Goal: Task Accomplishment & Management: Manage account settings

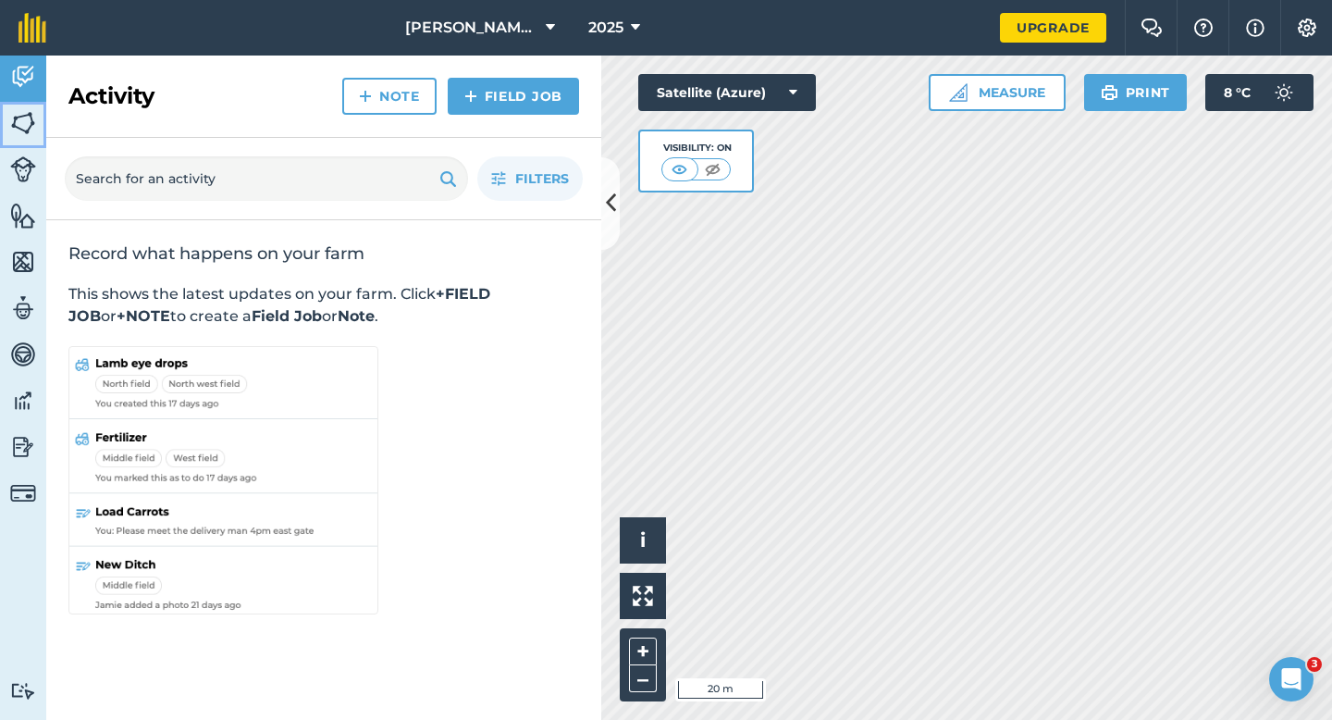
click at [20, 122] on img at bounding box center [23, 123] width 26 height 28
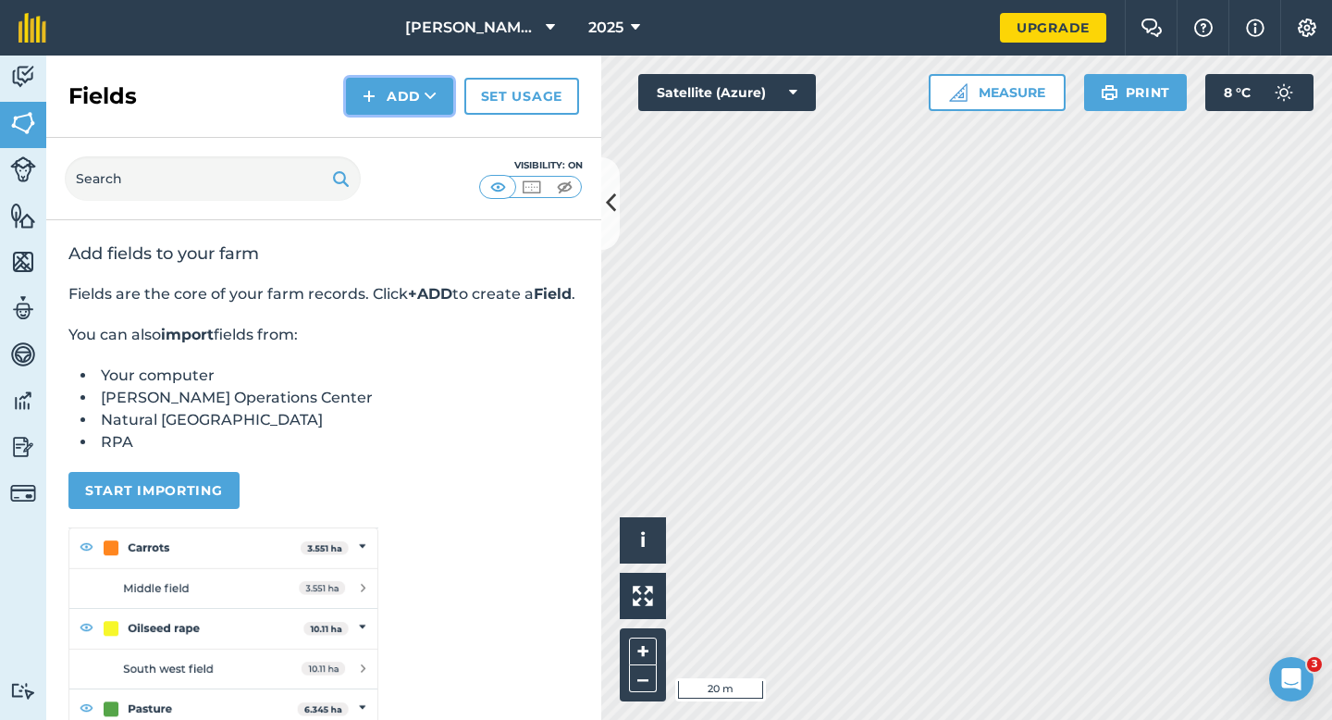
click at [365, 85] on img at bounding box center [369, 96] width 13 height 22
click at [376, 146] on link "Draw" at bounding box center [400, 137] width 102 height 41
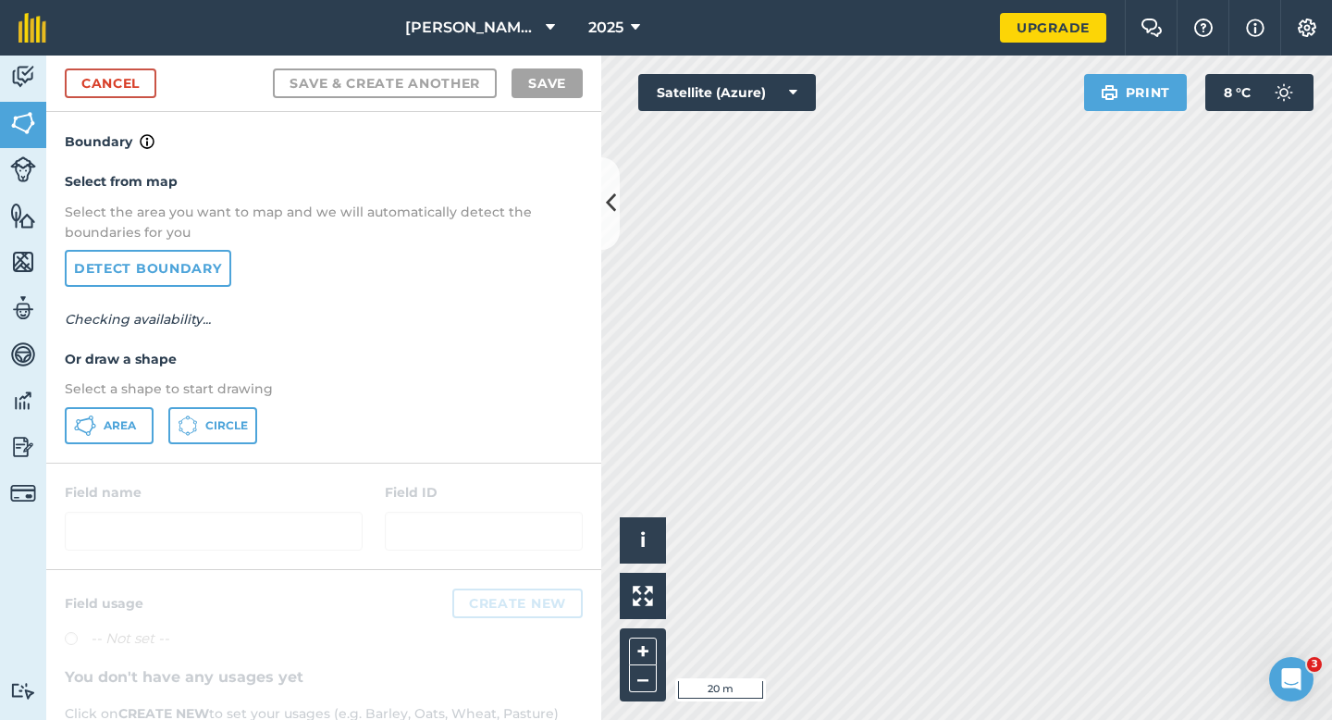
click at [52, 463] on div at bounding box center [323, 515] width 555 height 105
click at [92, 426] on icon at bounding box center [94, 425] width 5 height 5
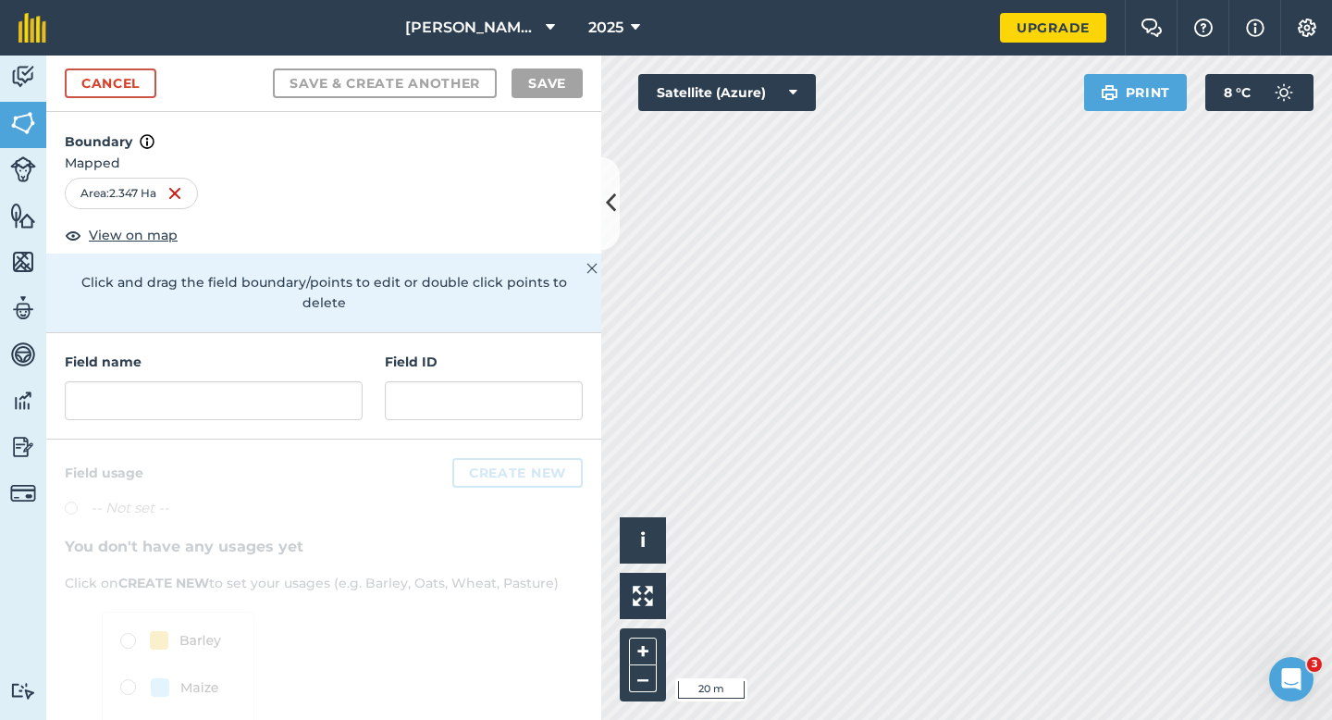
click at [378, 383] on div "Field name Field ID" at bounding box center [323, 386] width 555 height 106
click at [293, 383] on input "text" at bounding box center [214, 400] width 298 height 39
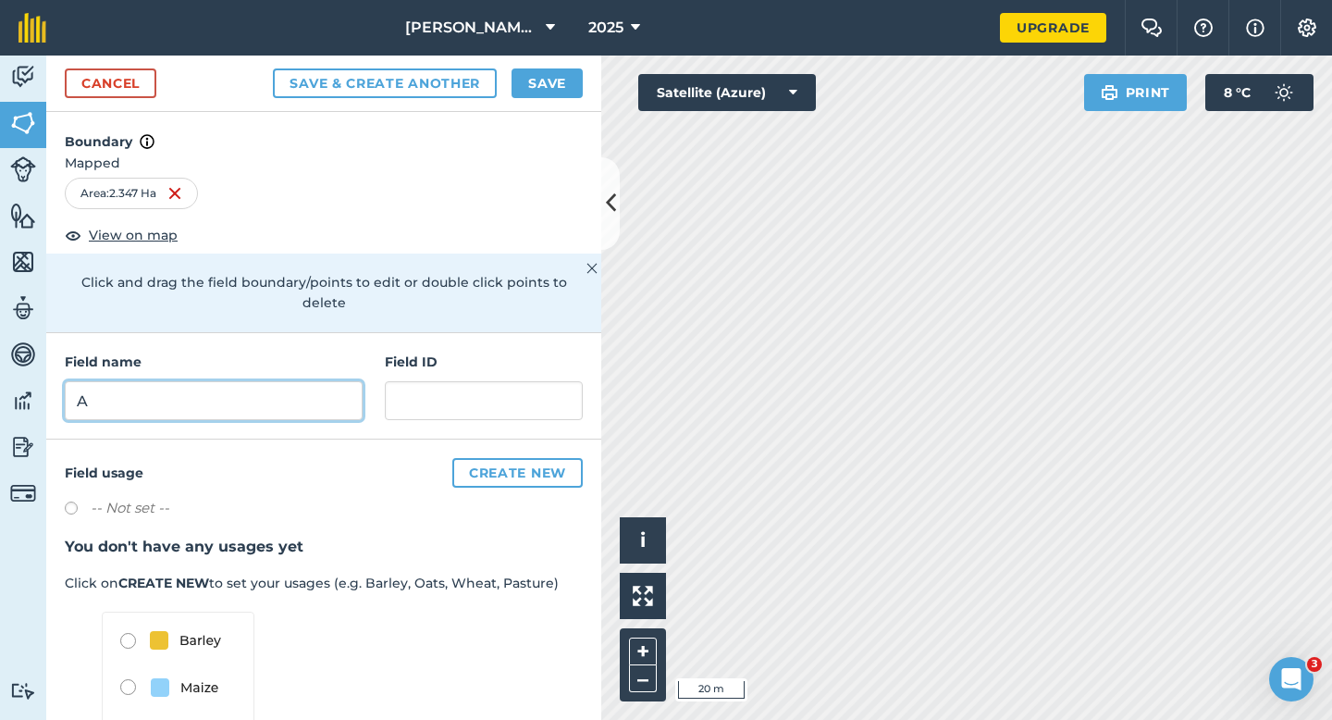
click at [232, 381] on input "A" at bounding box center [214, 400] width 298 height 39
type input "B11"
click at [529, 82] on button "Save" at bounding box center [547, 83] width 71 height 30
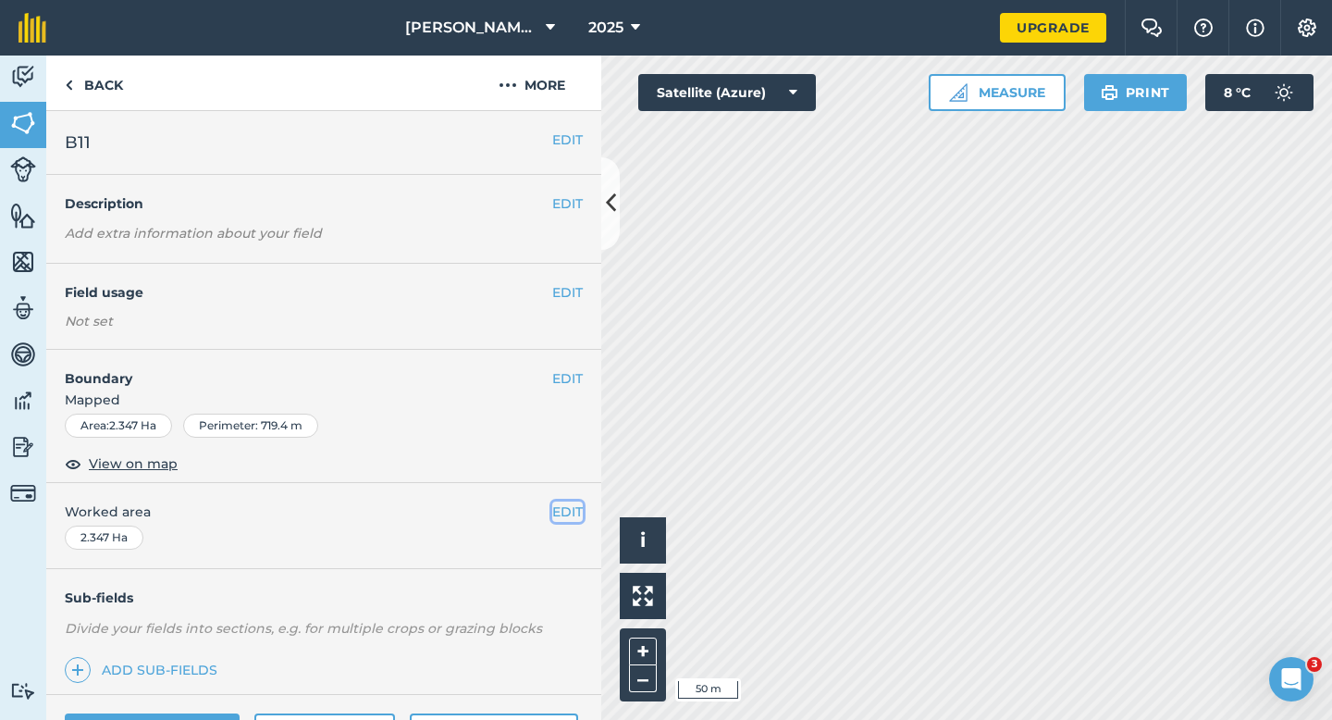
click at [575, 513] on button "EDIT" at bounding box center [567, 511] width 31 height 20
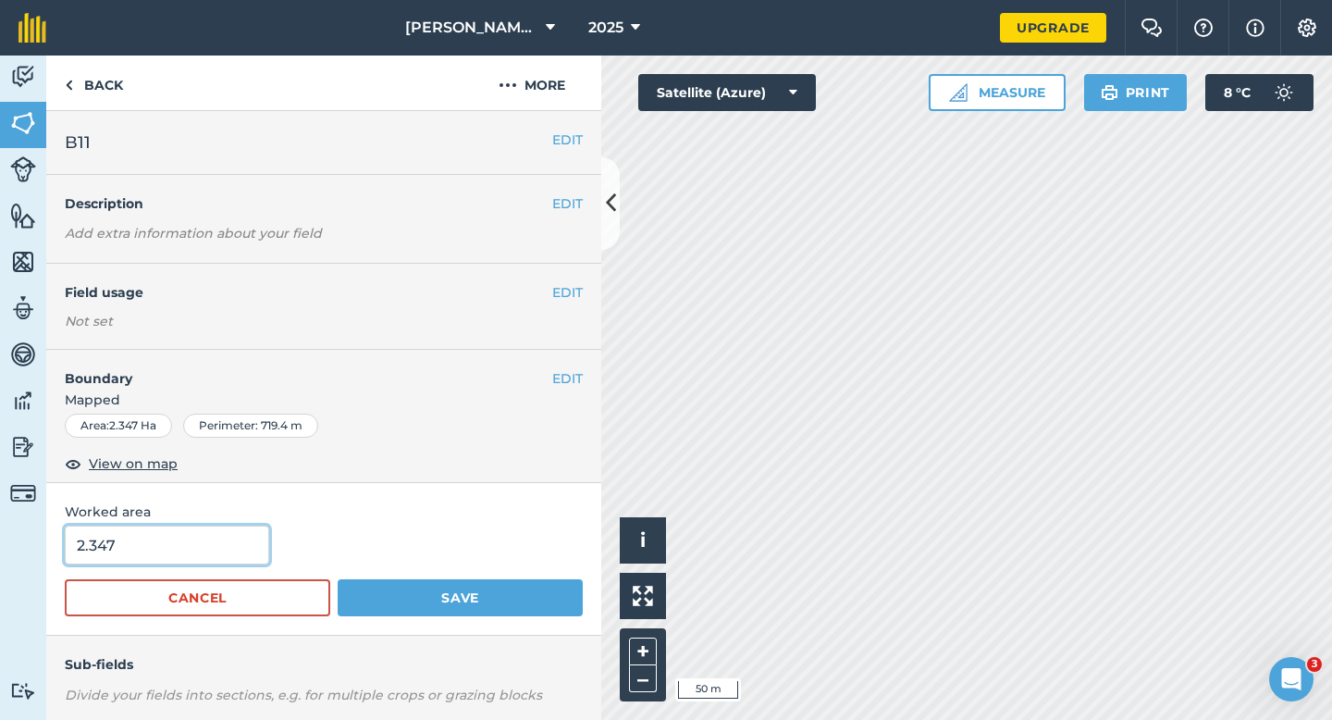
click at [223, 538] on input "2.347" at bounding box center [167, 544] width 204 height 39
type input "2.5"
click at [338, 579] on button "Save" at bounding box center [460, 597] width 245 height 37
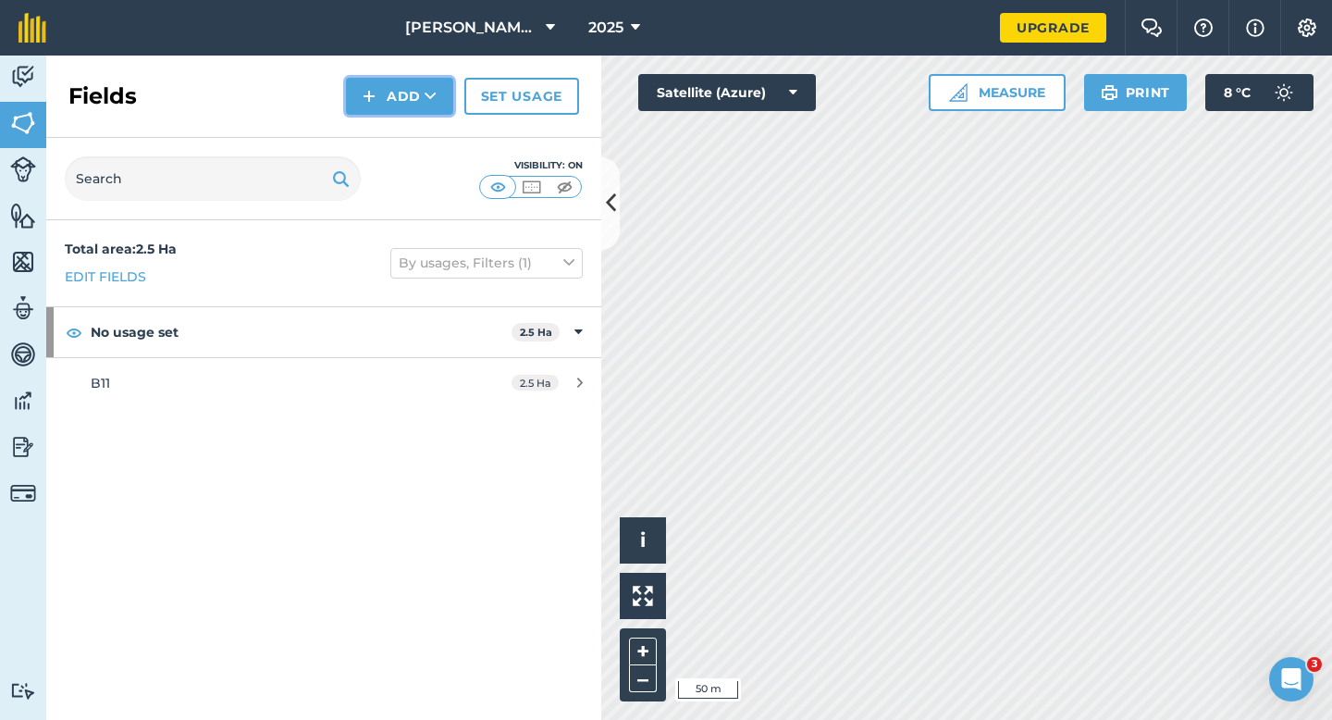
click at [376, 101] on img at bounding box center [369, 96] width 13 height 22
click at [382, 129] on link "Draw" at bounding box center [400, 137] width 102 height 41
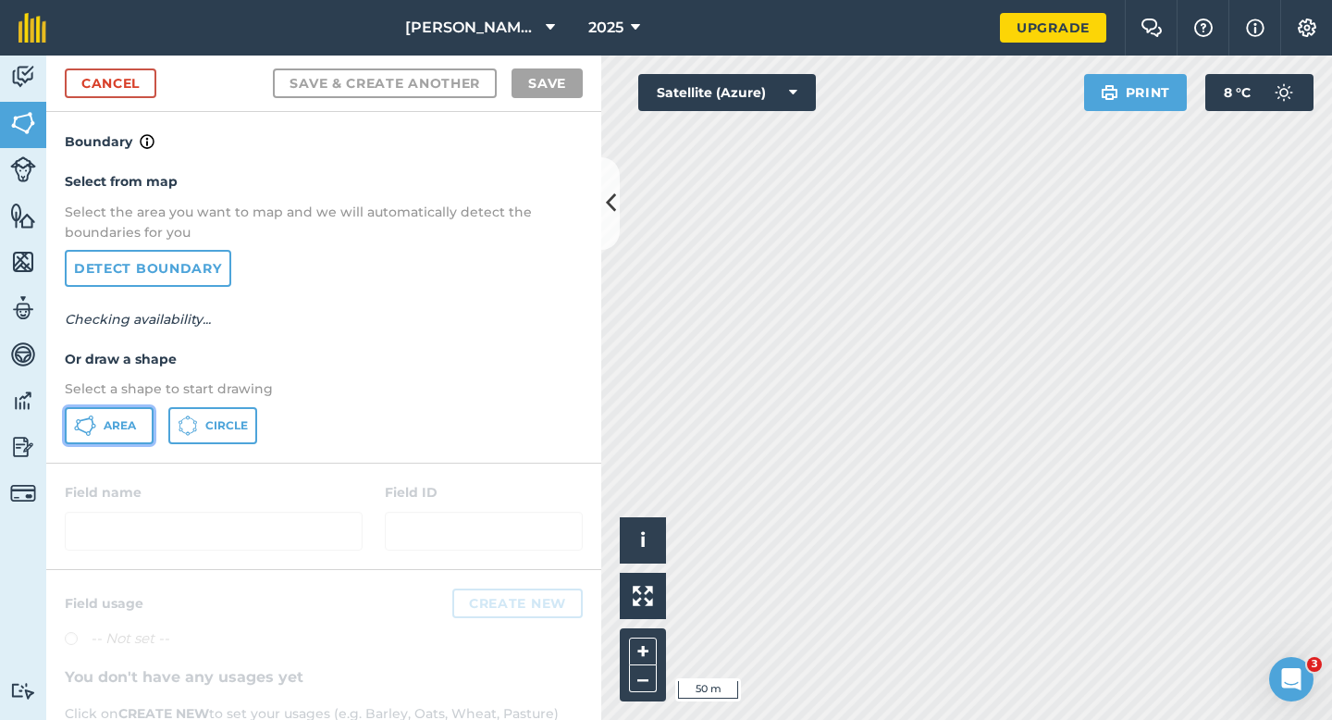
click at [145, 414] on button "Area" at bounding box center [109, 425] width 89 height 37
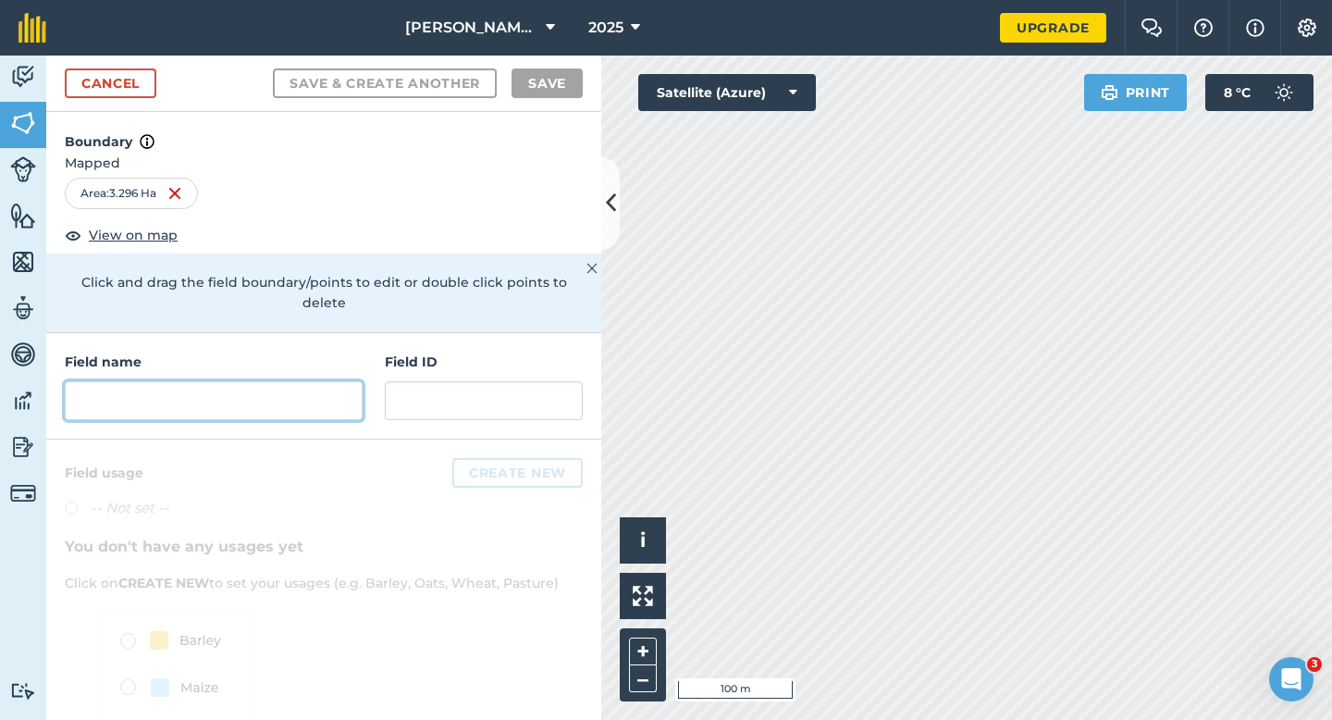
click at [320, 381] on input "text" at bounding box center [214, 400] width 298 height 39
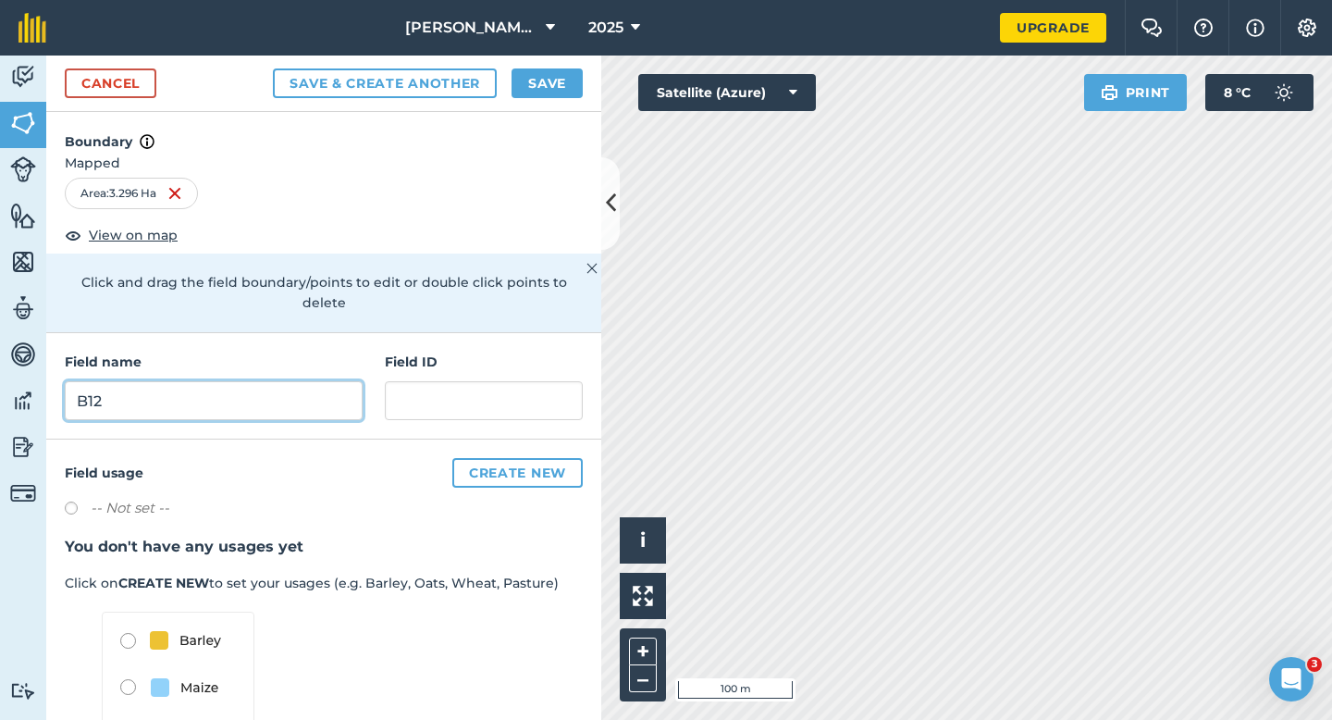
type input "B12"
click at [520, 98] on div "Cancel Save & Create Another Save" at bounding box center [323, 84] width 555 height 56
click at [525, 89] on button "Save" at bounding box center [547, 83] width 71 height 30
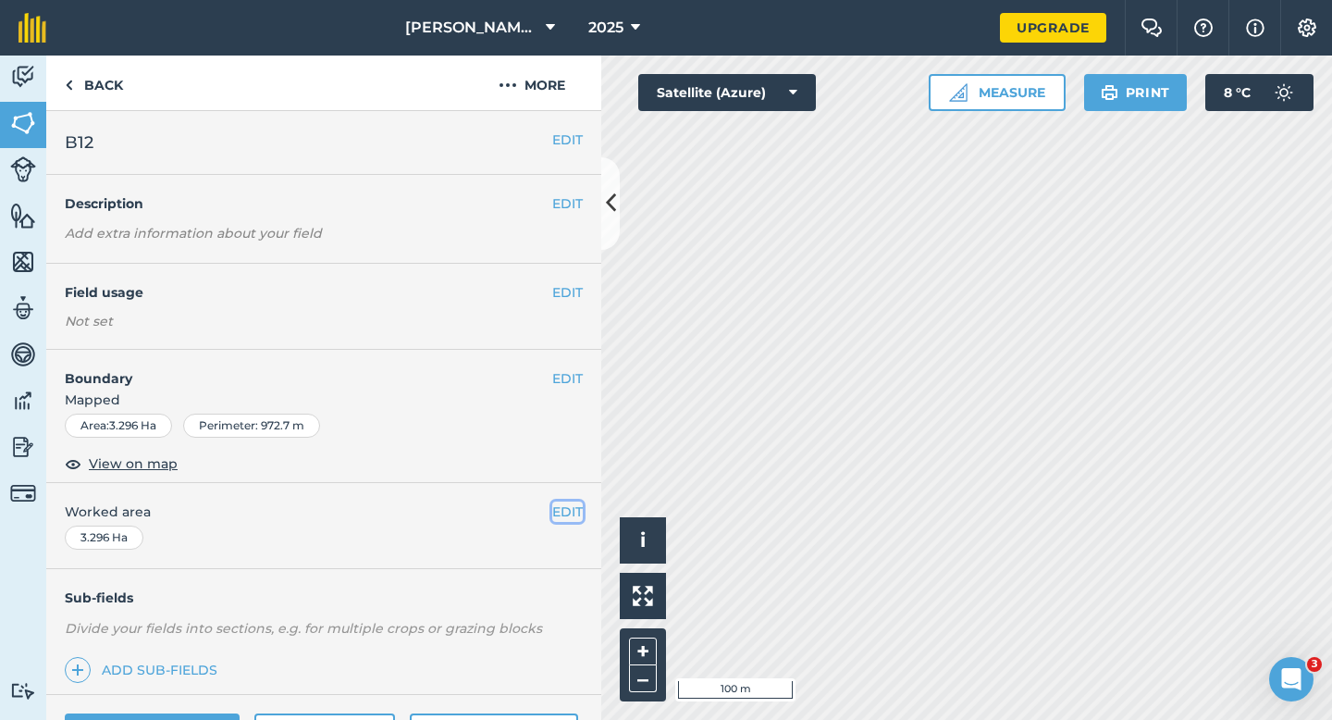
click at [571, 514] on button "EDIT" at bounding box center [567, 511] width 31 height 20
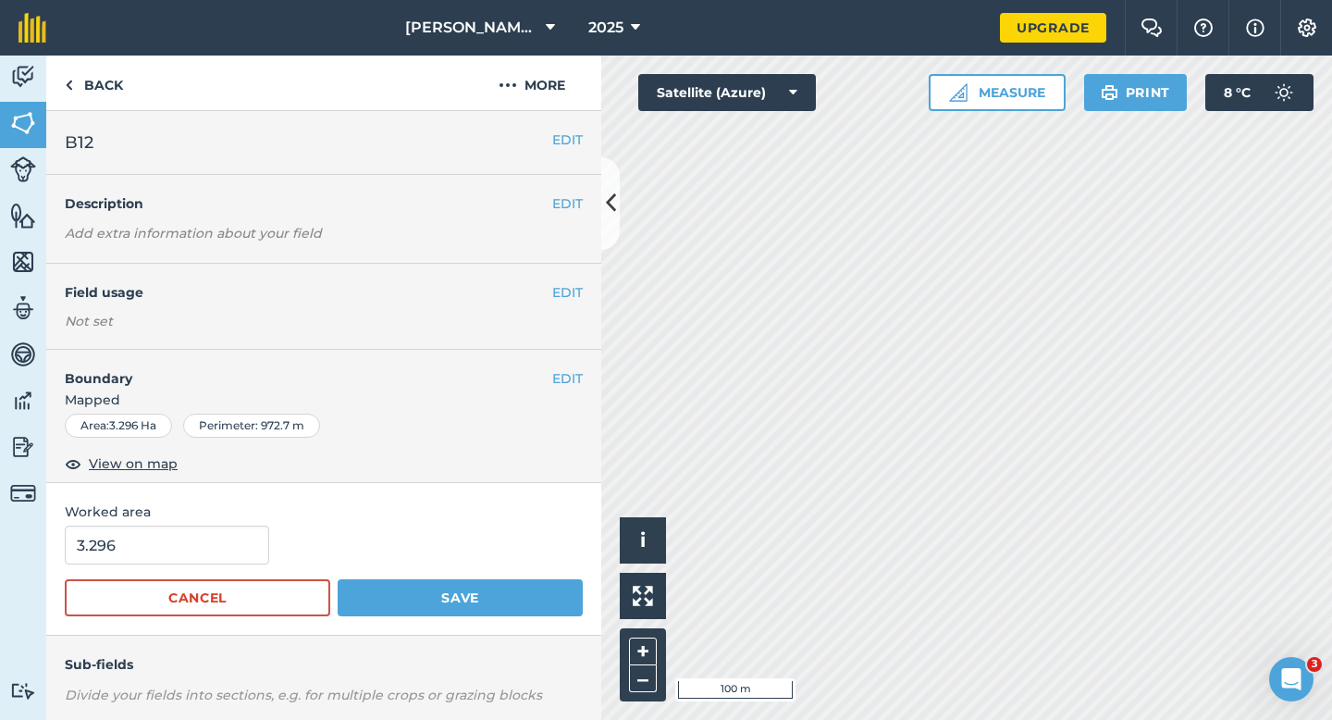
click at [278, 537] on div "3.296" at bounding box center [324, 544] width 518 height 39
click at [261, 538] on div "3.296" at bounding box center [324, 544] width 518 height 39
click at [254, 538] on input "3.296" at bounding box center [167, 544] width 204 height 39
type input "3.5"
click at [338, 579] on button "Save" at bounding box center [460, 597] width 245 height 37
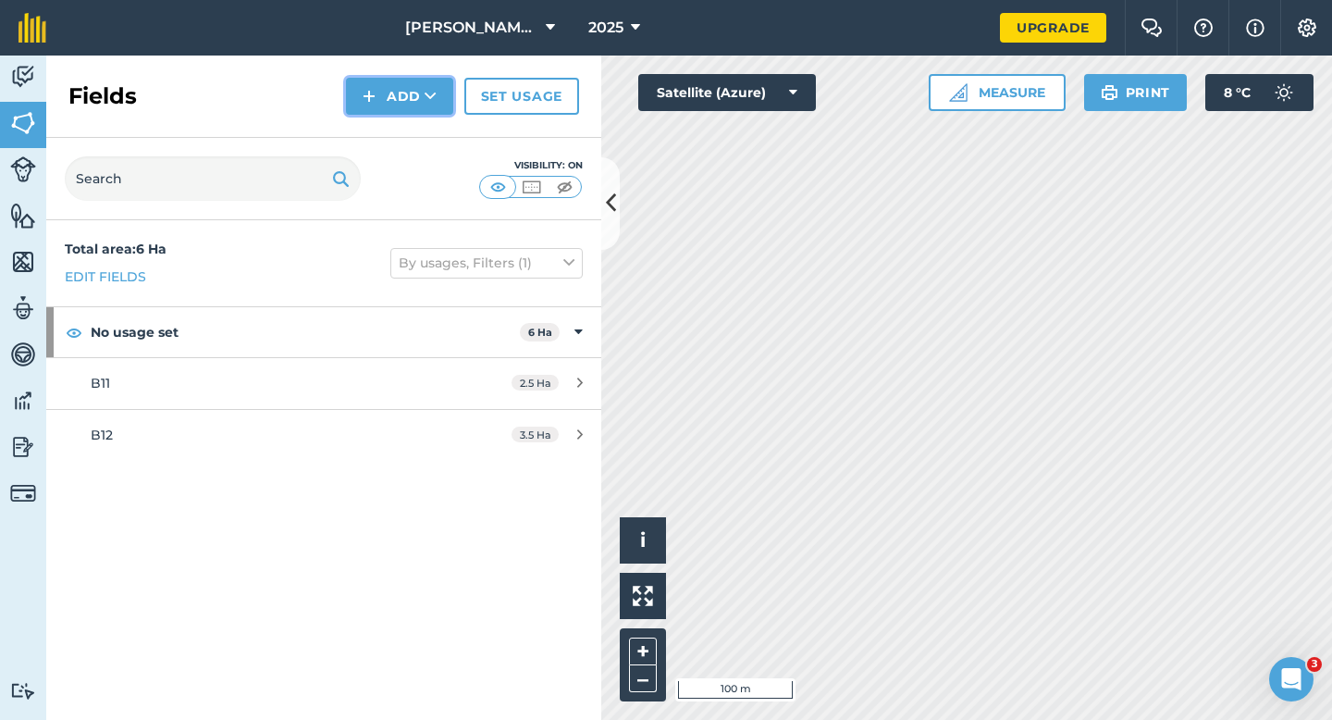
click at [367, 96] on img at bounding box center [369, 96] width 13 height 22
click at [369, 130] on link "Draw" at bounding box center [400, 137] width 102 height 41
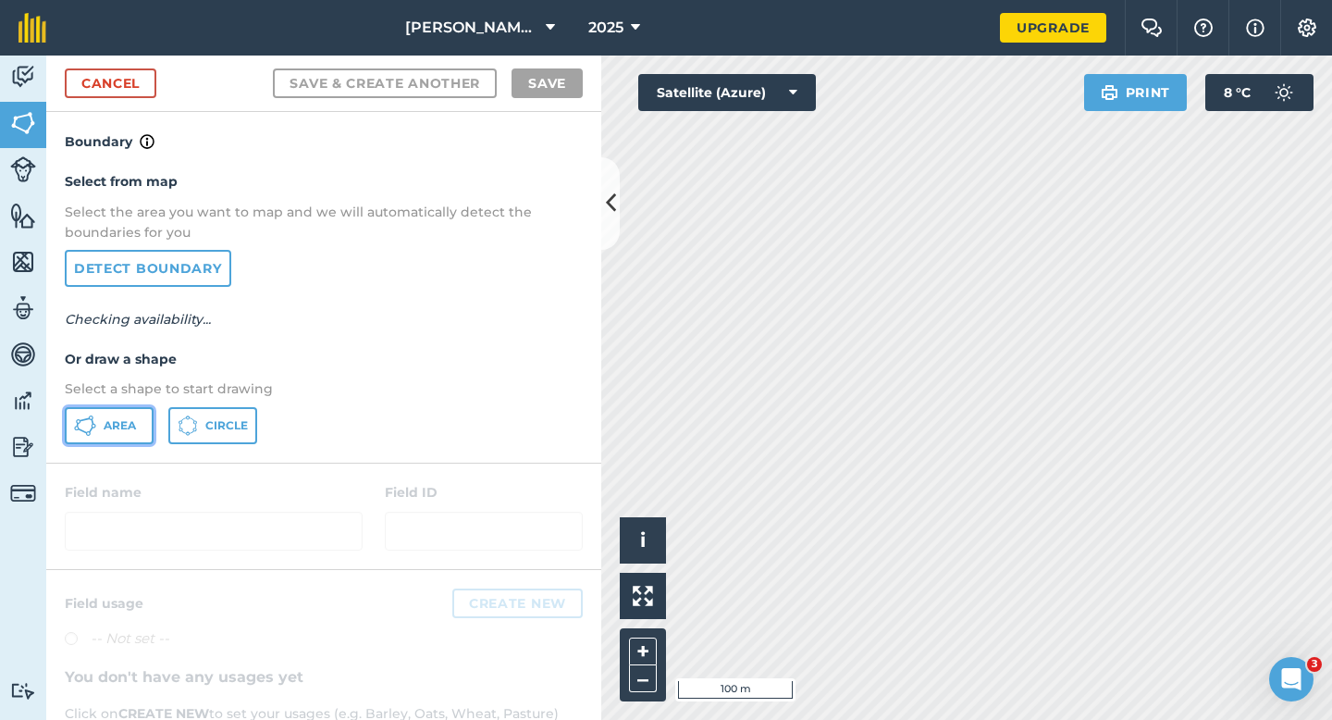
click at [71, 437] on button "Area" at bounding box center [109, 425] width 89 height 37
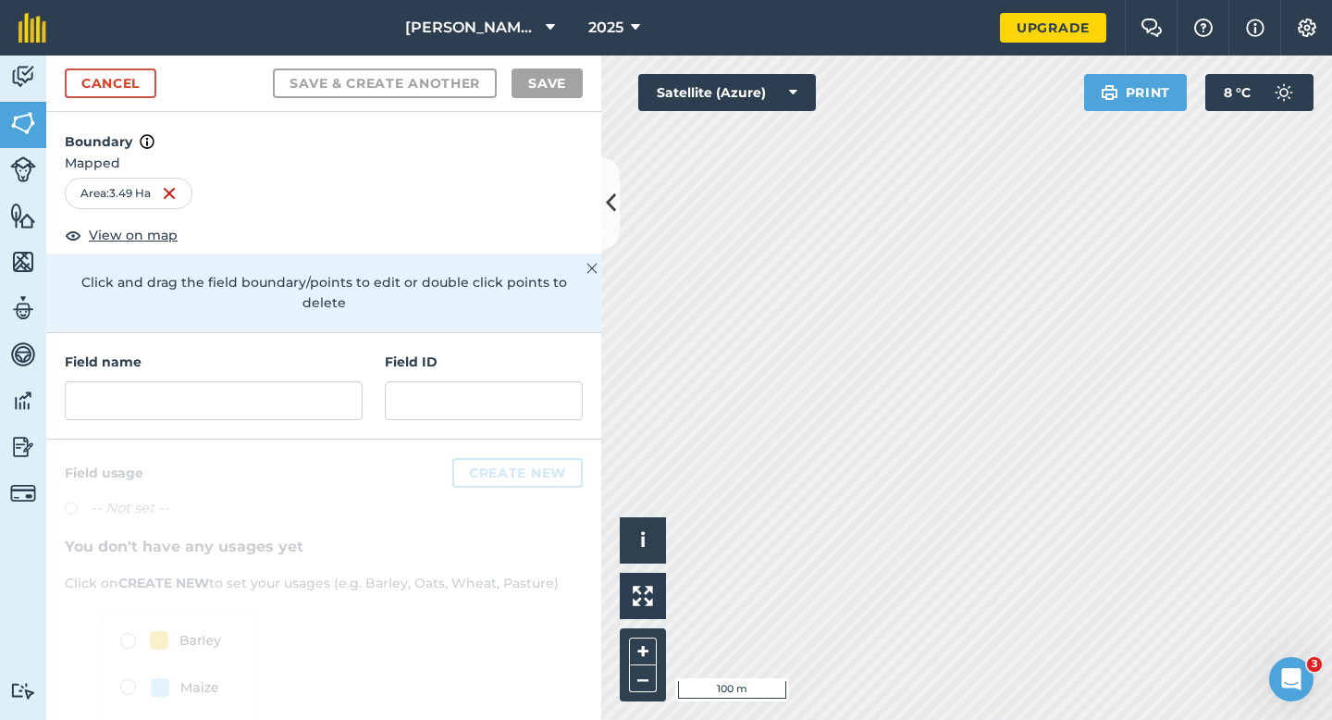
click at [216, 406] on div "Field name Field ID" at bounding box center [323, 386] width 555 height 106
click at [216, 381] on input "text" at bounding box center [214, 400] width 298 height 39
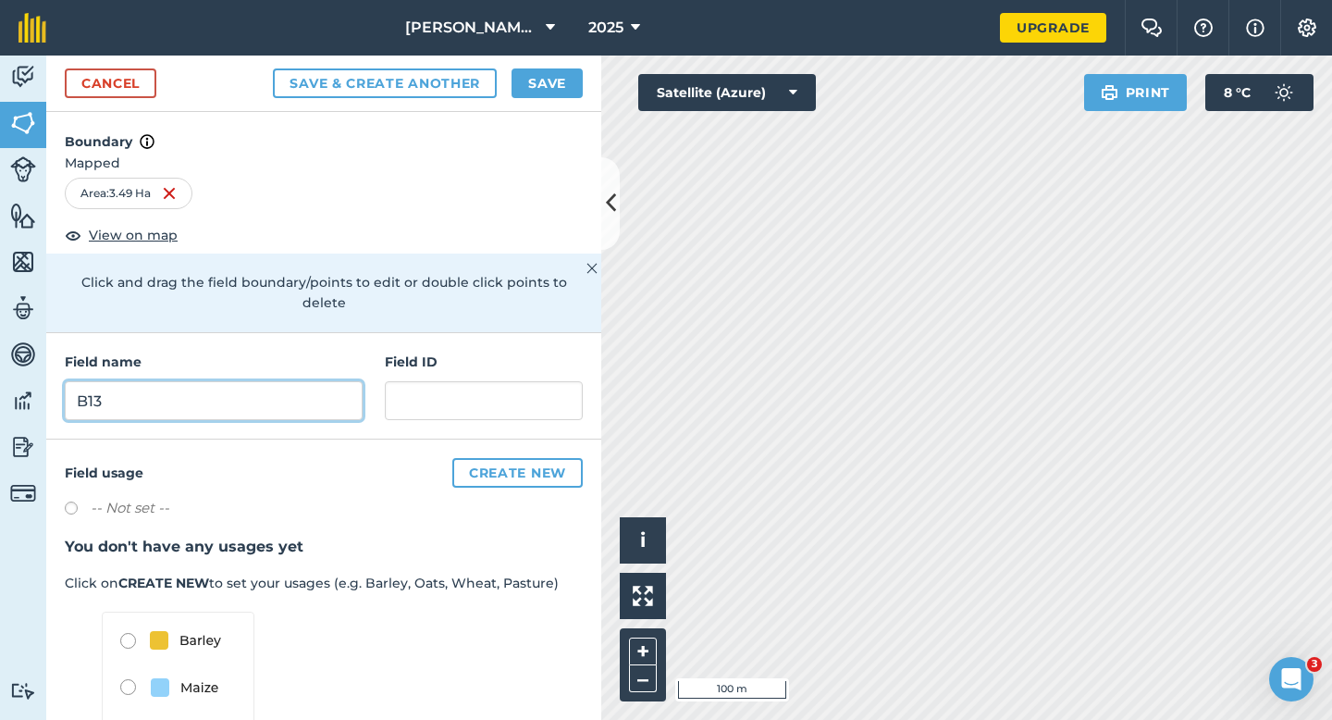
type input "B13"
click at [534, 88] on button "Save" at bounding box center [547, 83] width 71 height 30
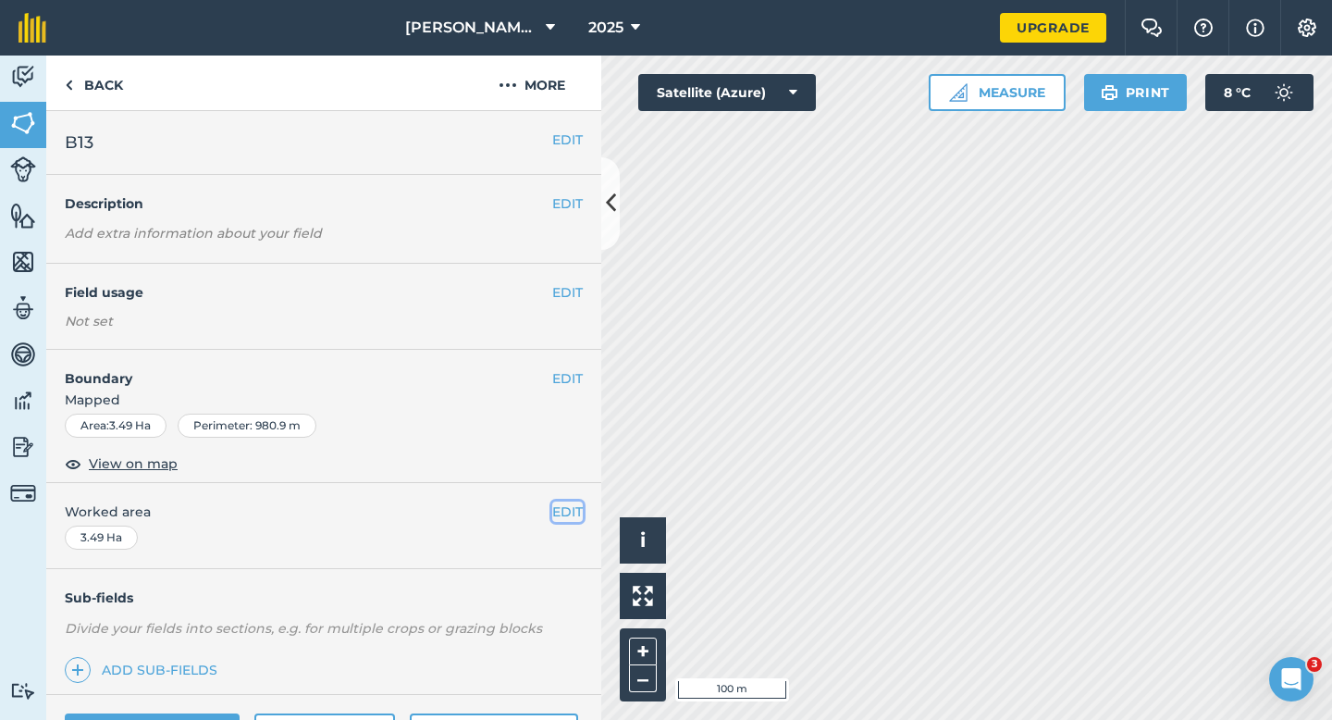
click at [574, 509] on button "EDIT" at bounding box center [567, 511] width 31 height 20
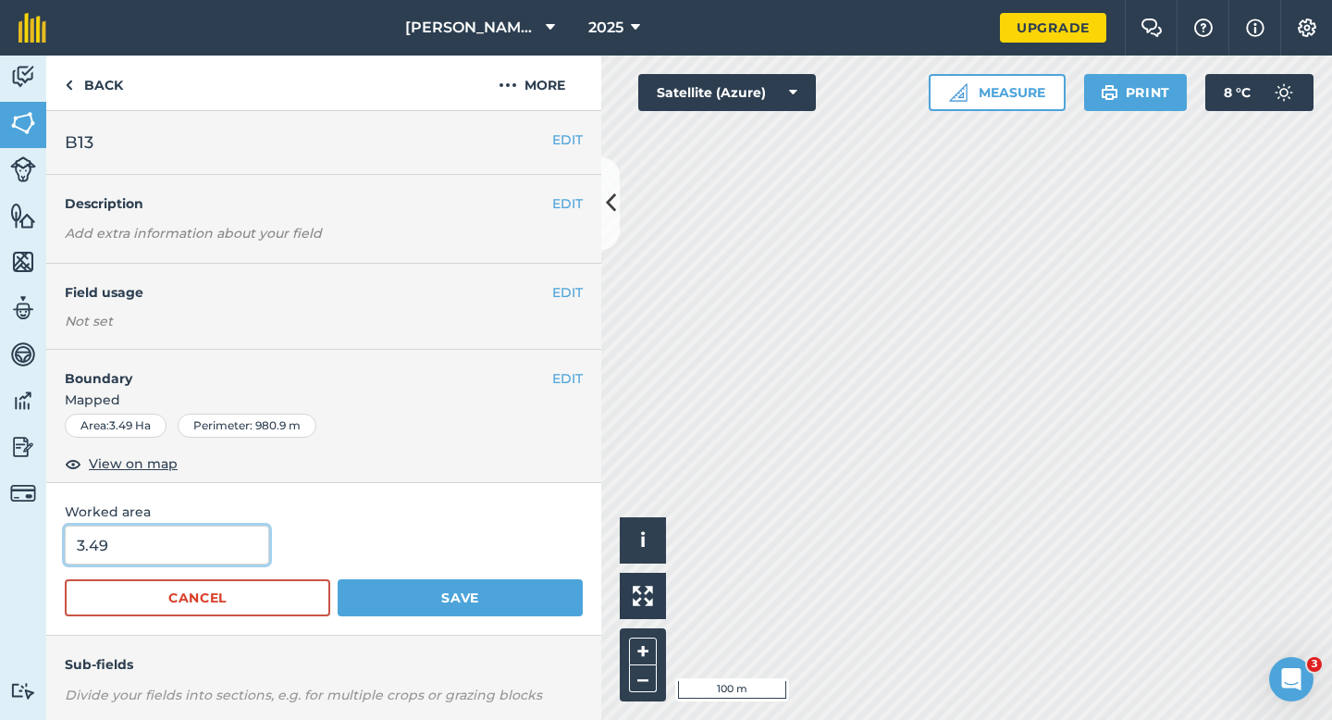
click at [209, 556] on input "3.49" at bounding box center [167, 544] width 204 height 39
type input "3.5"
click at [338, 579] on button "Save" at bounding box center [460, 597] width 245 height 37
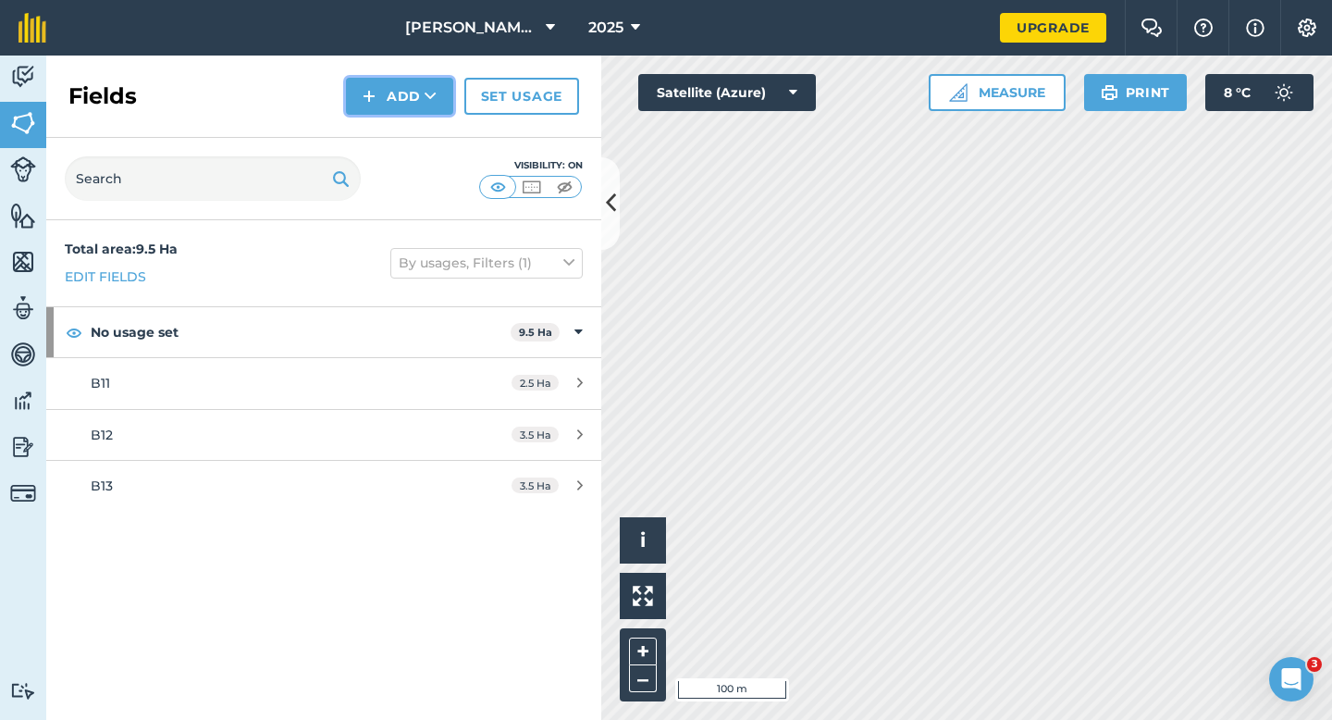
click at [379, 99] on button "Add" at bounding box center [399, 96] width 107 height 37
click at [385, 138] on link "Draw" at bounding box center [400, 137] width 102 height 41
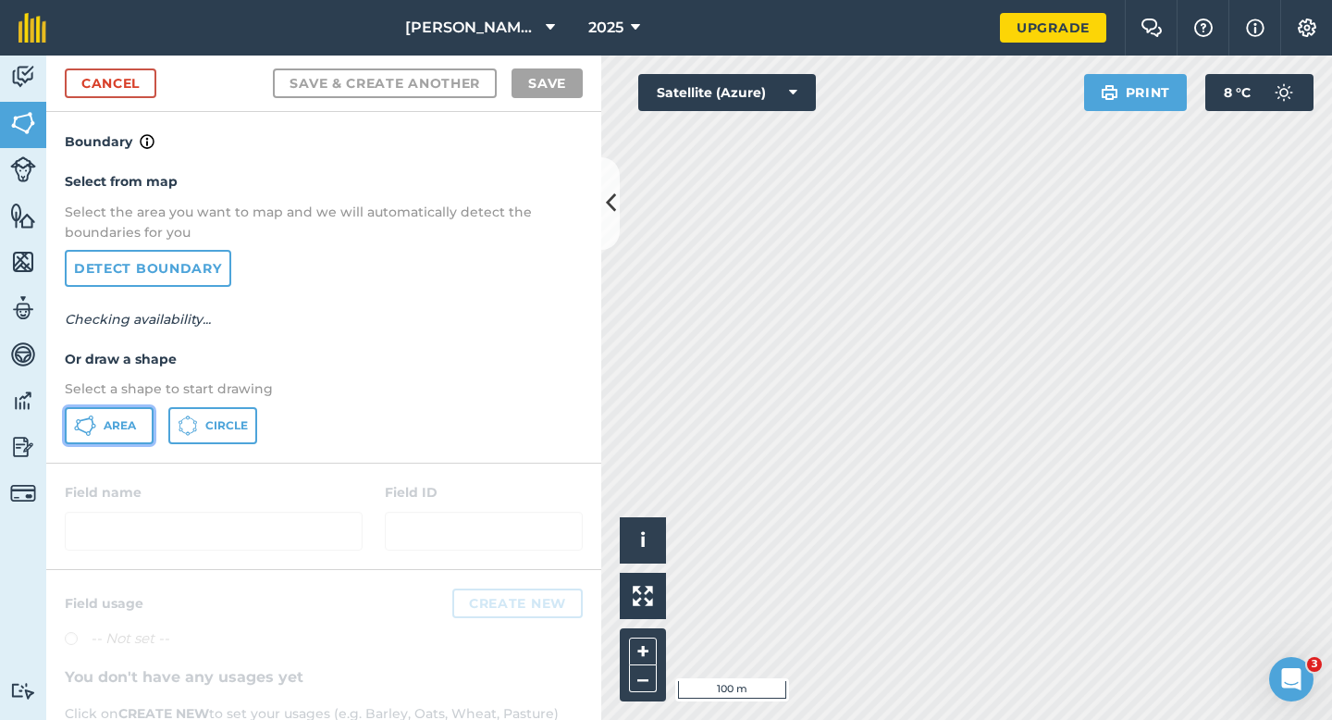
click at [128, 426] on span "Area" at bounding box center [120, 425] width 32 height 15
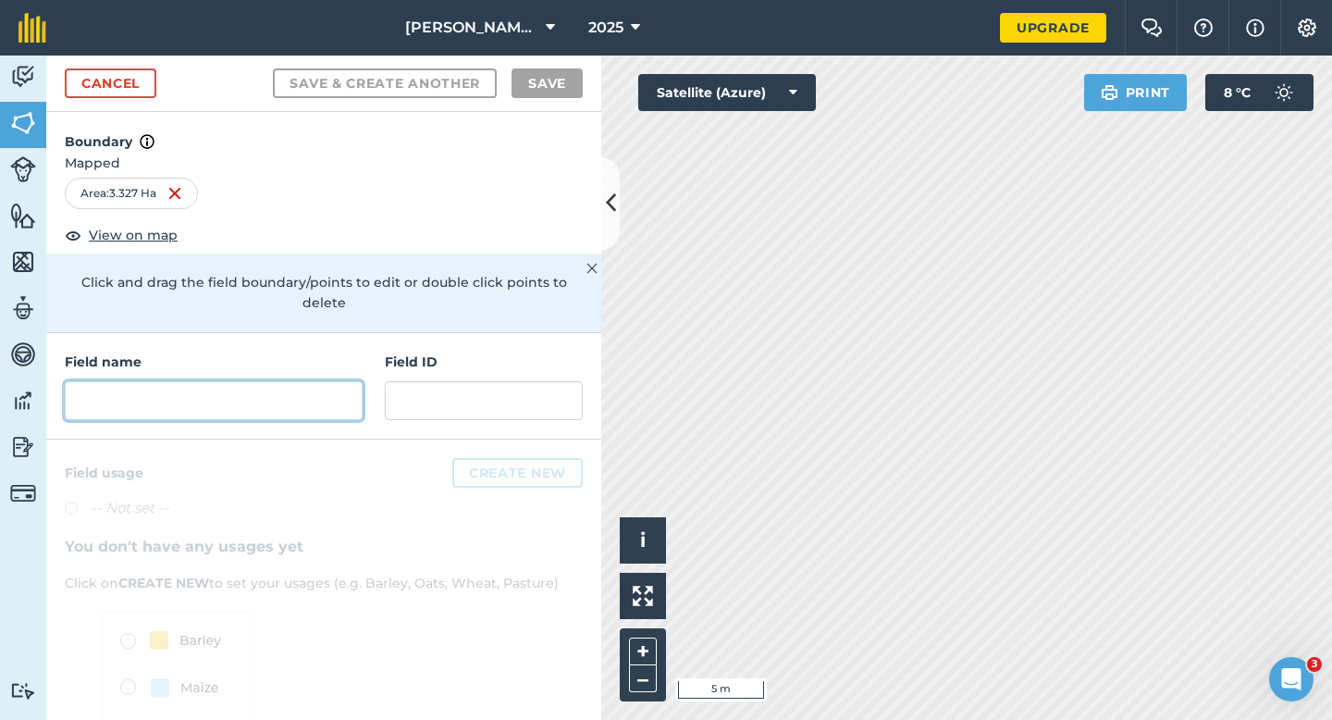
click at [280, 381] on input "text" at bounding box center [214, 400] width 298 height 39
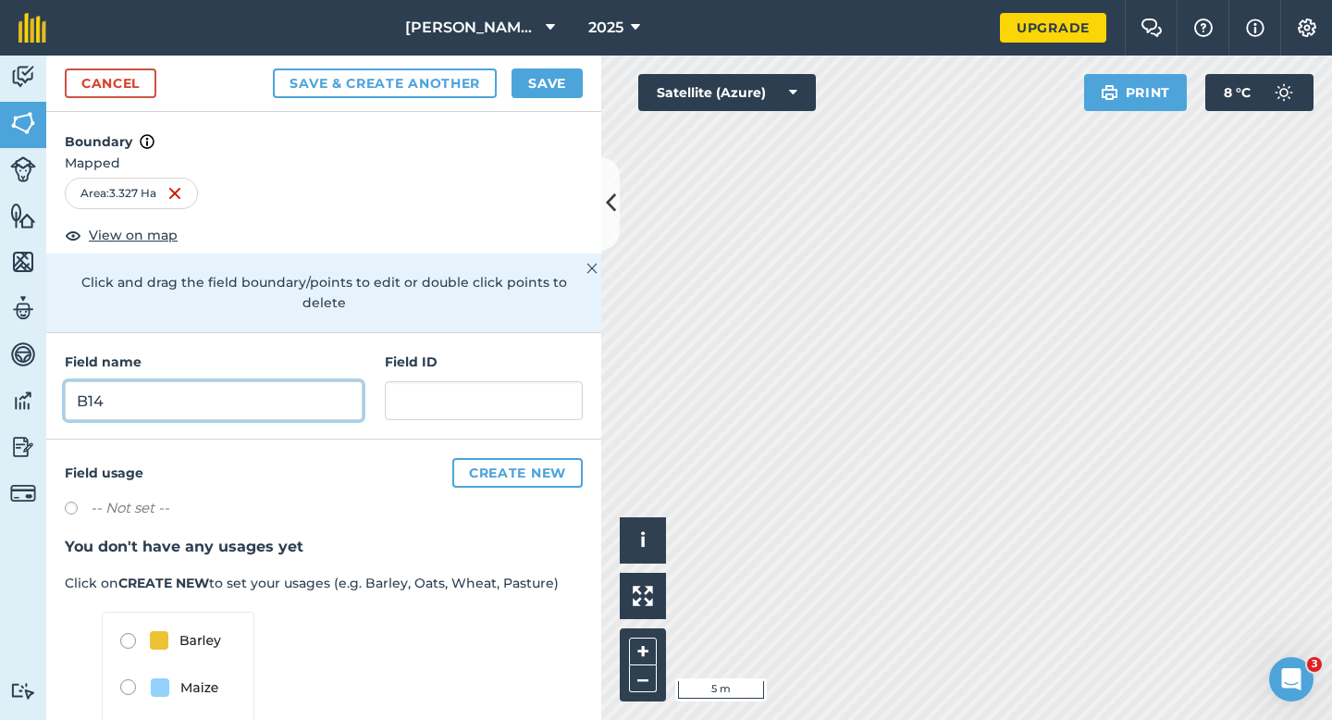
type input "B14"
click at [547, 73] on button "Save" at bounding box center [547, 83] width 71 height 30
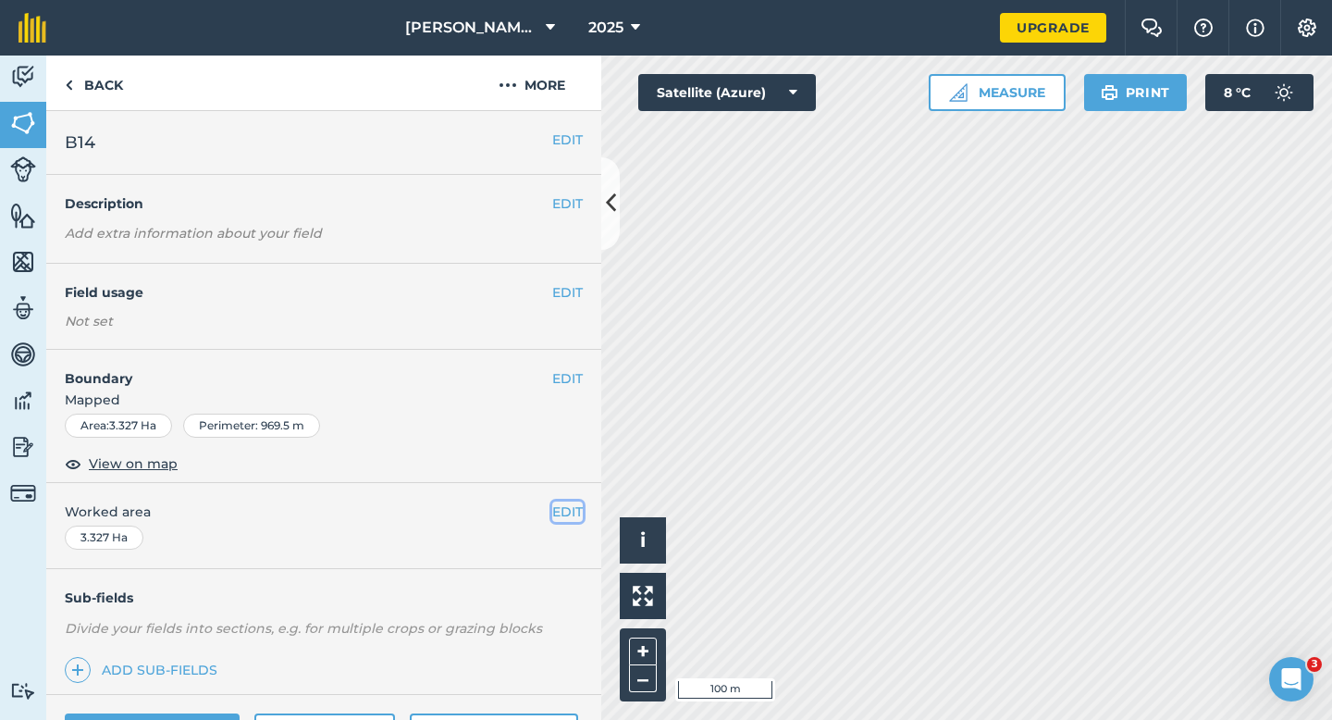
click at [571, 505] on button "EDIT" at bounding box center [567, 511] width 31 height 20
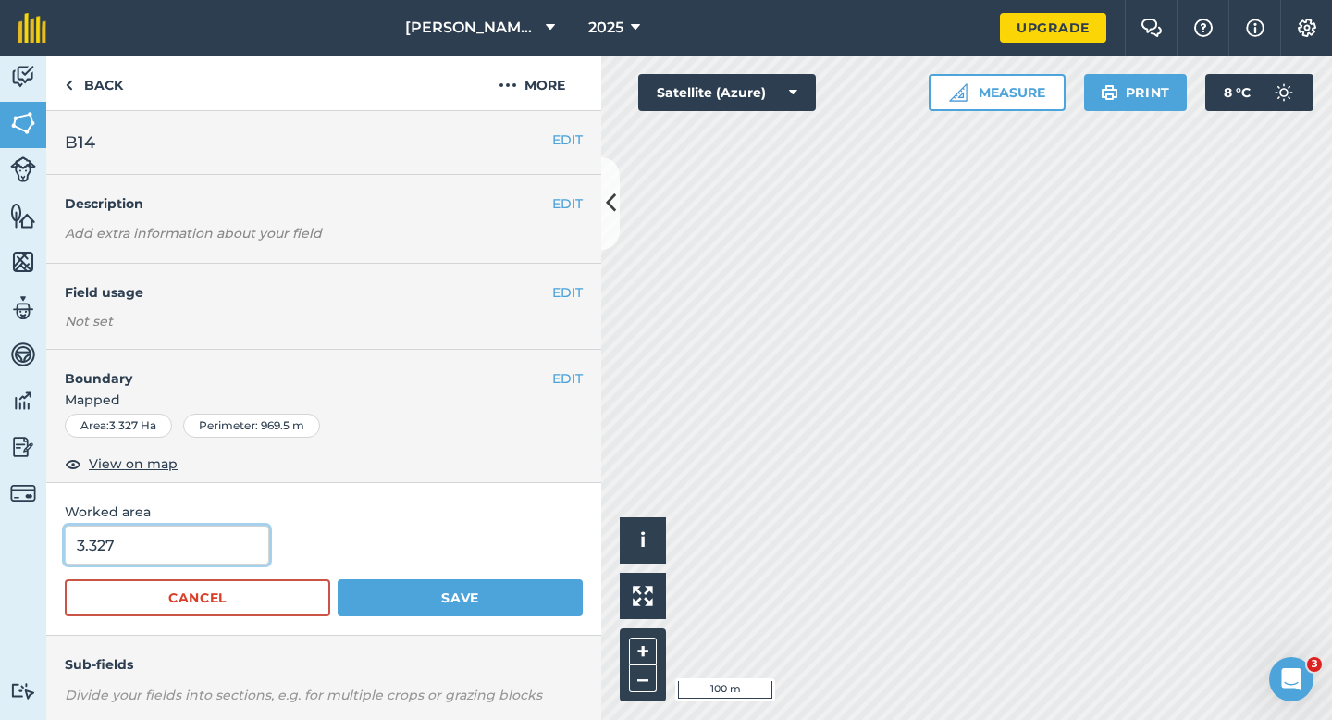
click at [224, 553] on input "3.327" at bounding box center [167, 544] width 204 height 39
type input "3.5"
click at [338, 579] on button "Save" at bounding box center [460, 597] width 245 height 37
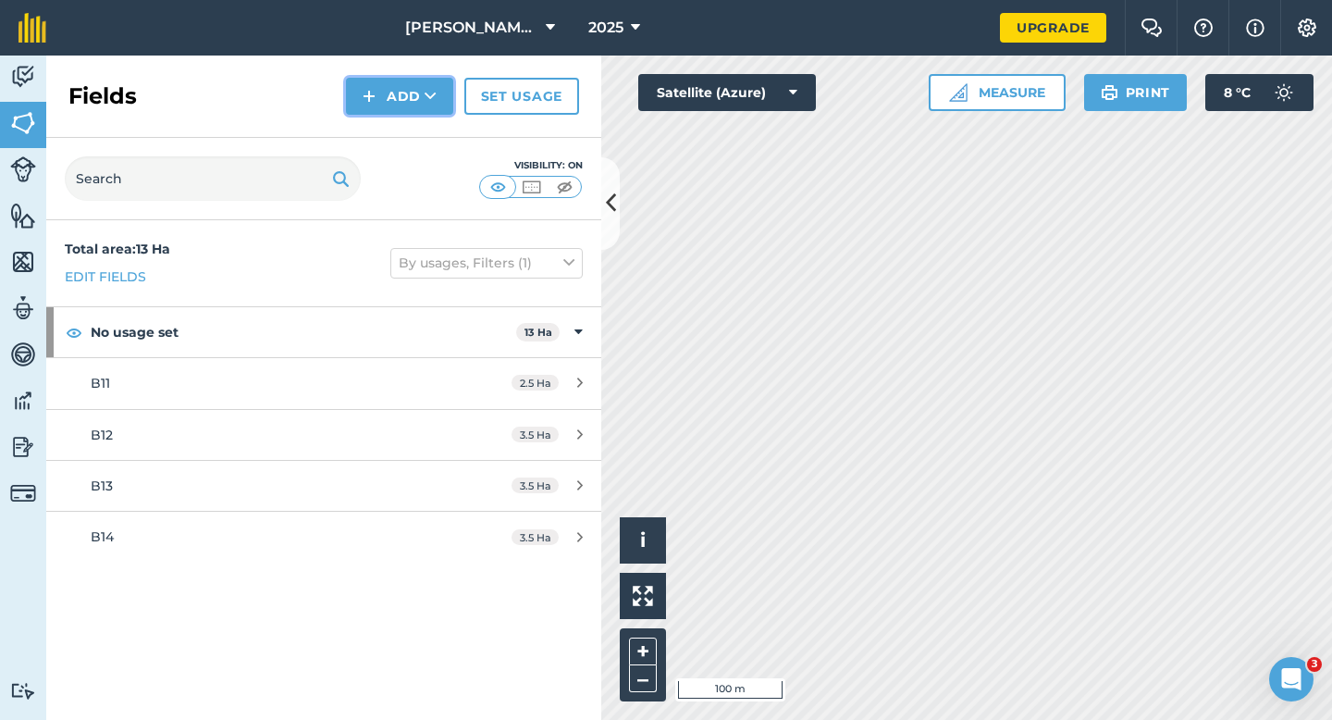
click at [406, 103] on button "Add" at bounding box center [399, 96] width 107 height 37
click at [406, 121] on link "Draw" at bounding box center [400, 137] width 102 height 41
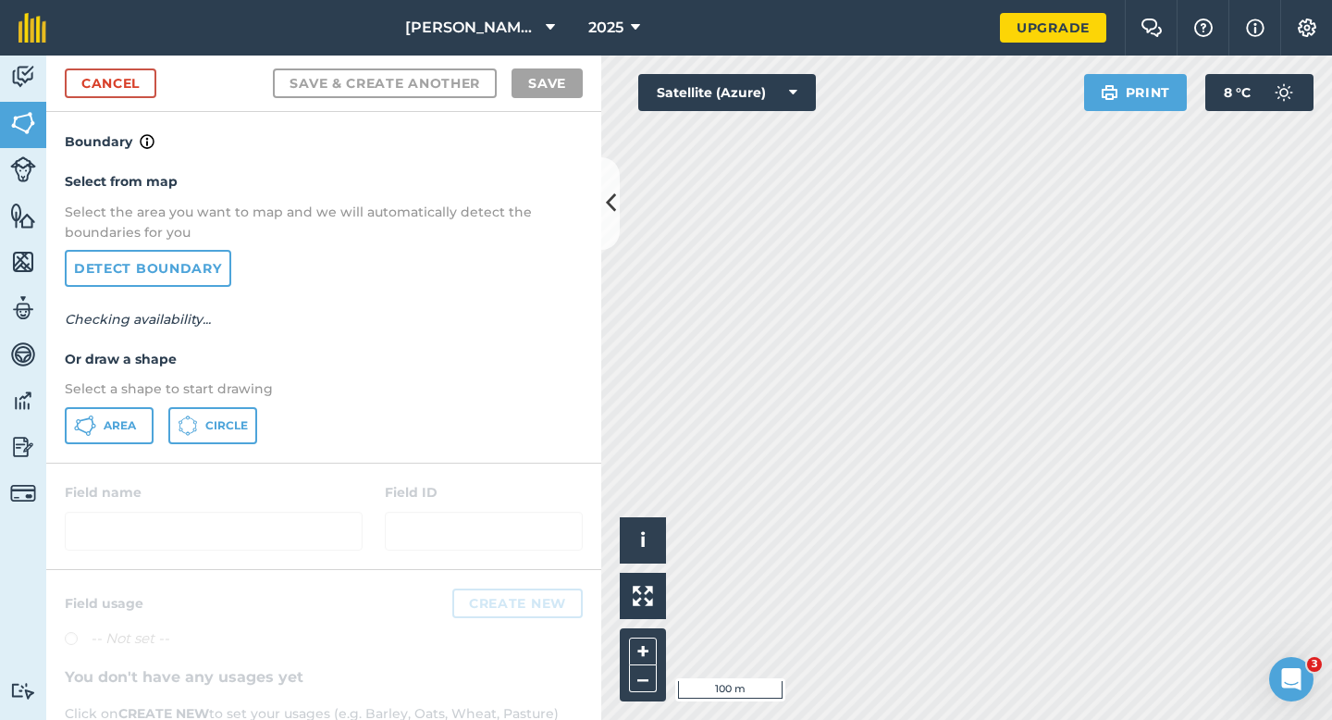
click at [115, 447] on div "Select from map Select the area you want to map and we will automatically detec…" at bounding box center [323, 307] width 555 height 309
click at [145, 410] on button "Area" at bounding box center [109, 425] width 89 height 37
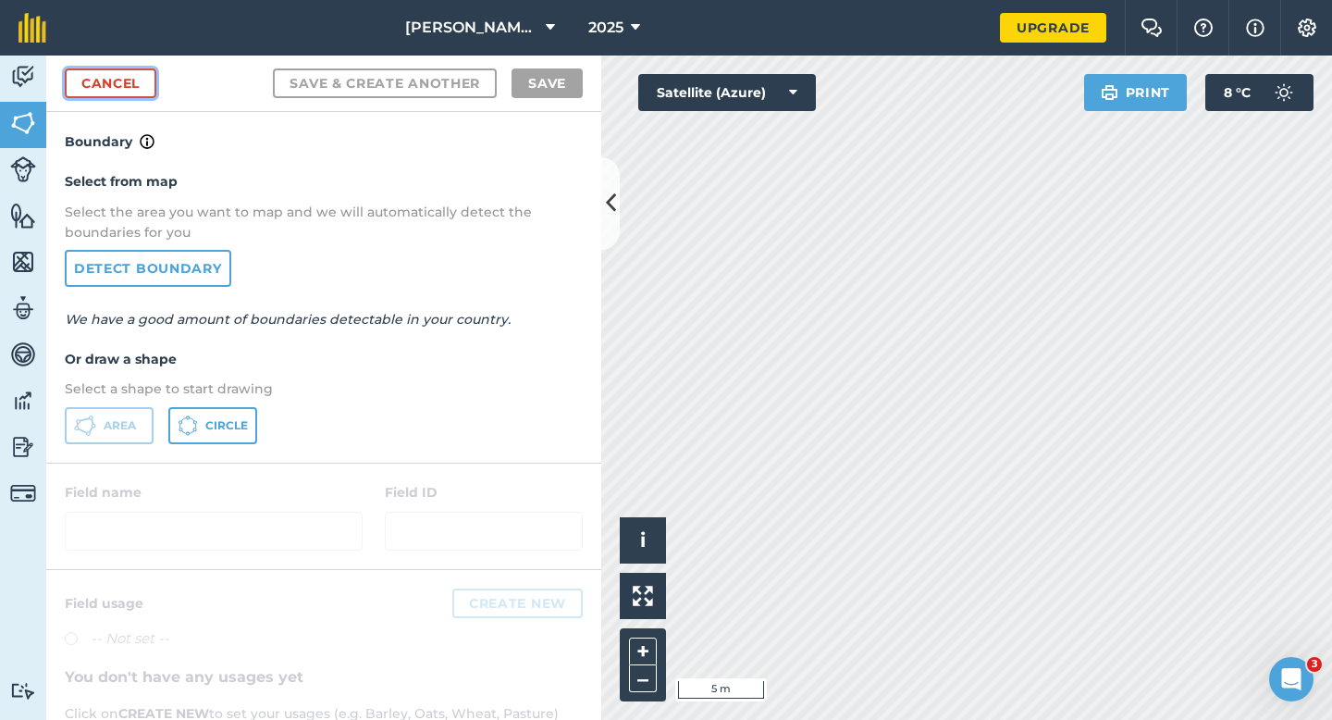
click at [128, 92] on link "Cancel" at bounding box center [111, 83] width 92 height 30
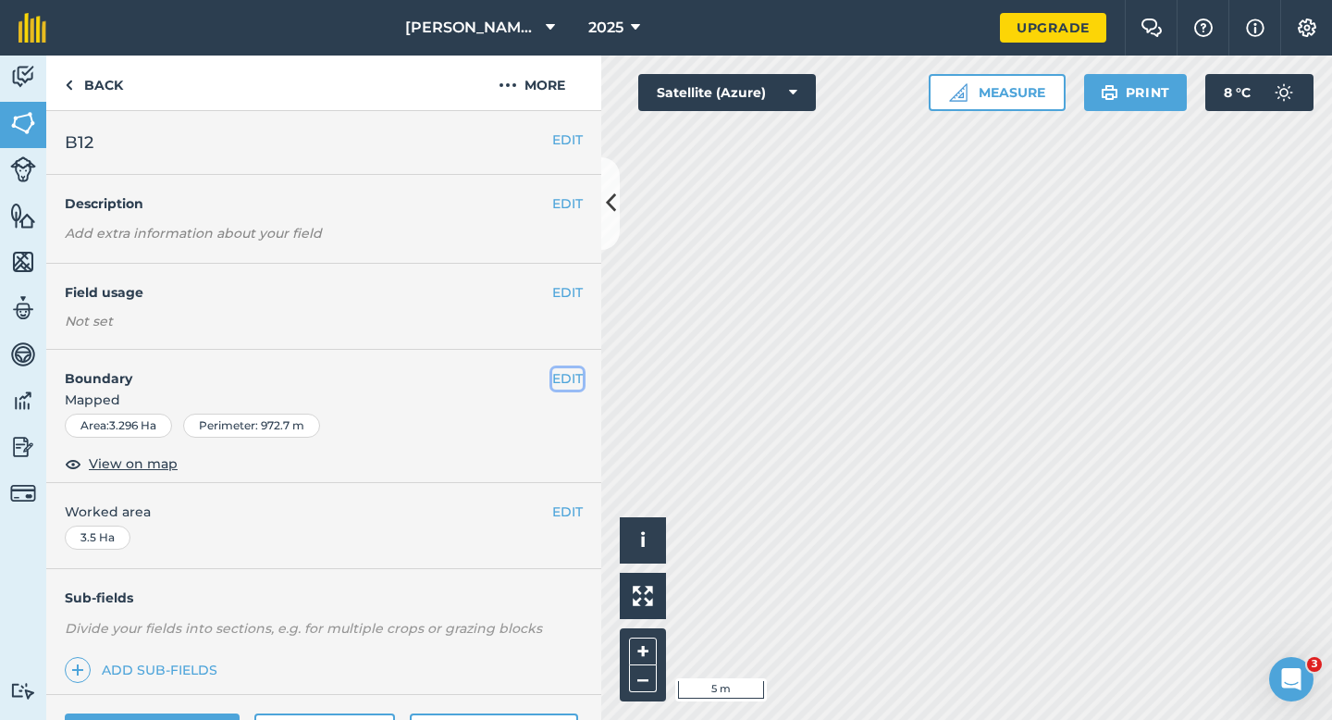
click at [553, 381] on button "EDIT" at bounding box center [567, 378] width 31 height 20
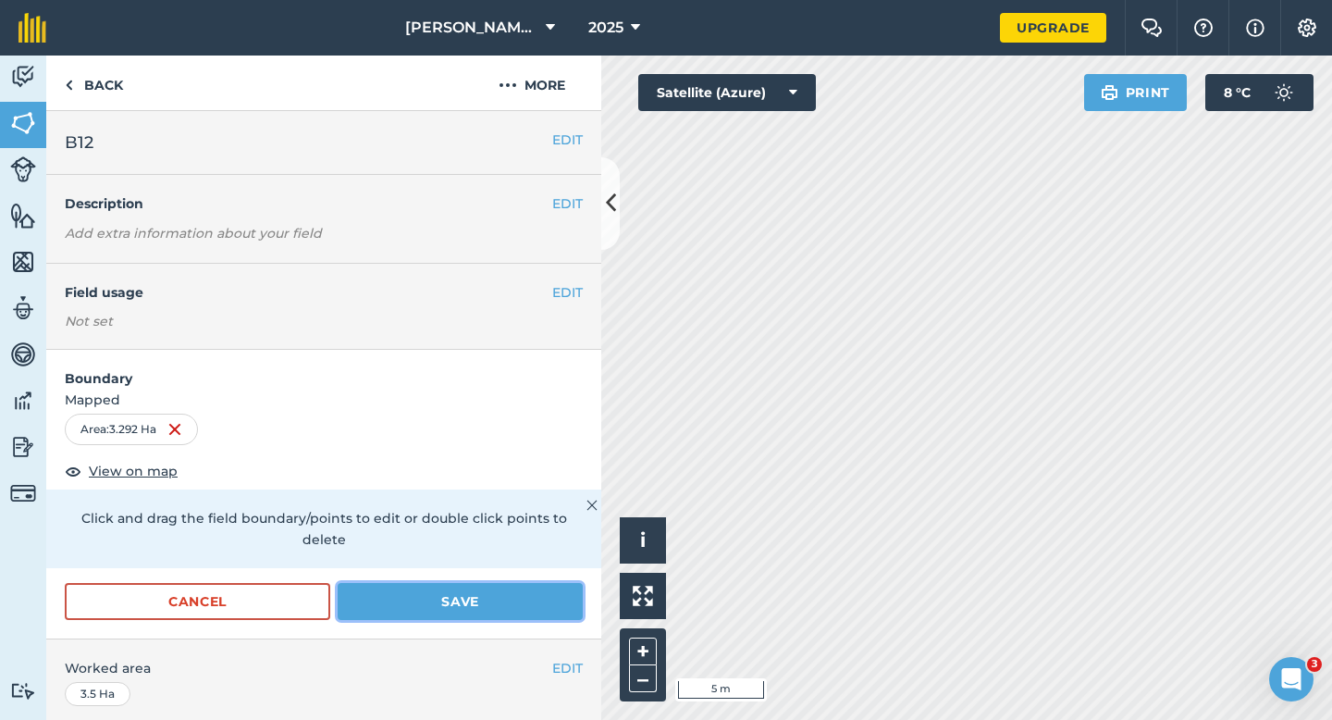
click at [491, 590] on button "Save" at bounding box center [460, 601] width 245 height 37
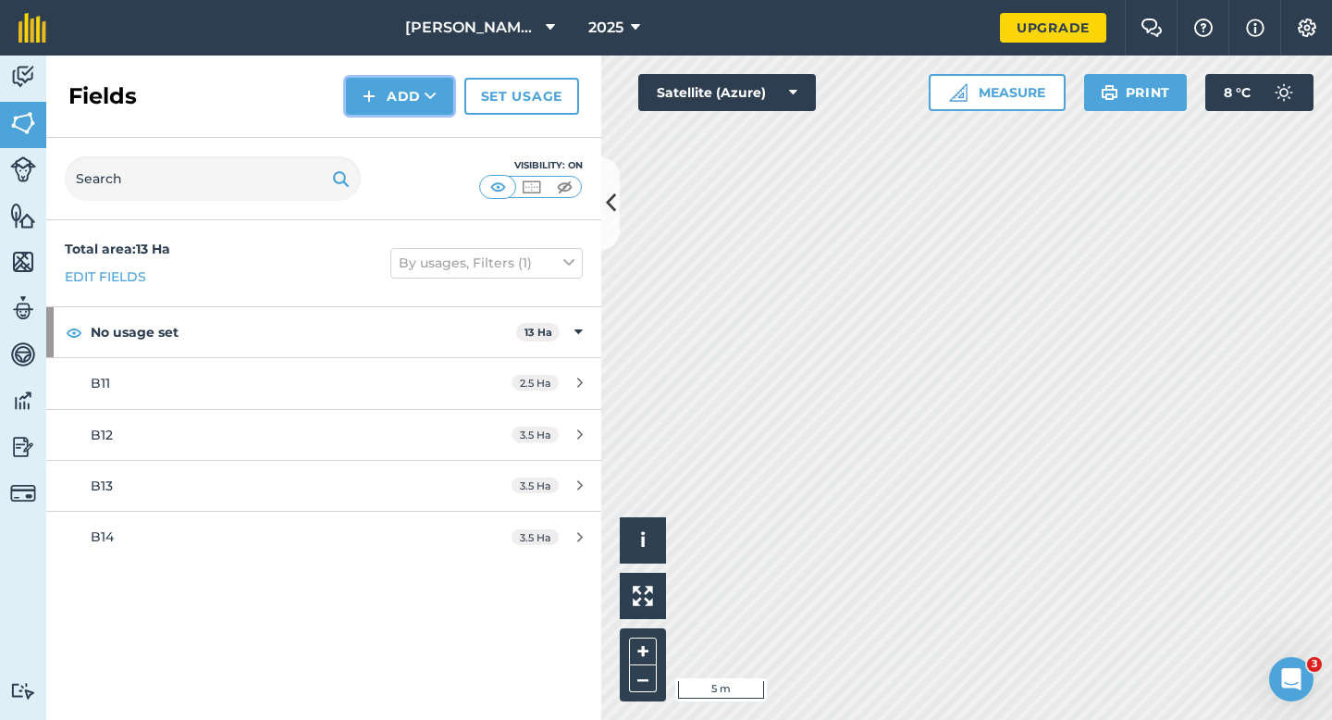
click at [375, 94] on img at bounding box center [369, 96] width 13 height 22
click at [391, 150] on link "Draw" at bounding box center [400, 137] width 102 height 41
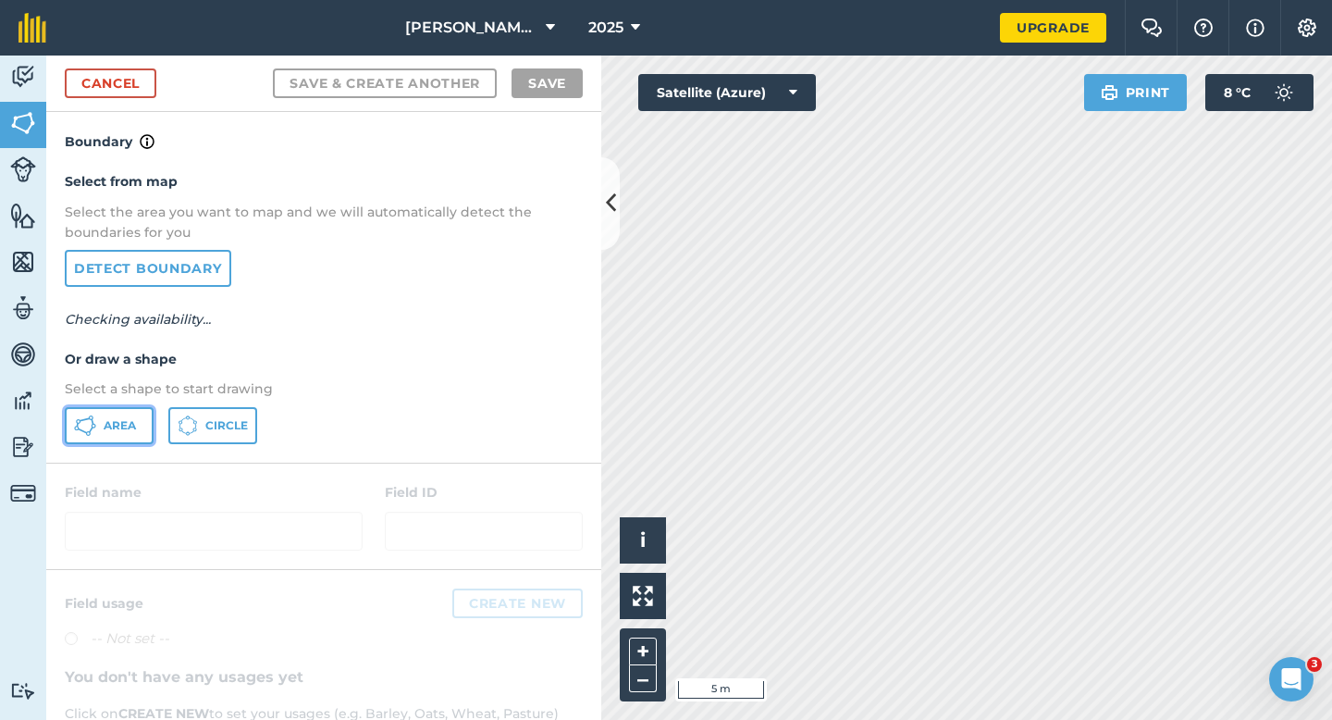
click at [107, 414] on button "Area" at bounding box center [109, 425] width 89 height 37
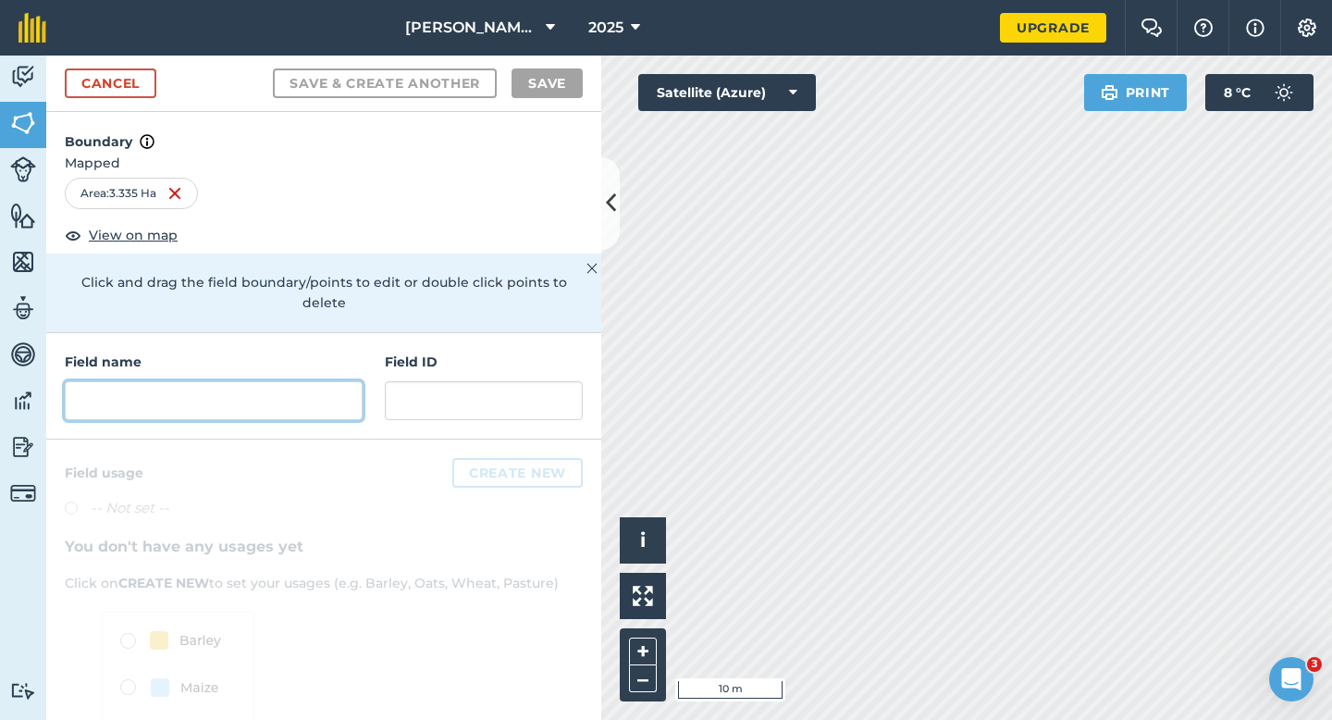
click at [352, 381] on input "text" at bounding box center [214, 400] width 298 height 39
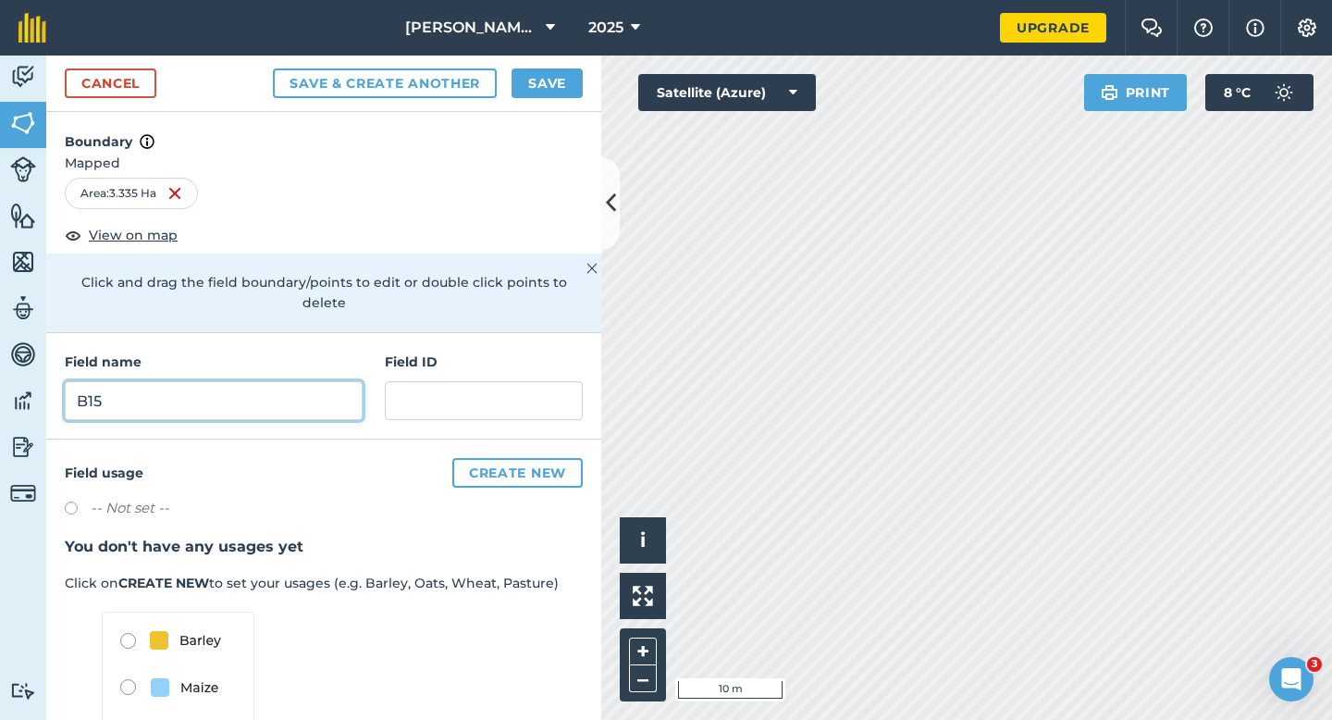
type input "B15"
click at [546, 90] on button "Save" at bounding box center [547, 83] width 71 height 30
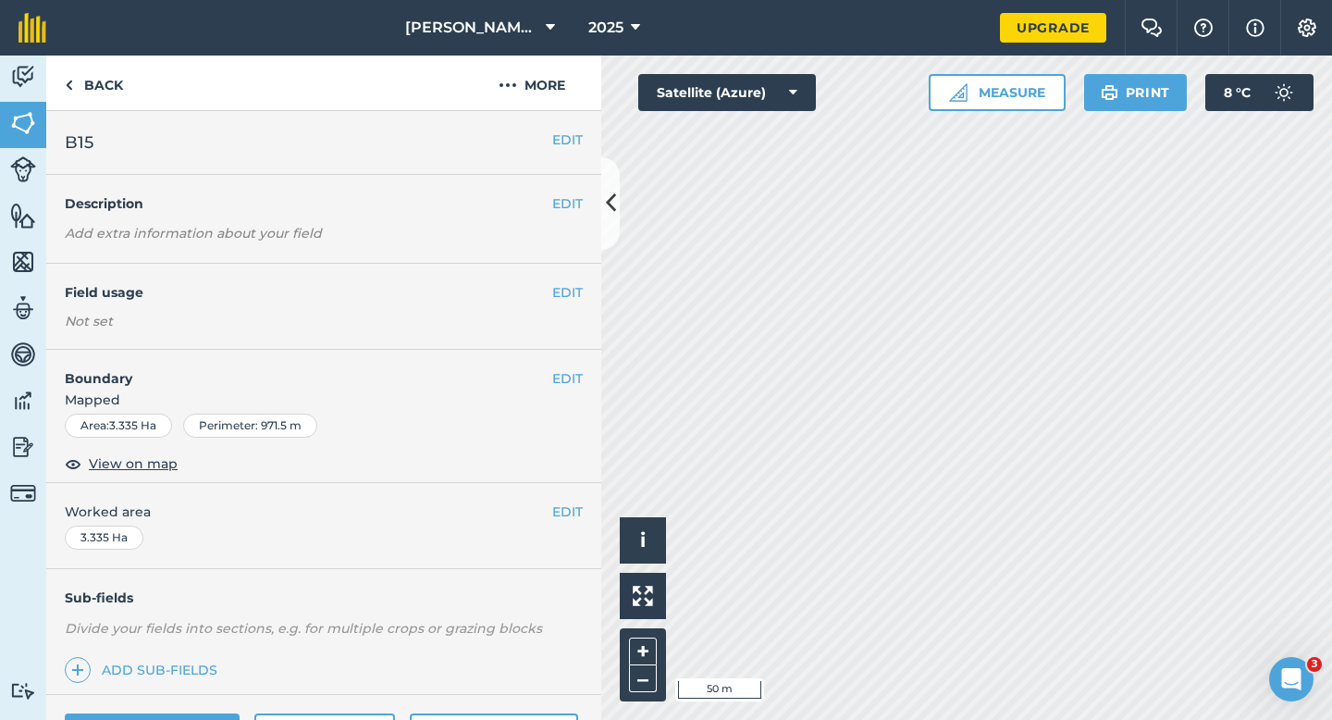
click at [558, 501] on div "EDIT Worked area 3.335 Ha" at bounding box center [323, 526] width 555 height 86
click at [555, 512] on button "EDIT" at bounding box center [567, 511] width 31 height 20
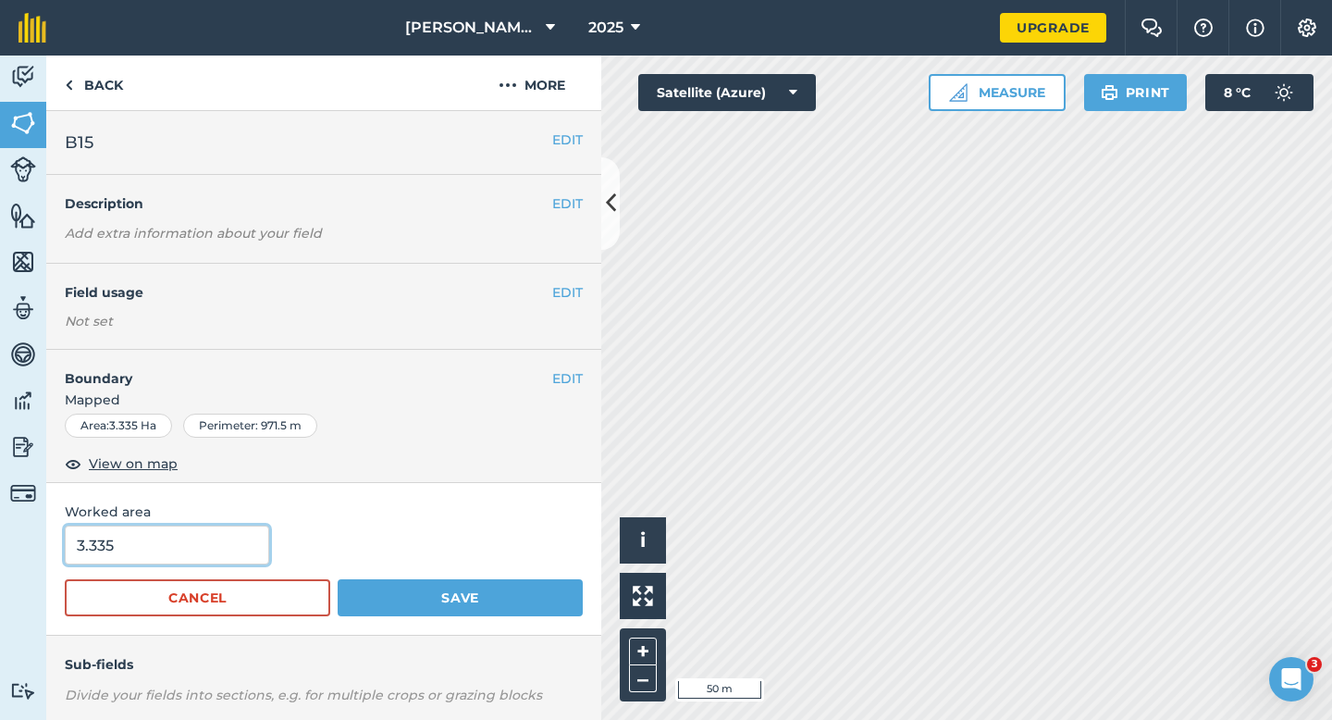
click at [178, 562] on input "3.335" at bounding box center [167, 544] width 204 height 39
type input "3.5"
click at [338, 579] on button "Save" at bounding box center [460, 597] width 245 height 37
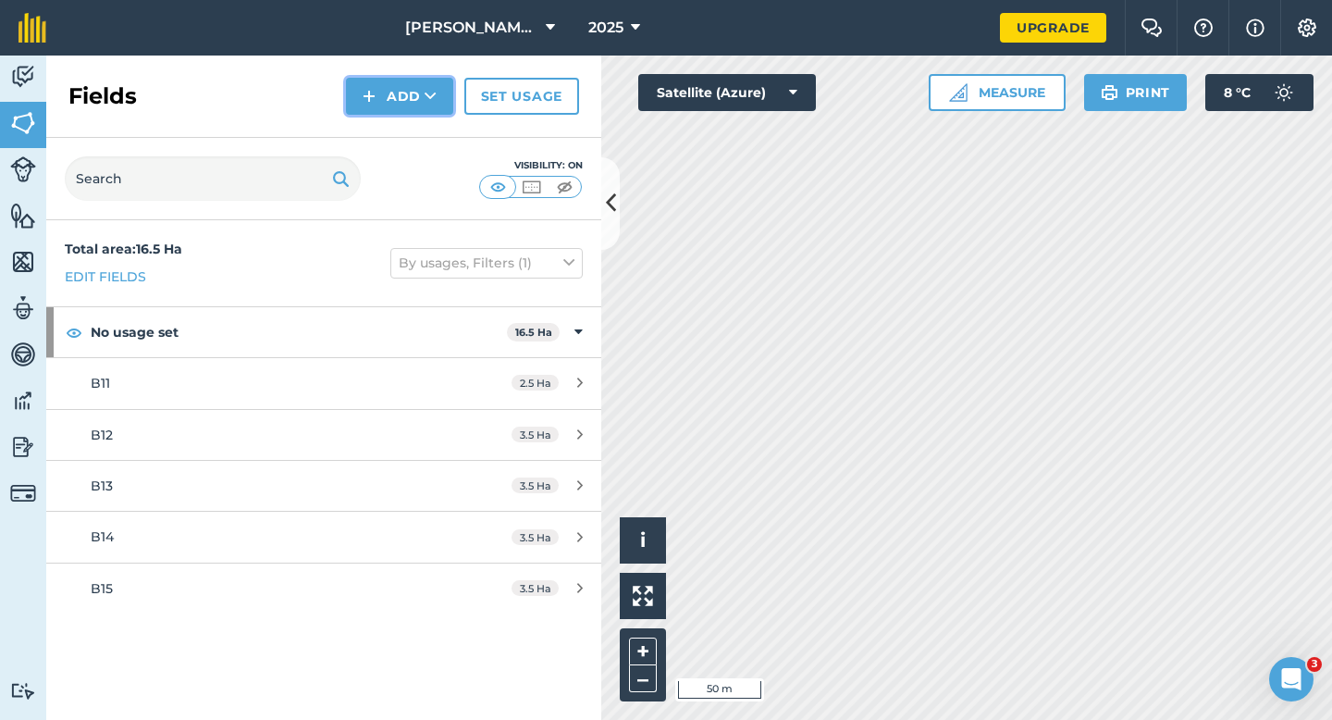
click at [402, 105] on button "Add" at bounding box center [399, 96] width 107 height 37
click at [402, 126] on link "Draw" at bounding box center [400, 137] width 102 height 41
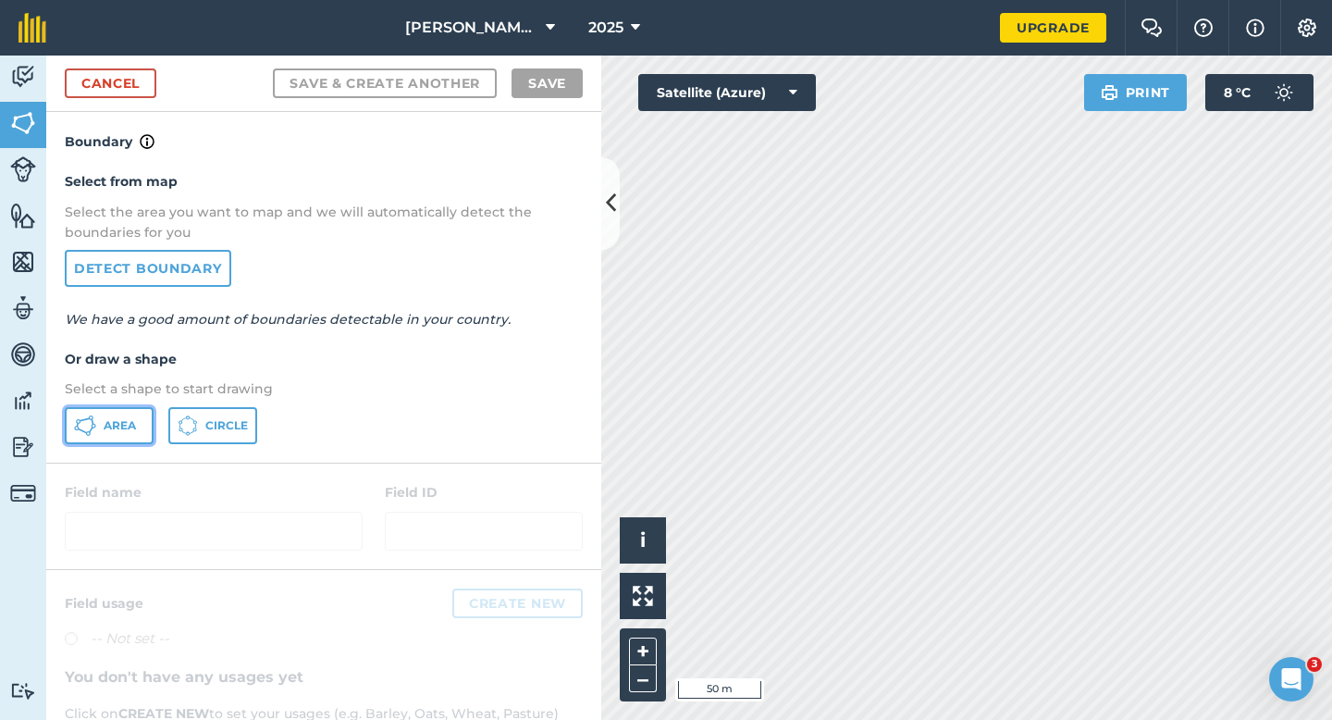
click at [116, 437] on button "Area" at bounding box center [109, 425] width 89 height 37
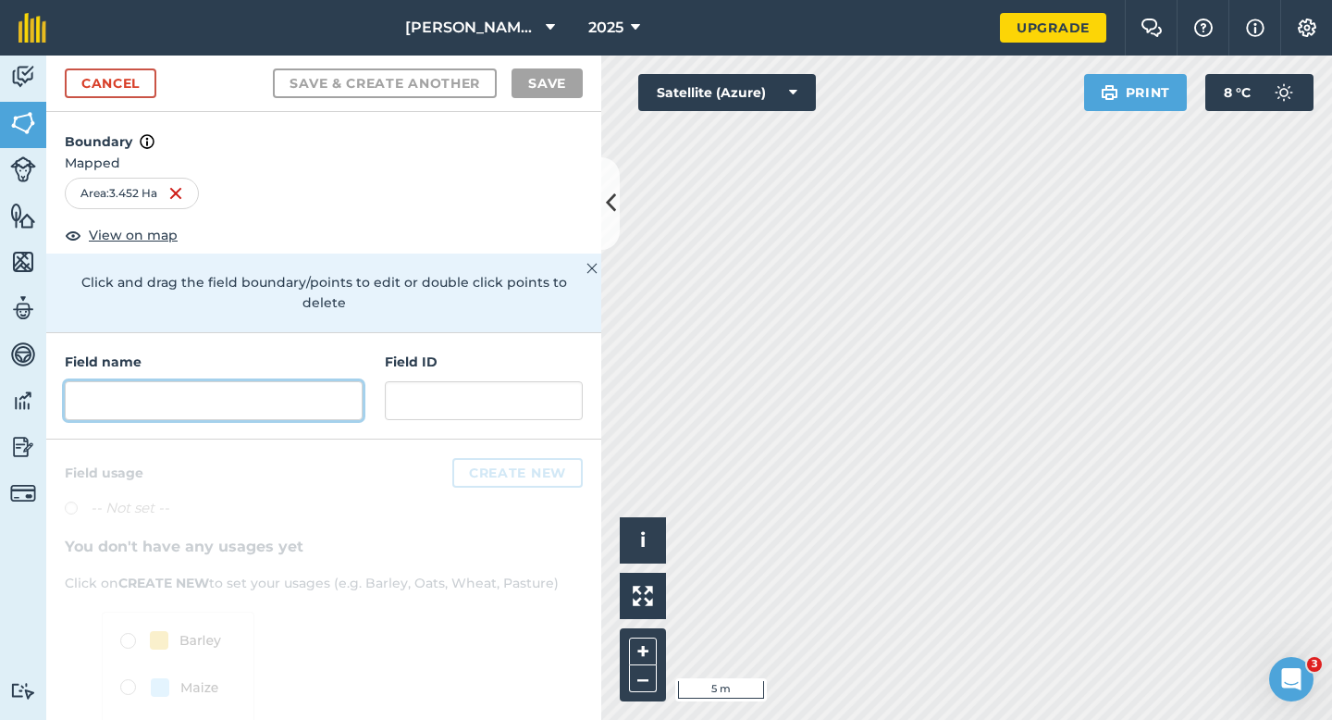
click at [252, 396] on input "text" at bounding box center [214, 400] width 298 height 39
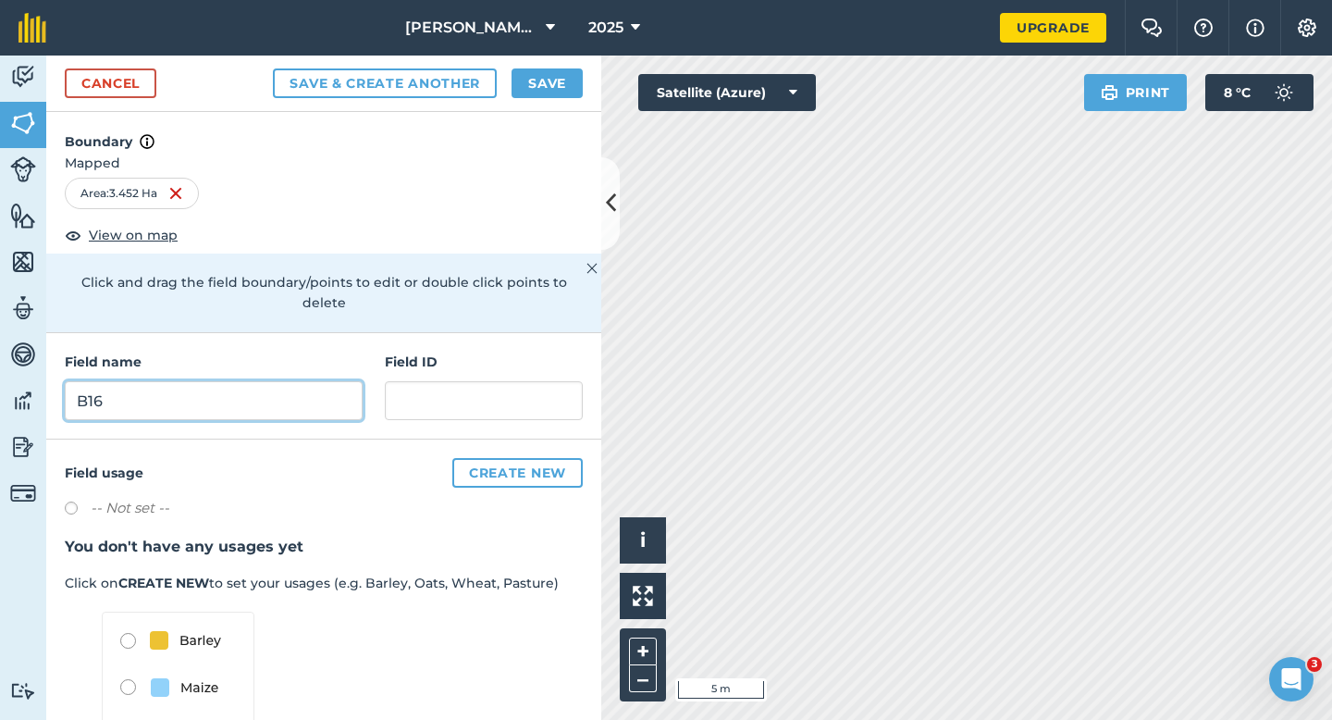
type input "B16"
click at [539, 94] on button "Save" at bounding box center [547, 83] width 71 height 30
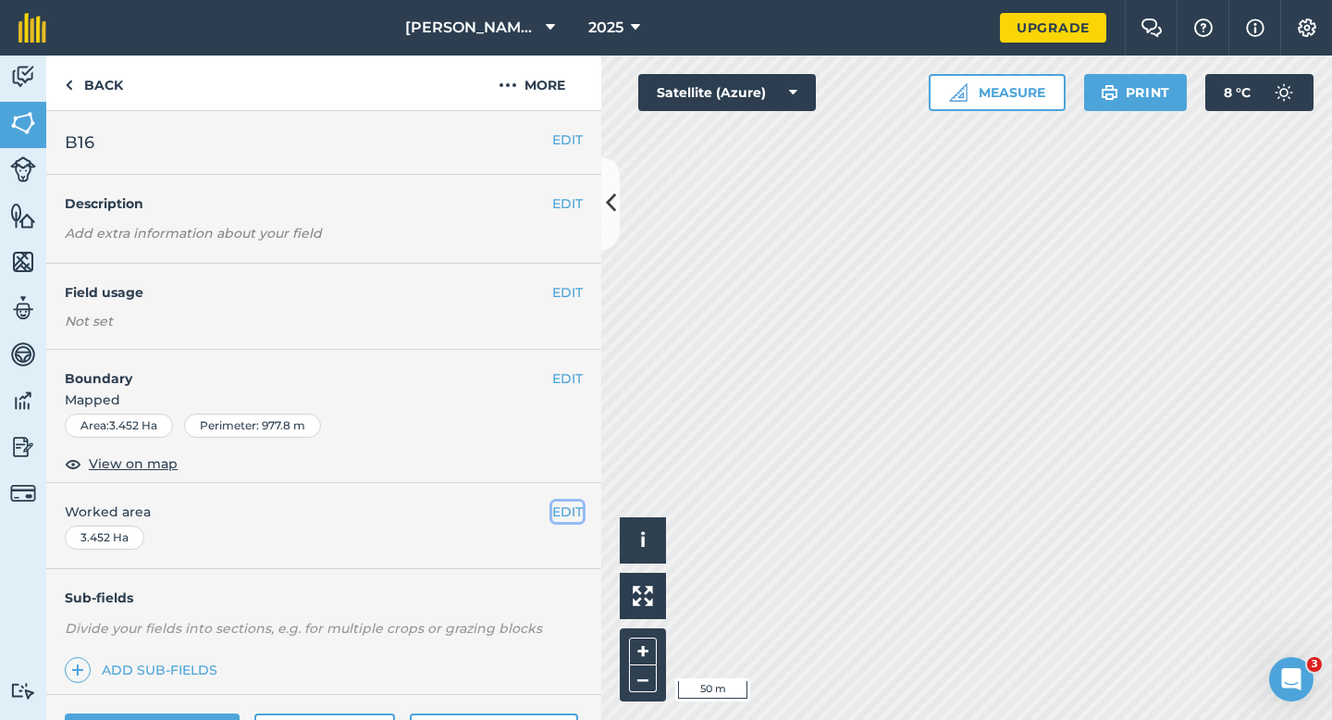
click at [573, 511] on button "EDIT" at bounding box center [567, 511] width 31 height 20
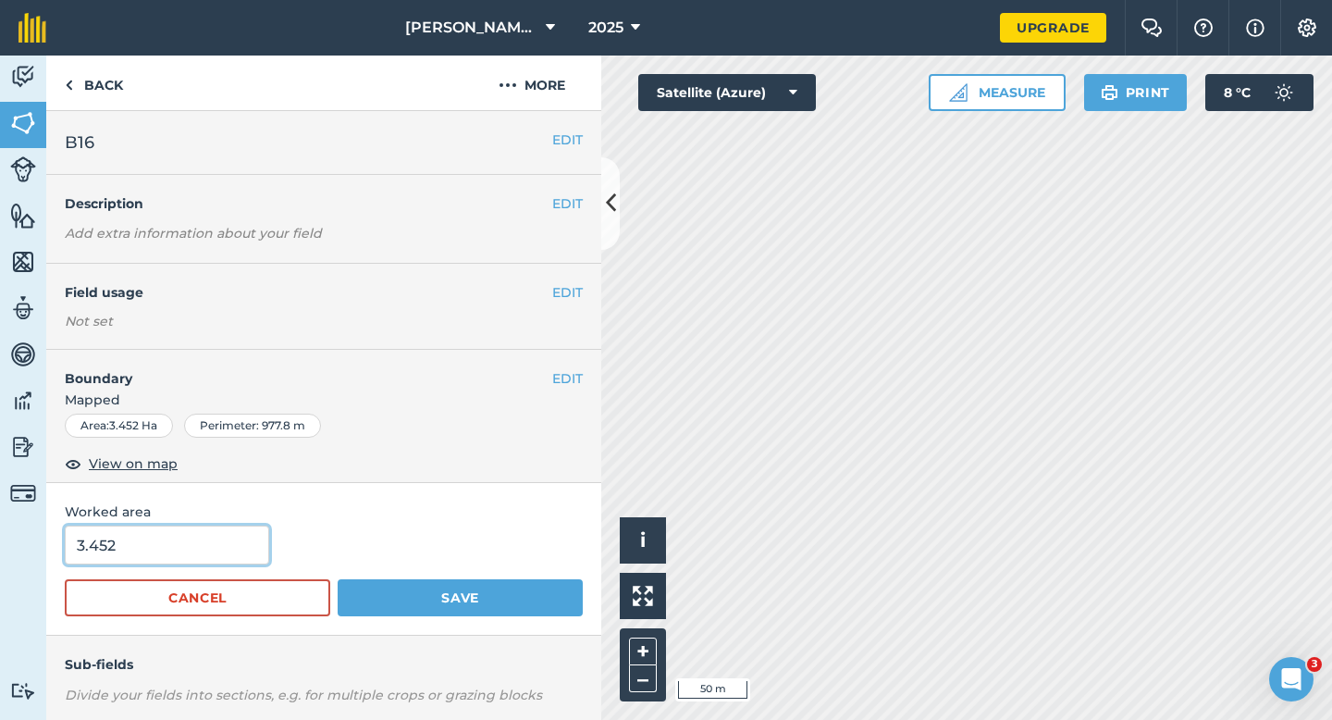
click at [153, 549] on input "3.452" at bounding box center [167, 544] width 204 height 39
type input "3.5"
click at [338, 579] on button "Save" at bounding box center [460, 597] width 245 height 37
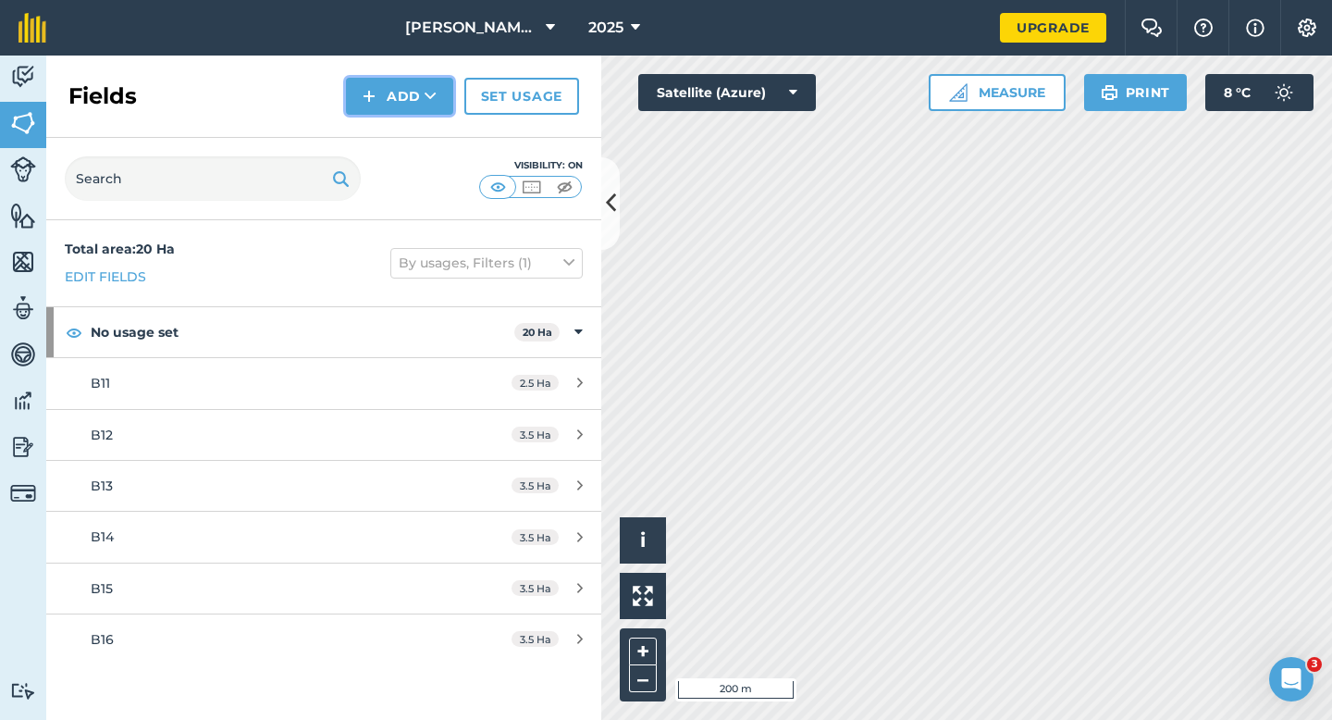
click at [385, 107] on button "Add" at bounding box center [399, 96] width 107 height 37
click at [387, 131] on link "Draw" at bounding box center [400, 137] width 102 height 41
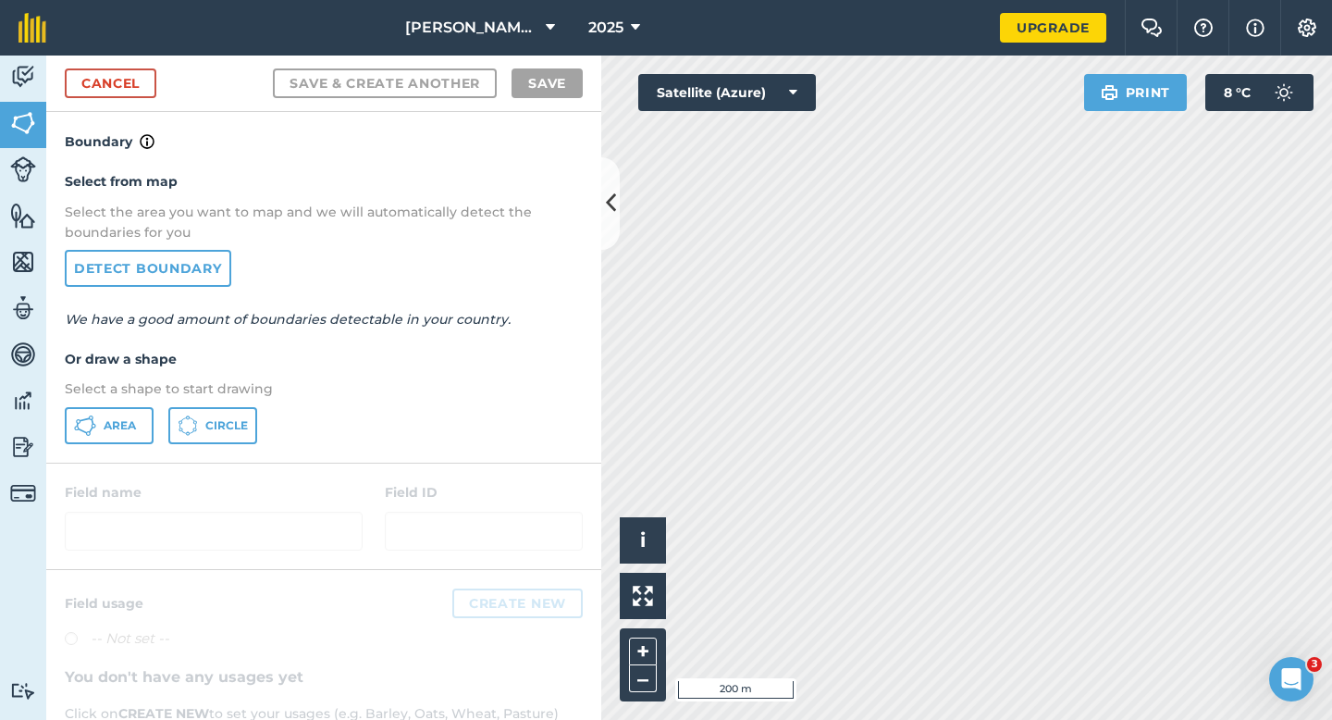
click at [148, 450] on div "Select from map Select the area you want to map and we will automatically detec…" at bounding box center [323, 307] width 555 height 309
click at [130, 426] on span "Area" at bounding box center [120, 425] width 32 height 15
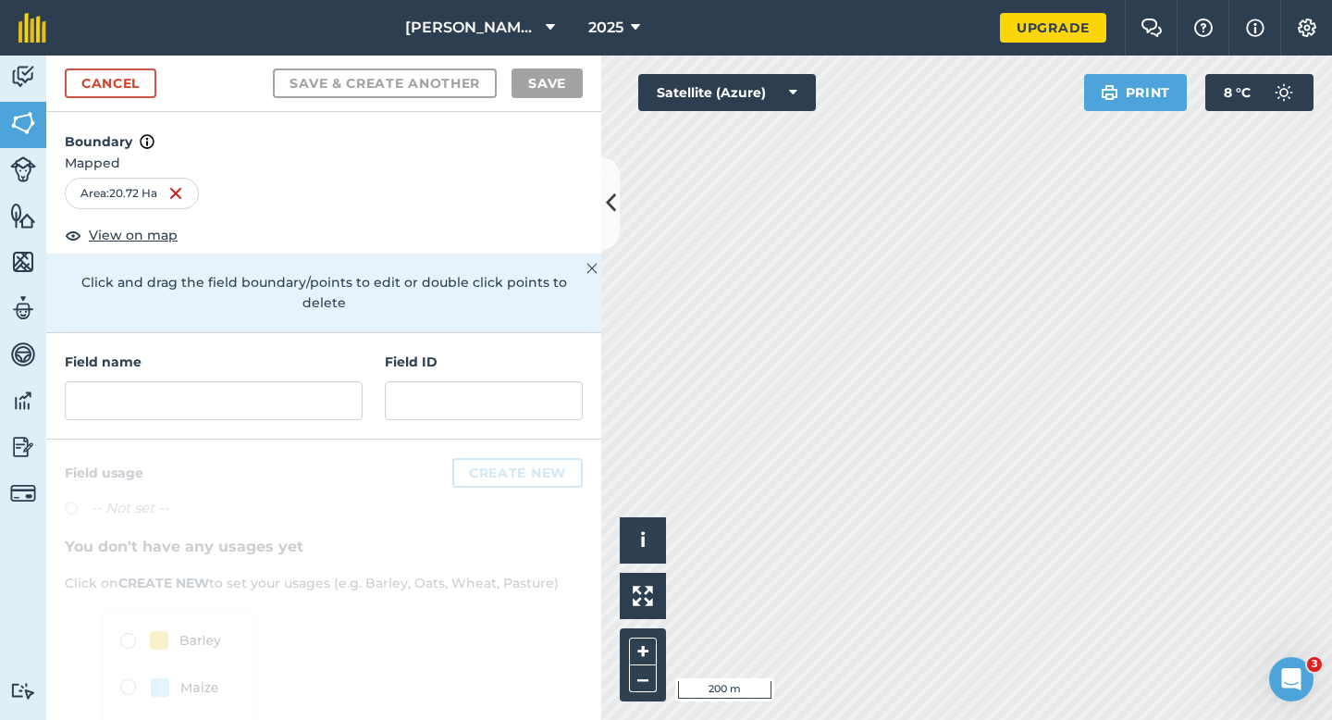
click at [310, 400] on div "Field name Field ID" at bounding box center [323, 386] width 555 height 106
click at [310, 155] on span "Mapped" at bounding box center [323, 163] width 555 height 20
click at [306, 401] on div "Field name Field ID" at bounding box center [323, 386] width 555 height 106
click at [315, 381] on input "text" at bounding box center [214, 400] width 298 height 39
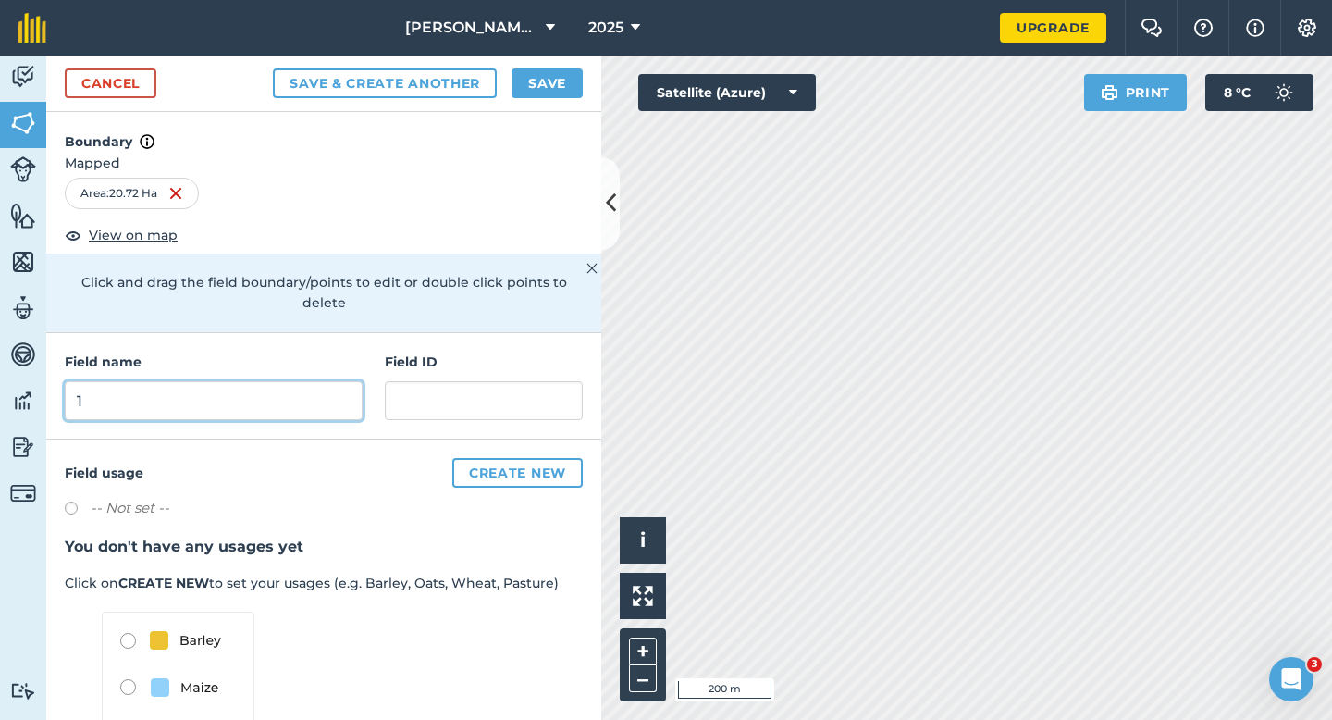
type input "1"
click at [532, 86] on button "Save" at bounding box center [547, 83] width 71 height 30
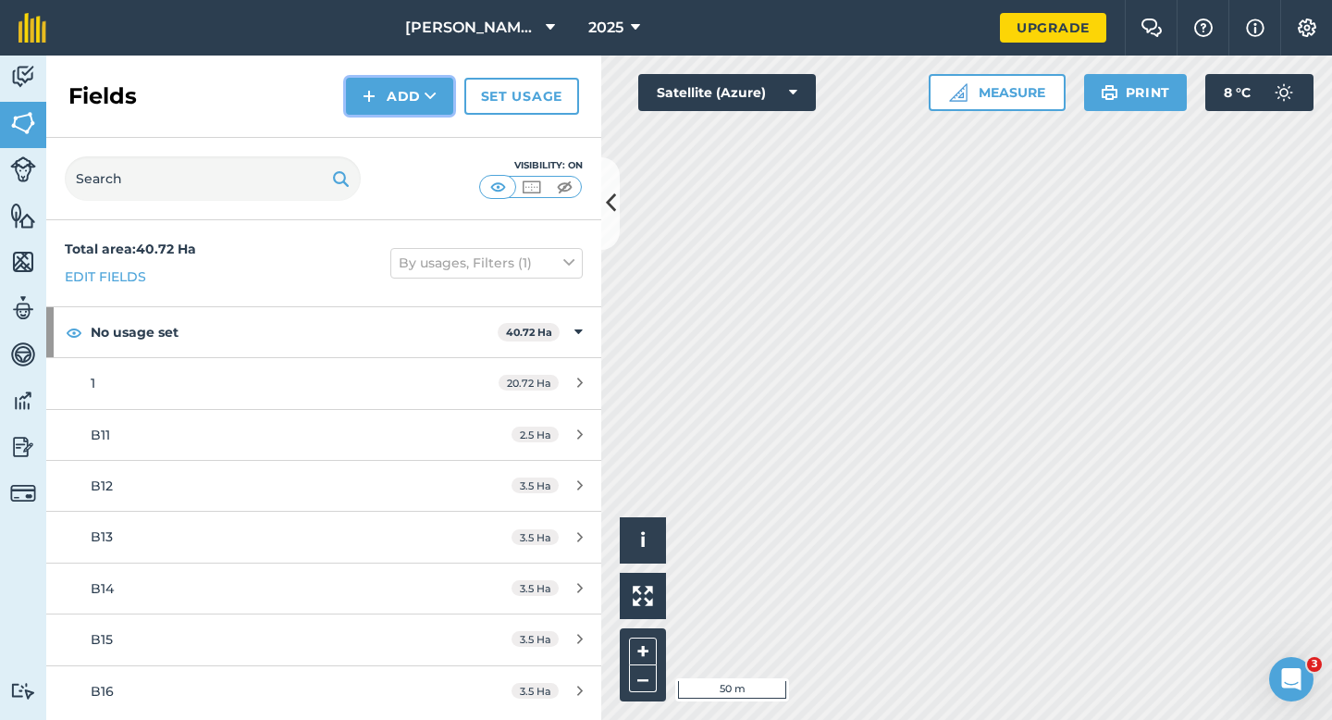
click at [374, 93] on img at bounding box center [369, 96] width 13 height 22
click at [382, 126] on link "Draw" at bounding box center [400, 137] width 102 height 41
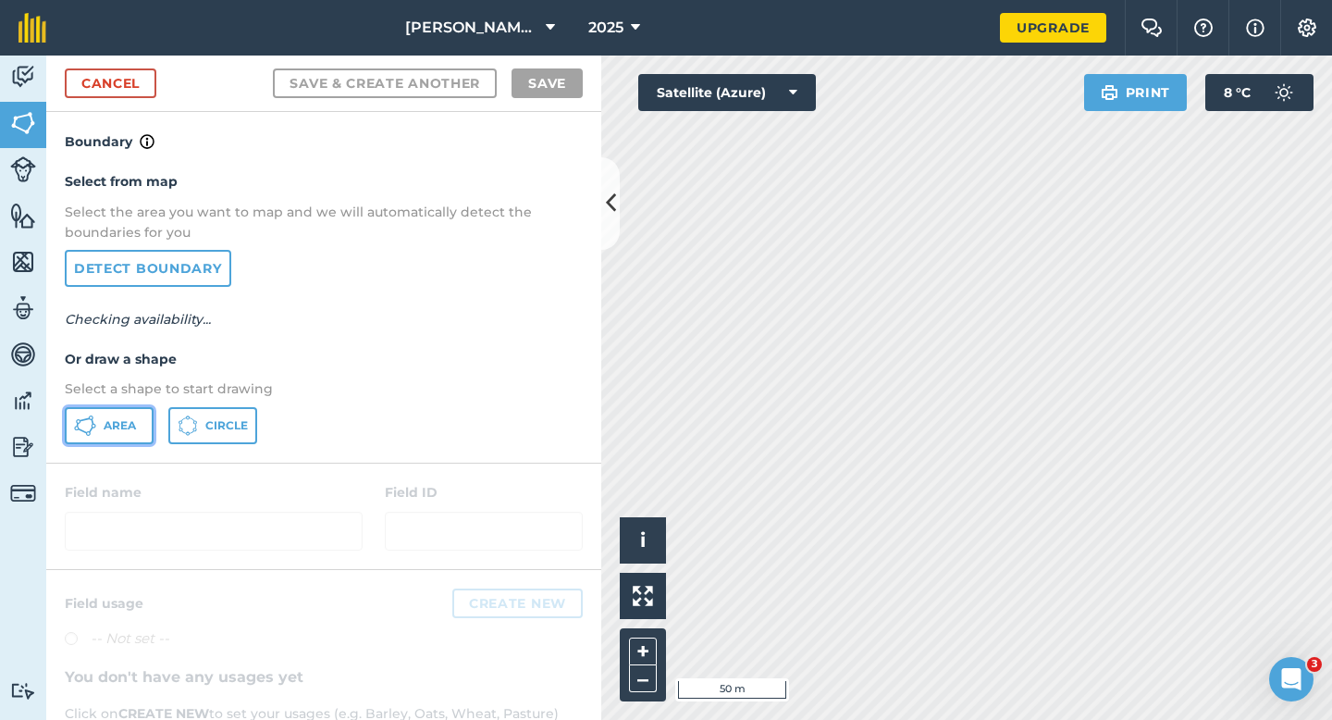
click at [117, 408] on button "Area" at bounding box center [109, 425] width 89 height 37
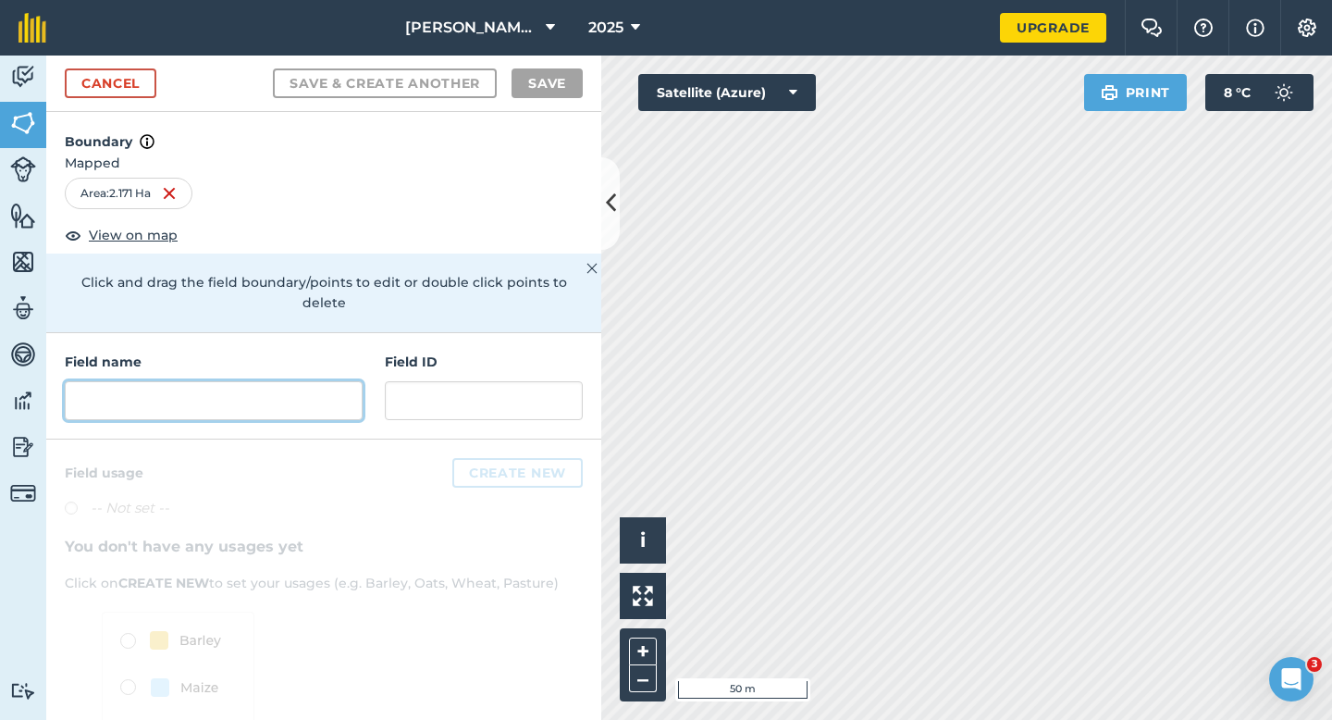
click at [290, 388] on input "text" at bounding box center [214, 400] width 298 height 39
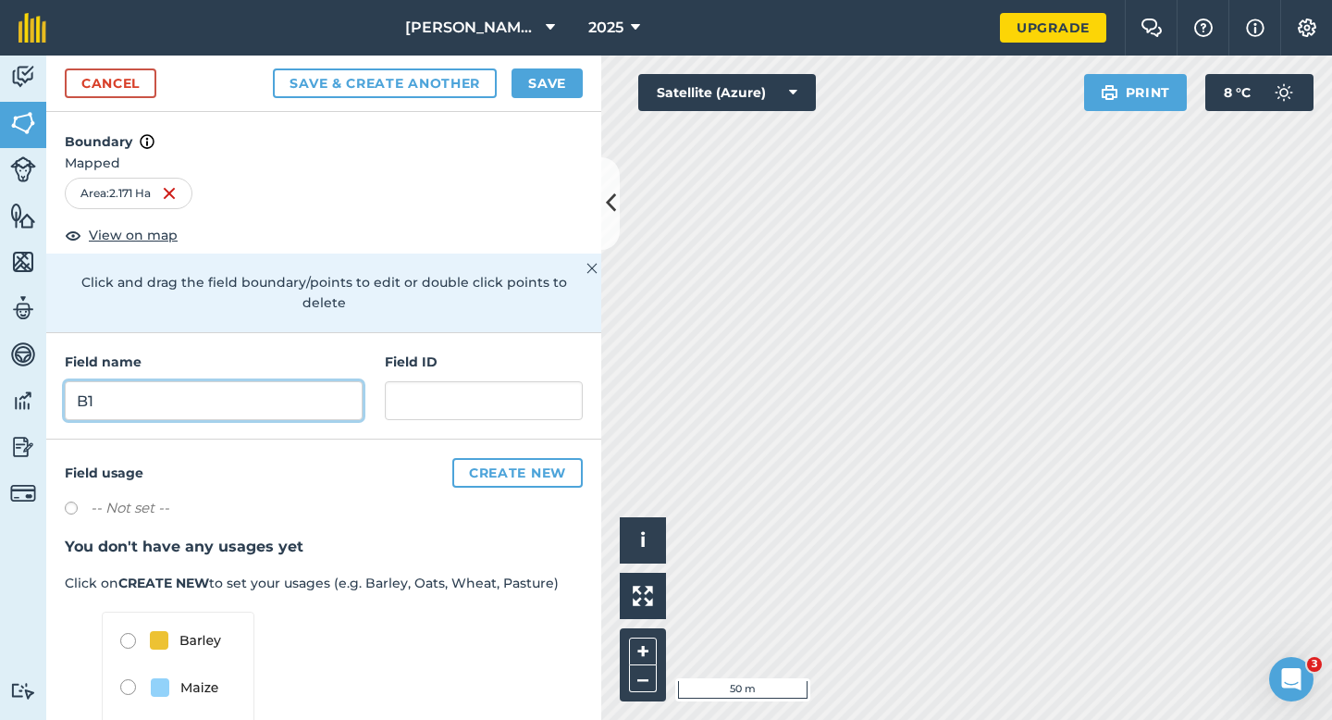
type input "B1"
click at [554, 85] on button "Save" at bounding box center [547, 83] width 71 height 30
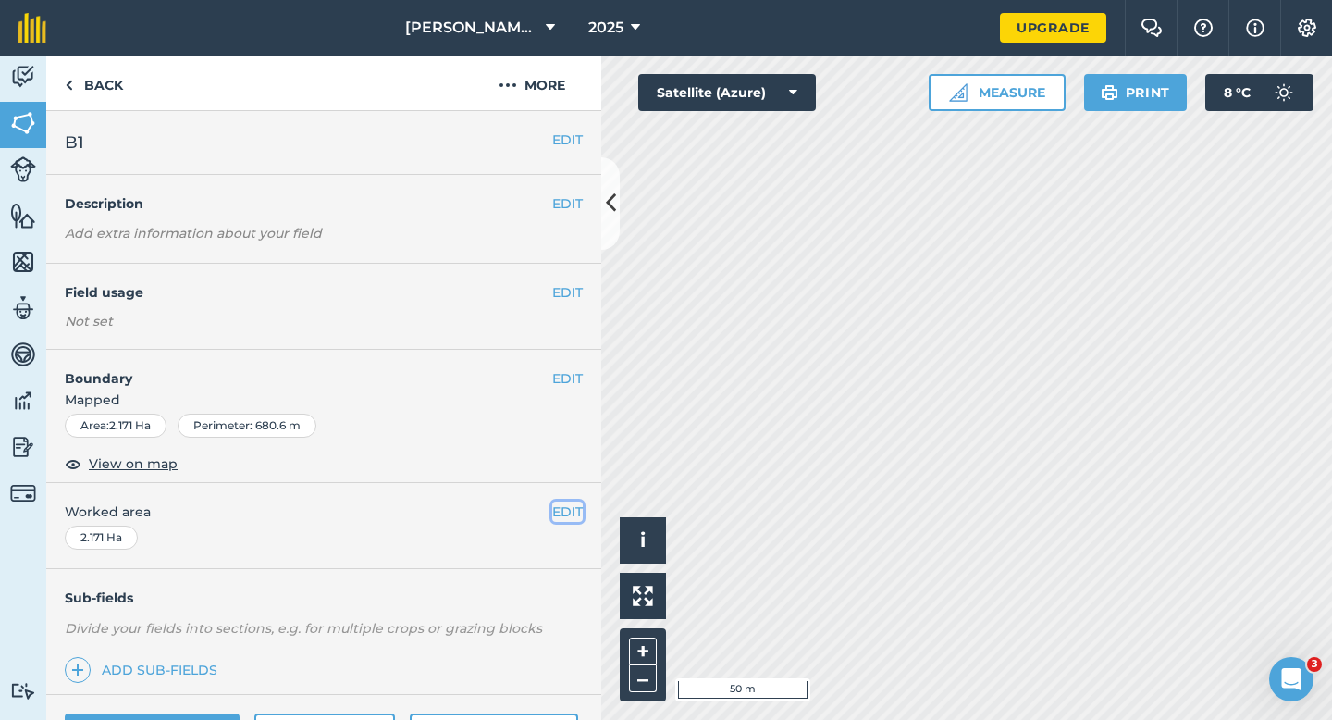
click at [578, 509] on button "EDIT" at bounding box center [567, 511] width 31 height 20
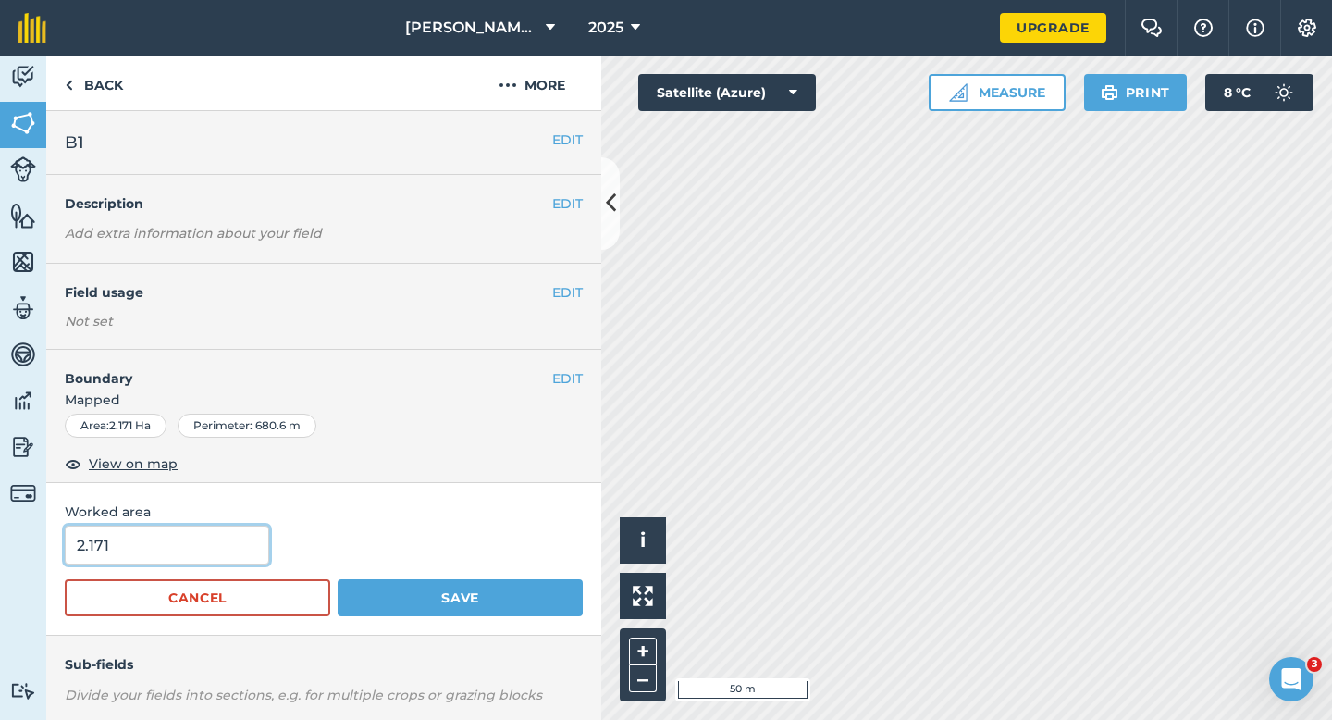
click at [222, 541] on input "2.171" at bounding box center [167, 544] width 204 height 39
type input "2.5"
click at [338, 579] on button "Save" at bounding box center [460, 597] width 245 height 37
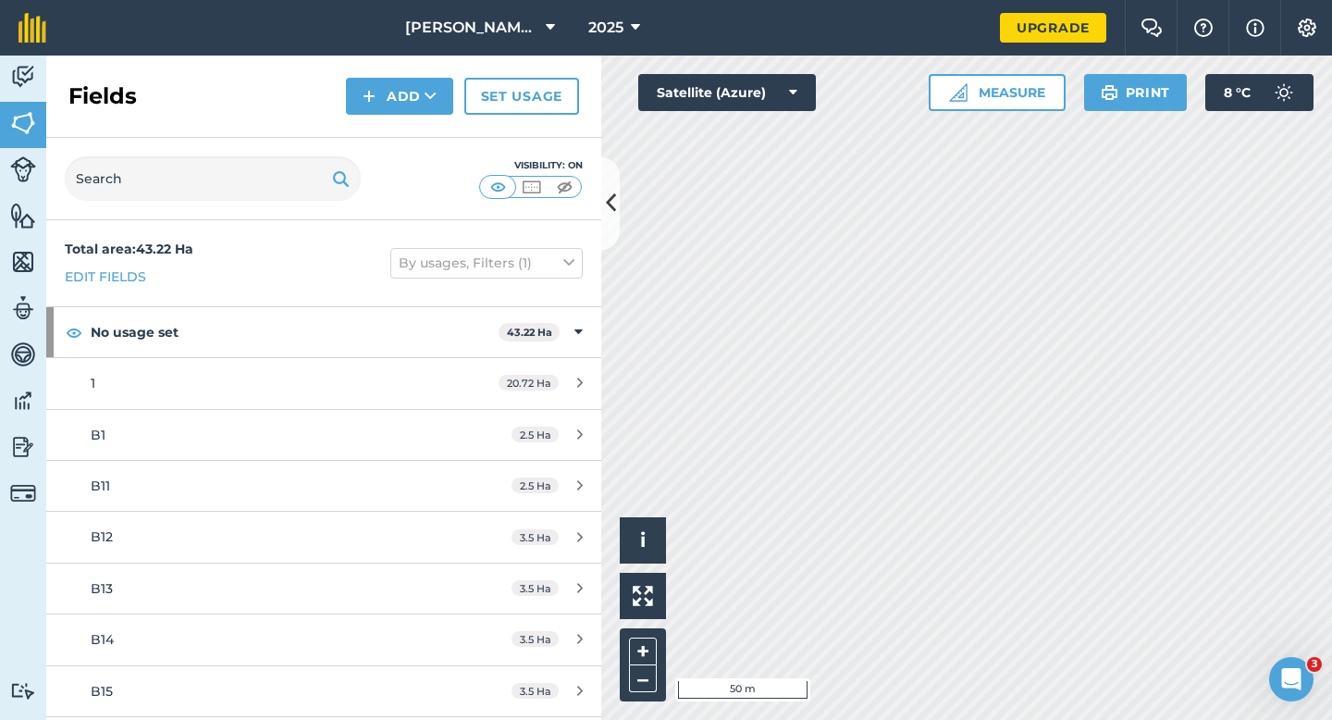
click at [933, 92] on div "Click to start drawing i © 2025 TomTom, Microsoft 50 m + – Satellite (Azure) Me…" at bounding box center [966, 388] width 731 height 664
click at [407, 100] on button "Add" at bounding box center [399, 96] width 107 height 37
click at [407, 123] on link "Draw" at bounding box center [400, 137] width 102 height 41
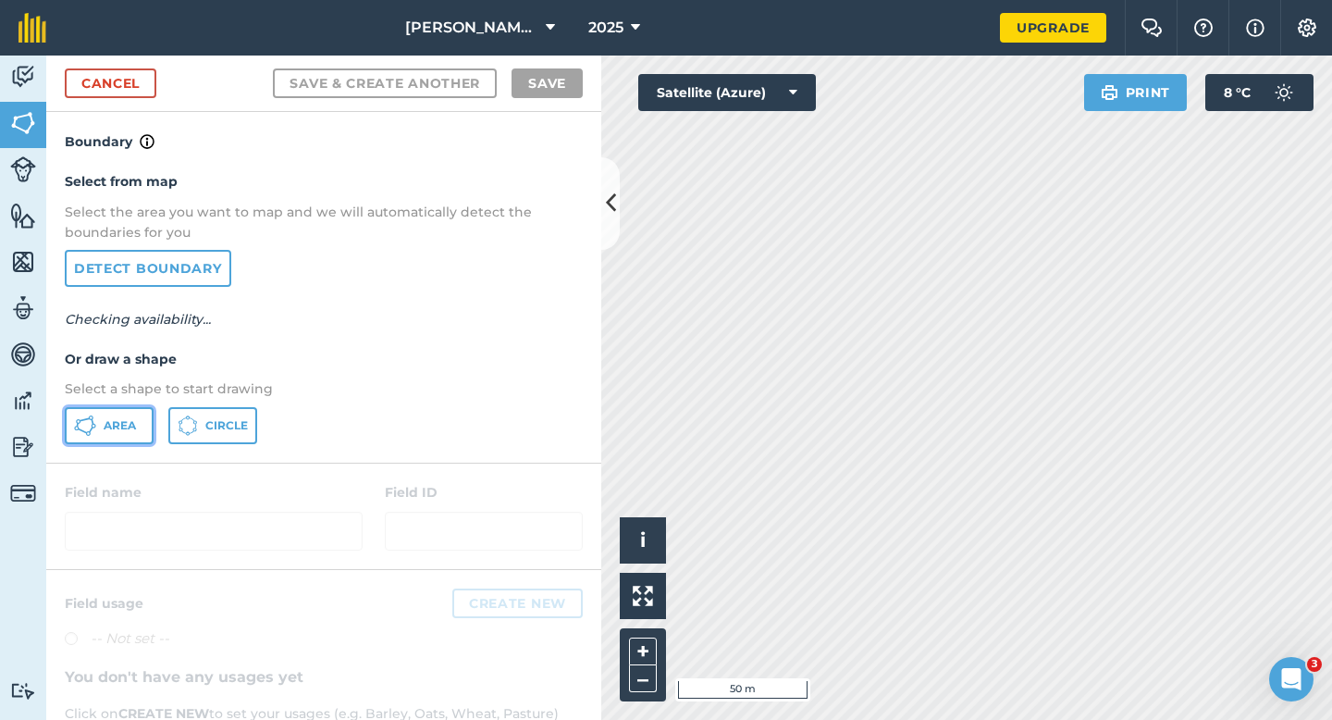
click at [139, 438] on button "Area" at bounding box center [109, 425] width 89 height 37
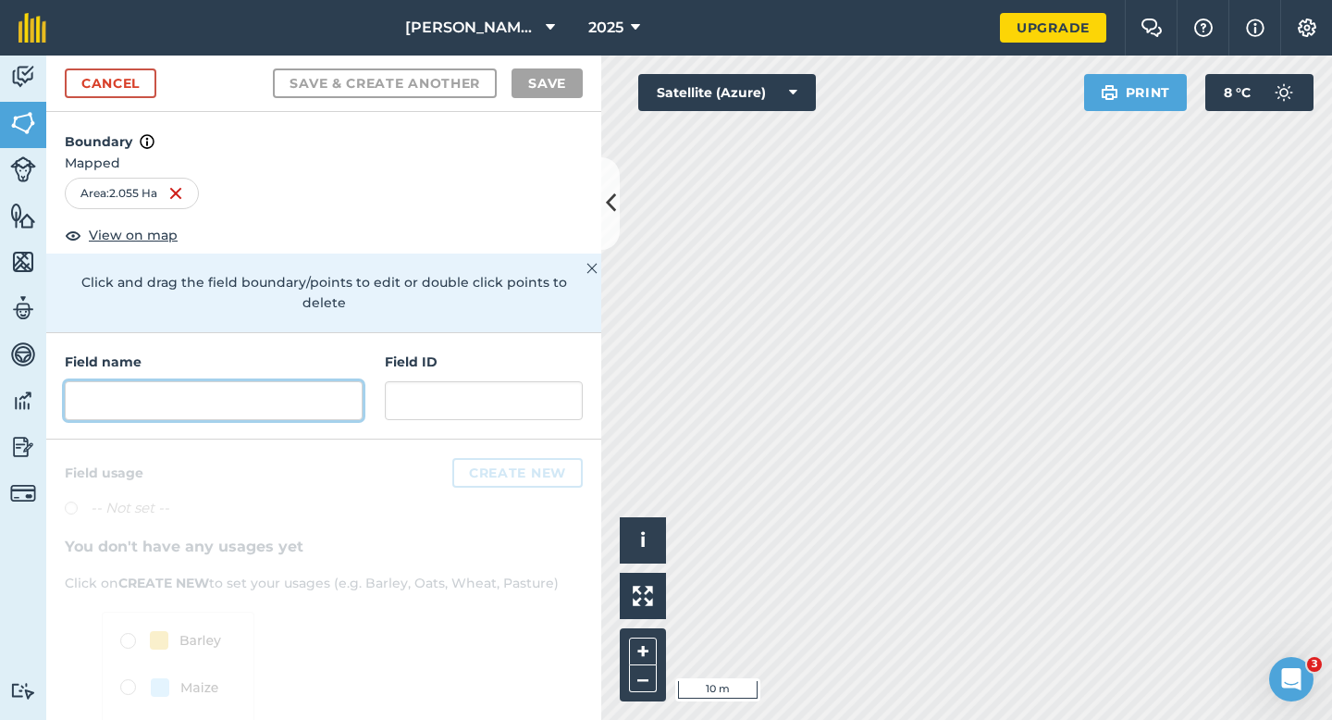
click at [272, 391] on input "text" at bounding box center [214, 400] width 298 height 39
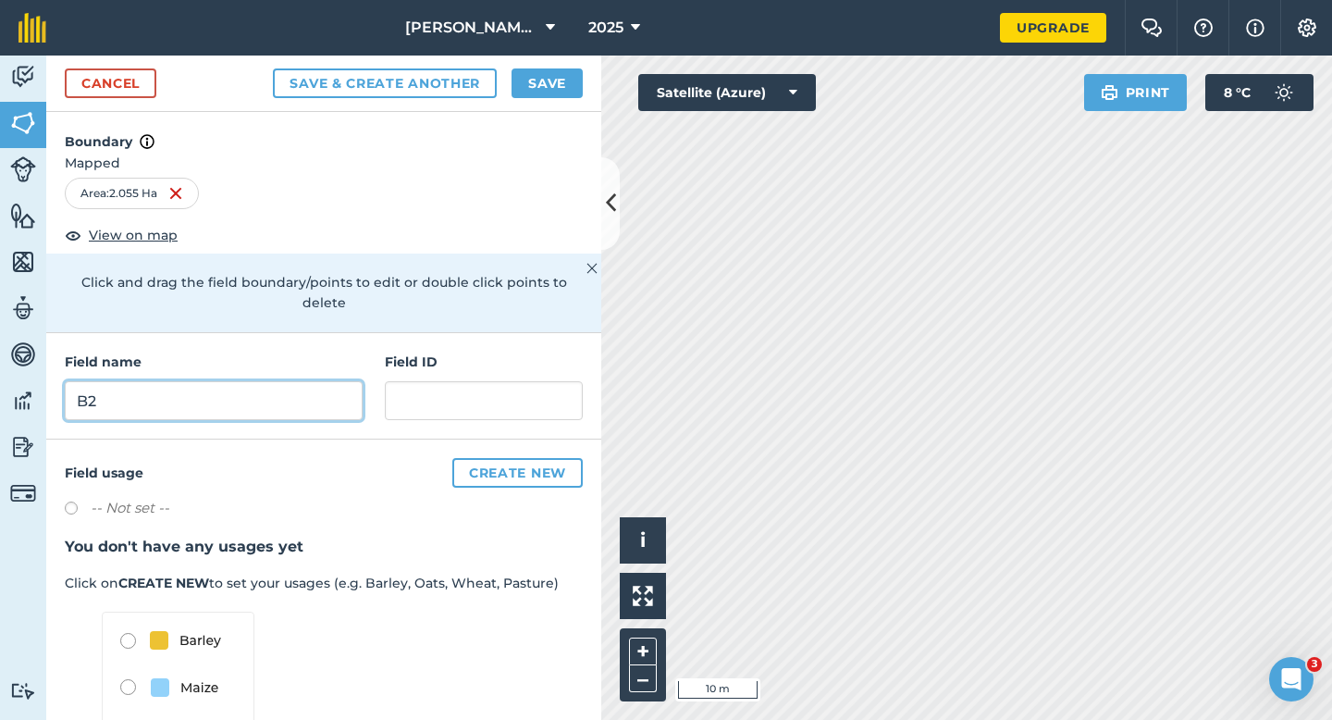
type input "B2"
click at [530, 99] on div "Cancel Save & Create Another Save" at bounding box center [323, 84] width 555 height 56
click at [514, 97] on button "Save" at bounding box center [547, 83] width 71 height 30
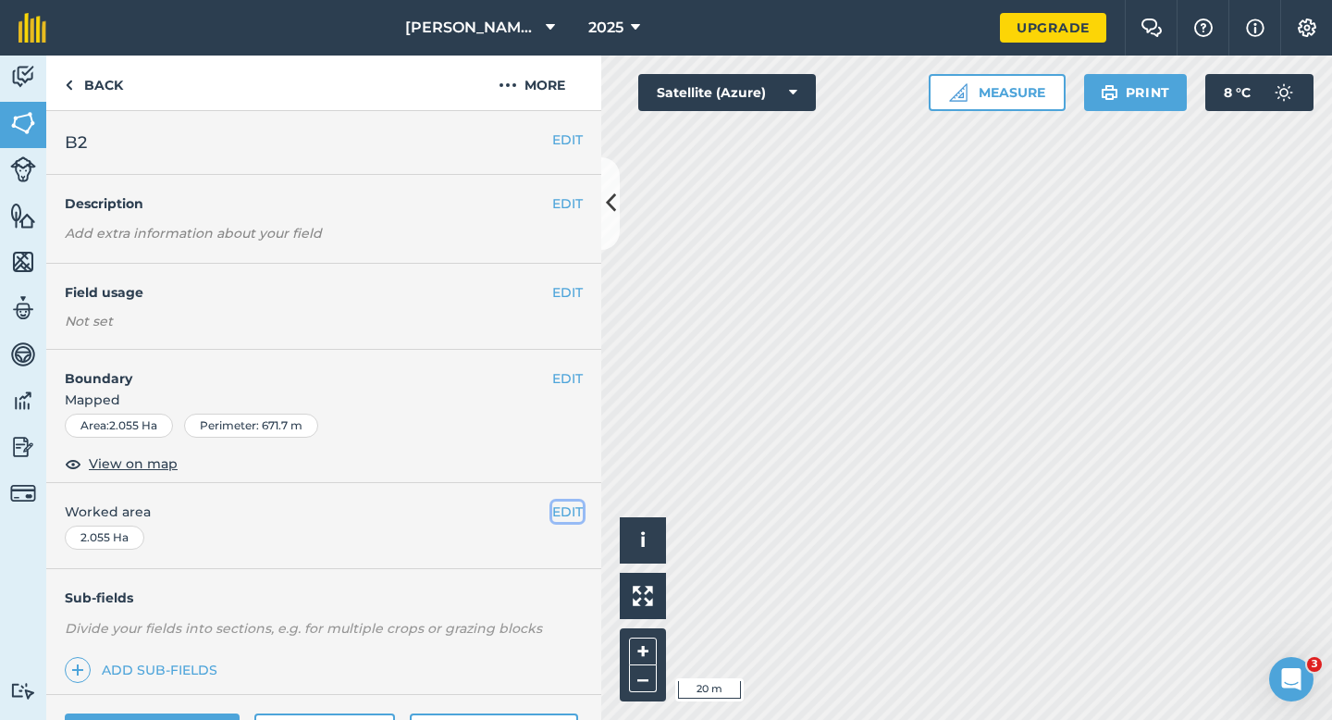
click at [566, 502] on button "EDIT" at bounding box center [567, 511] width 31 height 20
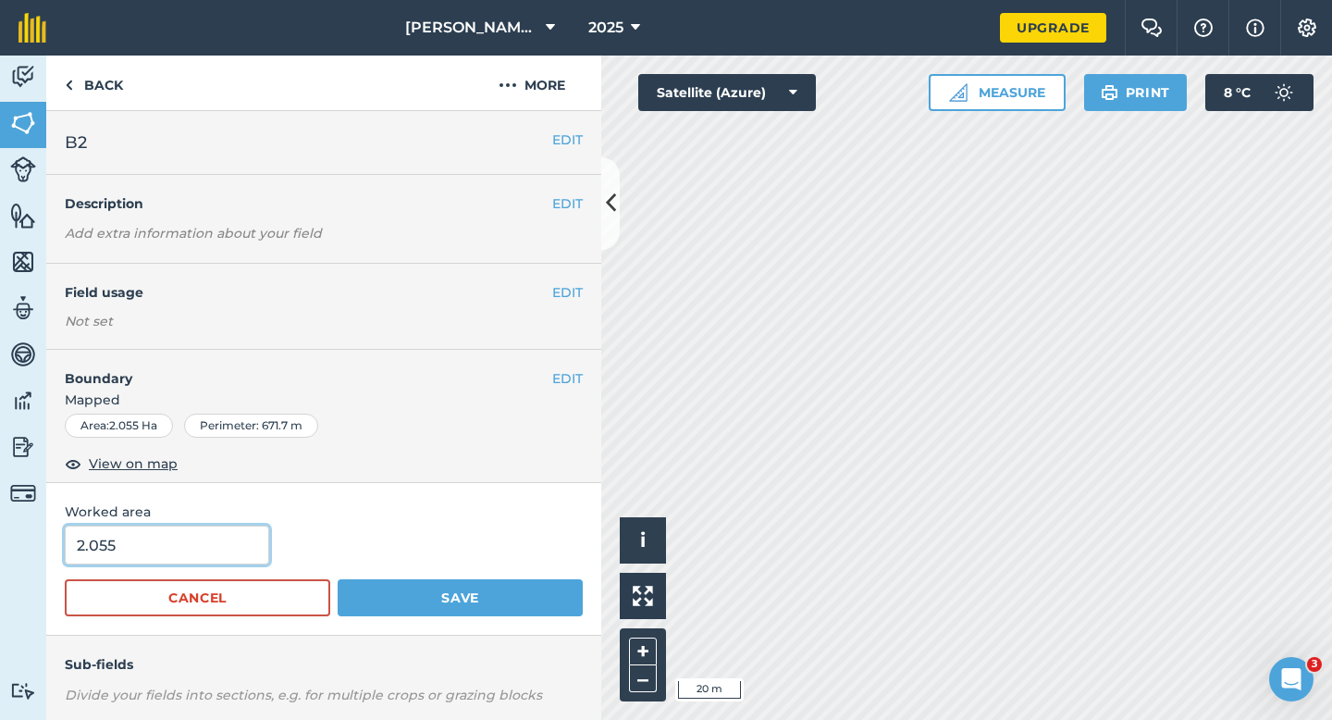
click at [123, 534] on input "2.055" at bounding box center [167, 544] width 204 height 39
click at [126, 546] on input "2.055" at bounding box center [167, 544] width 204 height 39
type input "2.5"
click at [338, 579] on button "Save" at bounding box center [460, 597] width 245 height 37
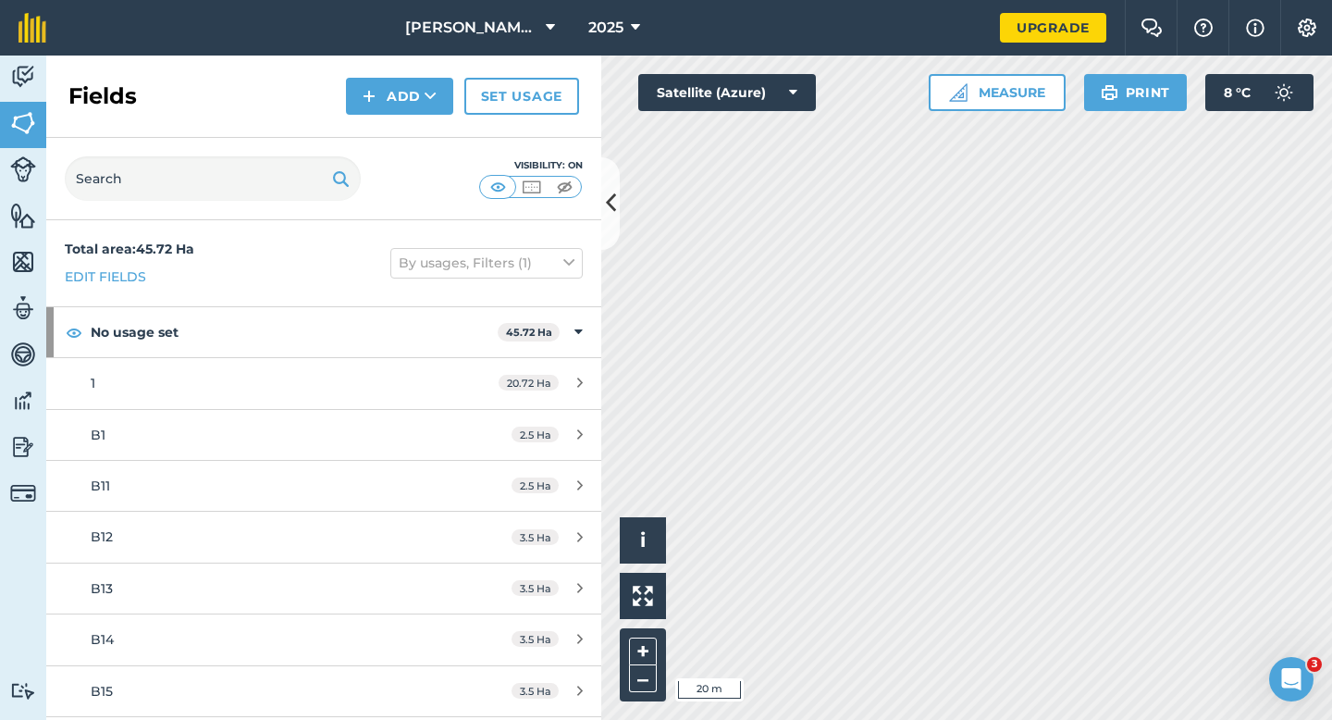
click at [408, 121] on div "Fields Add Set usage" at bounding box center [323, 97] width 555 height 82
click at [408, 111] on button "Add" at bounding box center [399, 96] width 107 height 37
click at [408, 135] on link "Draw" at bounding box center [400, 137] width 102 height 41
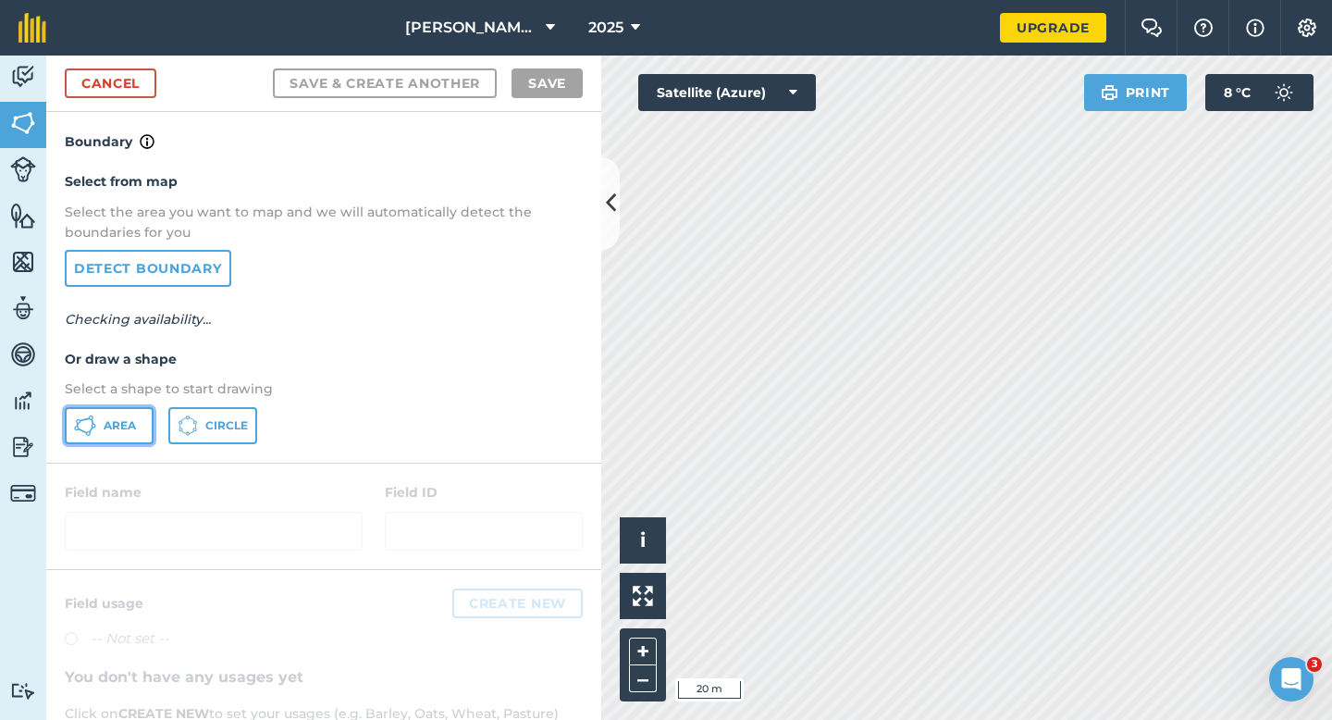
click at [103, 426] on button "Area" at bounding box center [109, 425] width 89 height 37
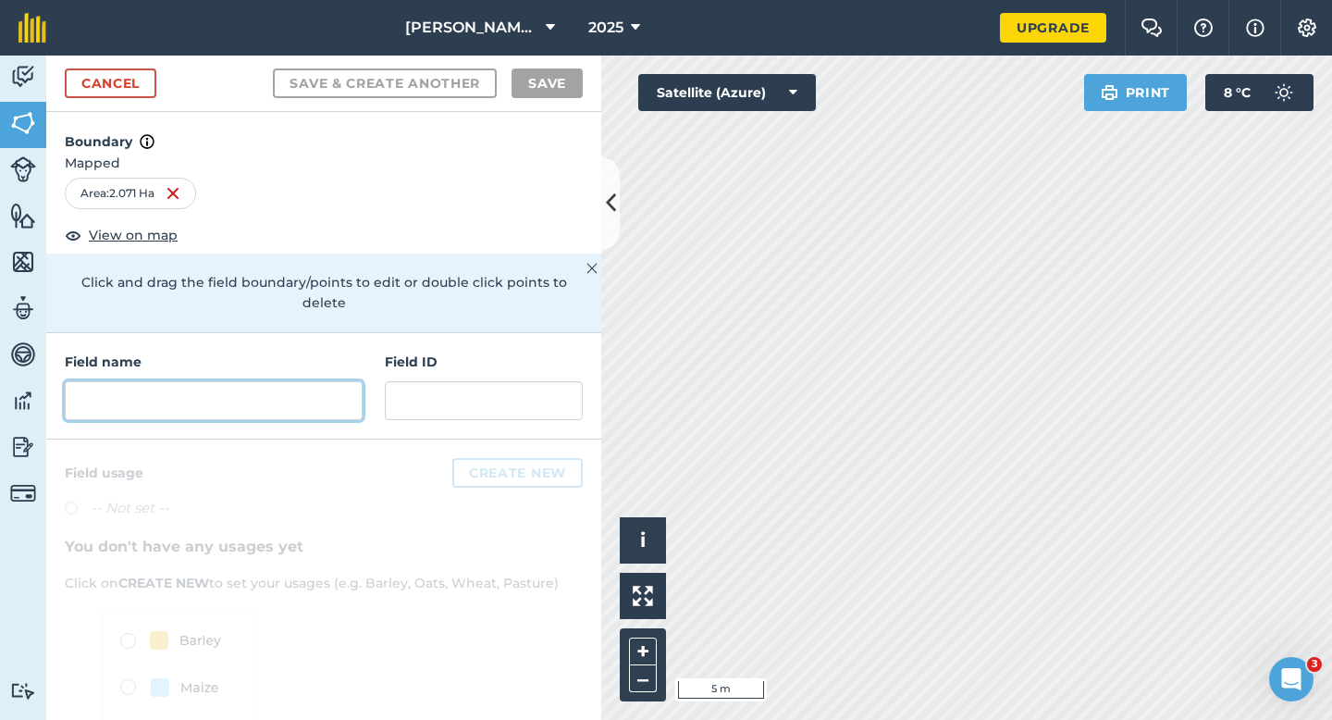
click at [269, 381] on input "text" at bounding box center [214, 400] width 298 height 39
click at [238, 391] on input "text" at bounding box center [214, 400] width 298 height 39
drag, startPoint x: 239, startPoint y: 391, endPoint x: 600, endPoint y: 419, distance: 362.8
click at [600, 419] on div "Boundary Mapped Area : 2.071 Ha View on map Click and drag the field boundary/p…" at bounding box center [323, 416] width 555 height 608
click at [223, 388] on input "text" at bounding box center [214, 400] width 298 height 39
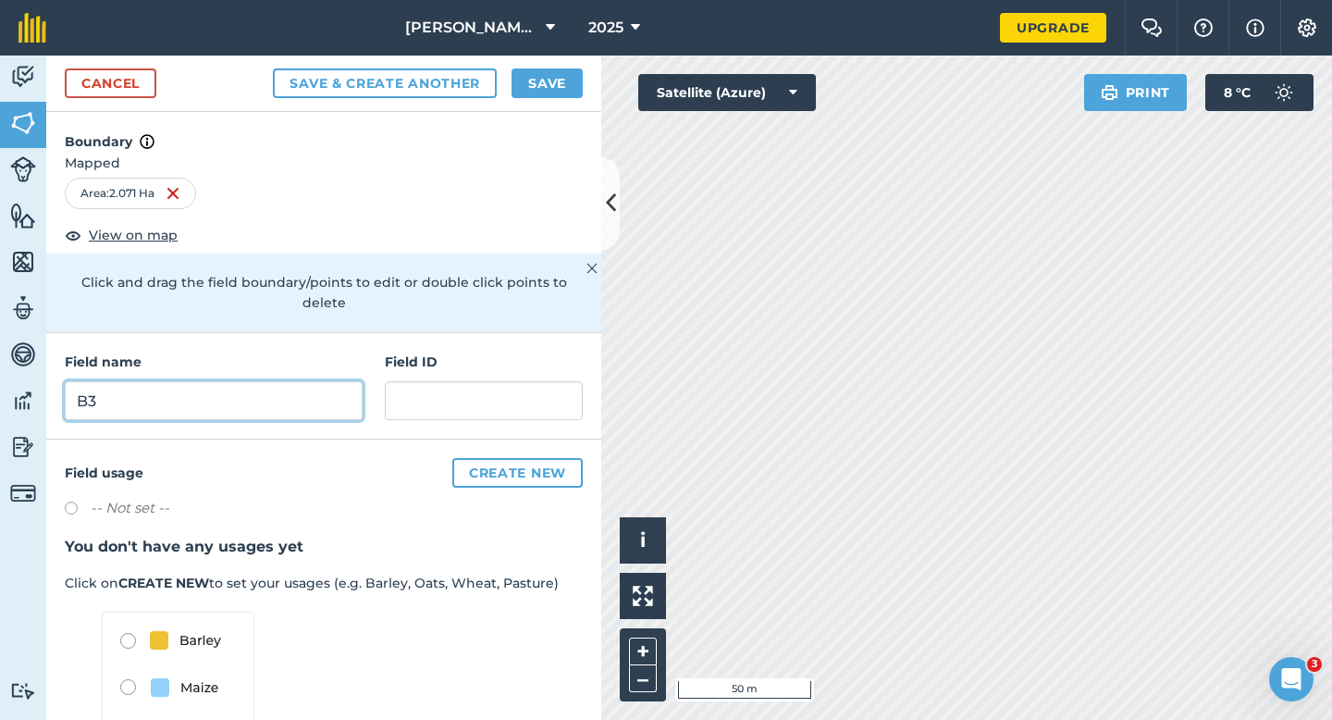
type input "B3"
click at [537, 80] on button "Save" at bounding box center [547, 83] width 71 height 30
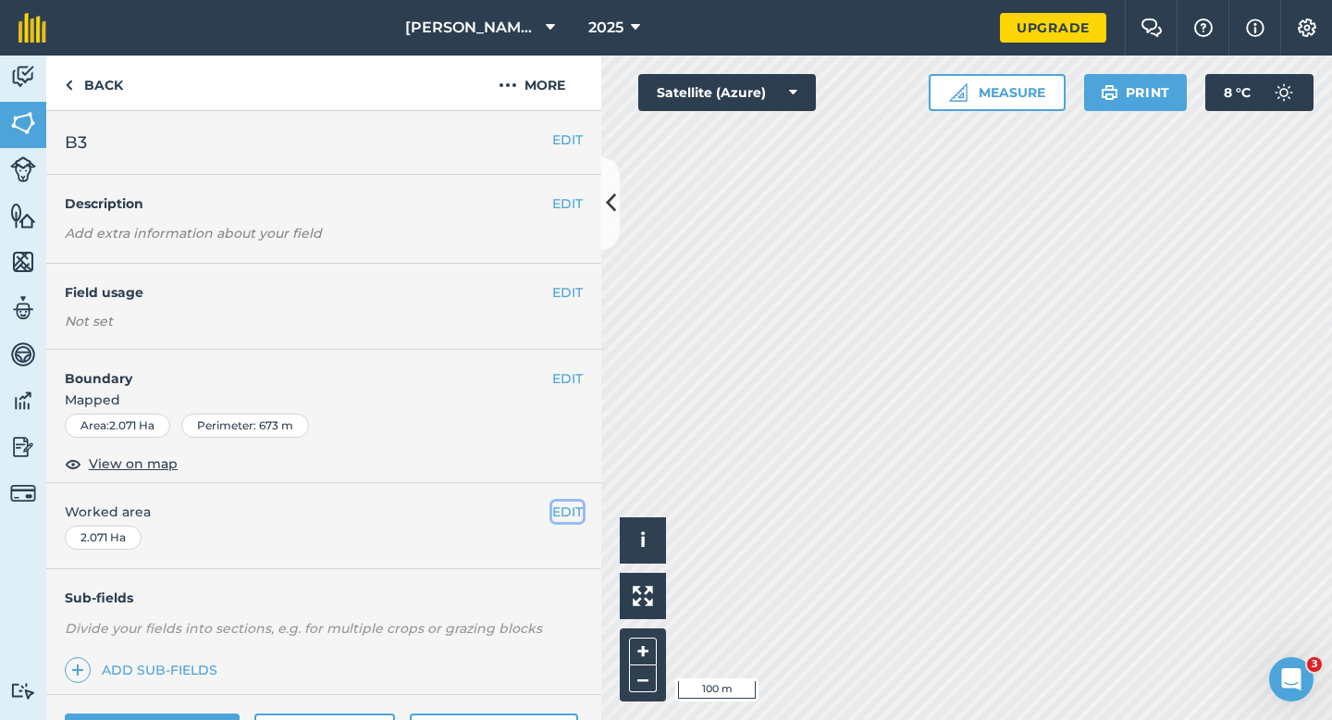
click at [569, 519] on button "EDIT" at bounding box center [567, 511] width 31 height 20
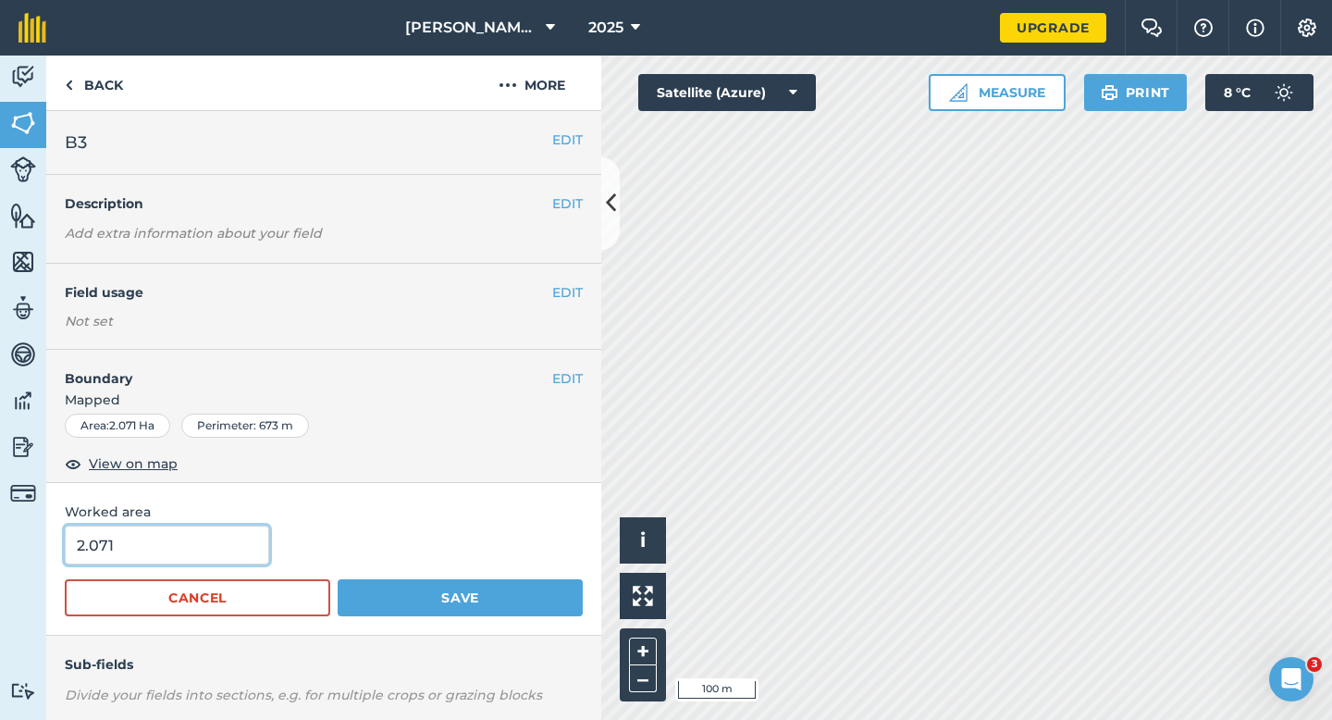
click at [202, 553] on input "2.071" at bounding box center [167, 544] width 204 height 39
type input "2.5"
click at [338, 579] on button "Save" at bounding box center [460, 597] width 245 height 37
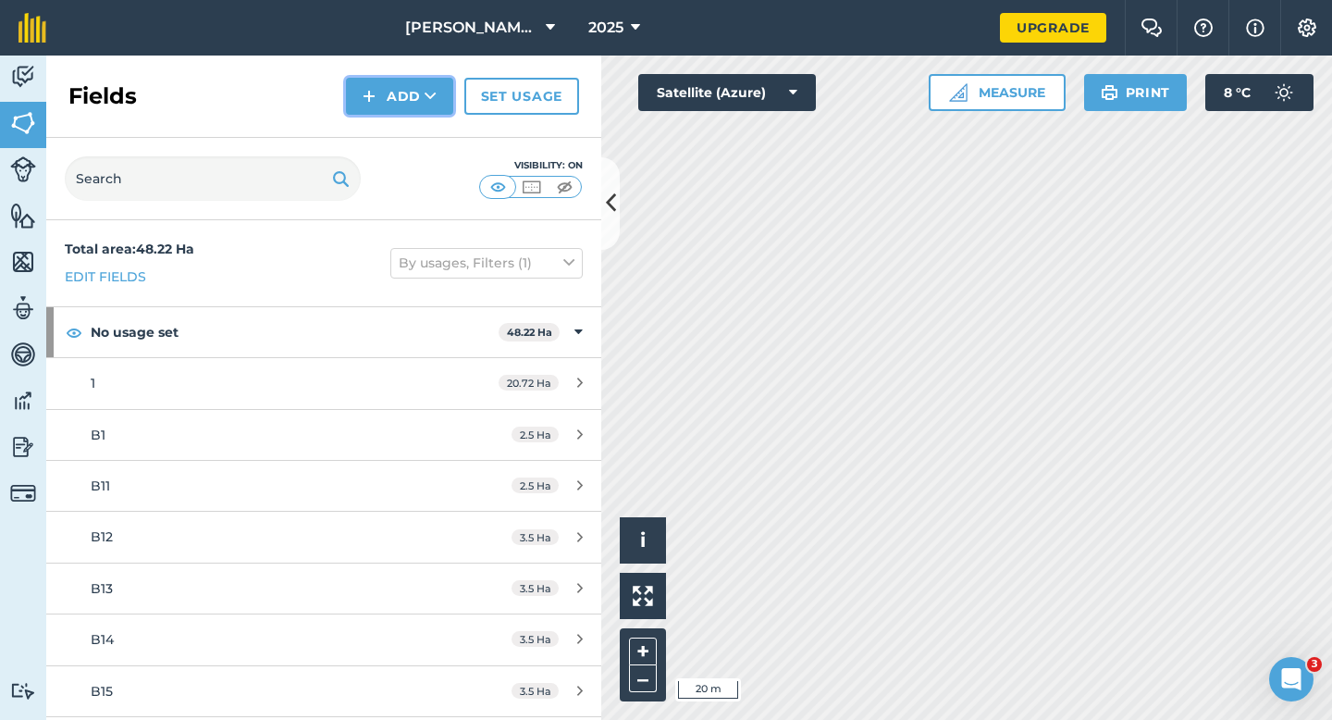
click at [364, 83] on button "Add" at bounding box center [399, 96] width 107 height 37
click at [379, 133] on link "Draw" at bounding box center [400, 137] width 102 height 41
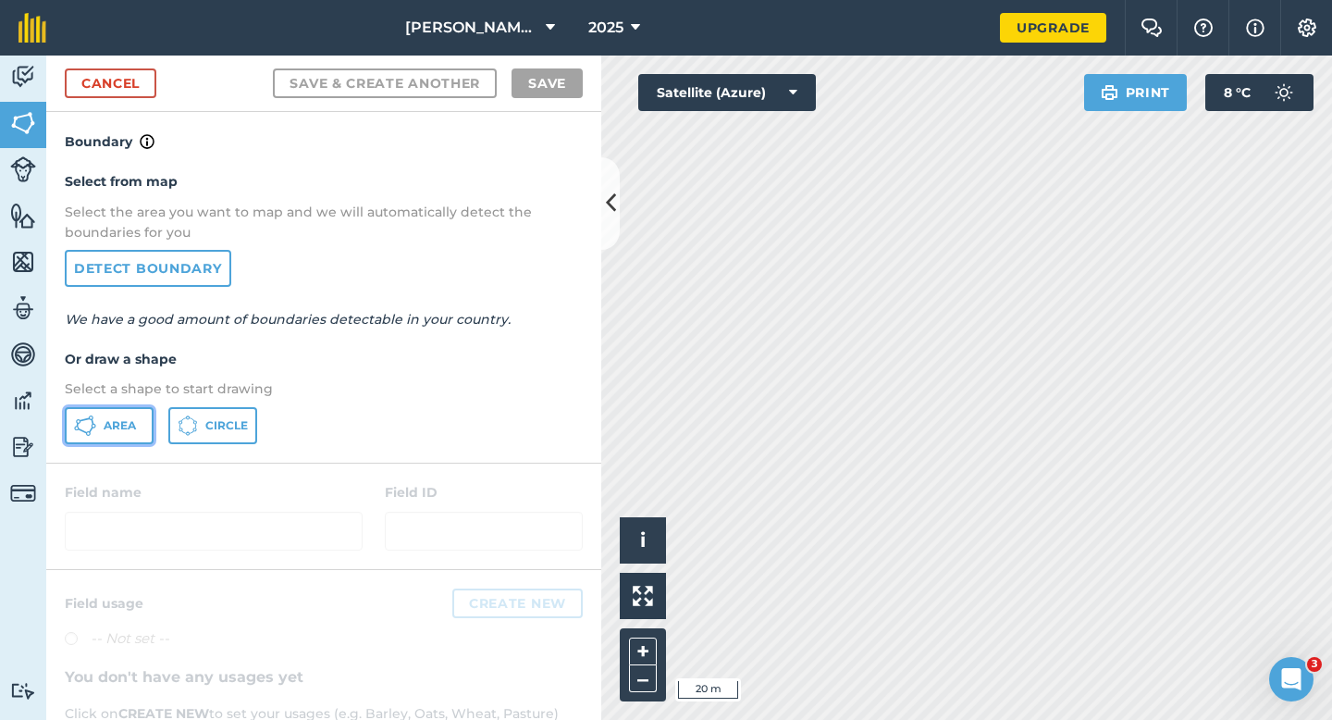
click at [109, 441] on button "Area" at bounding box center [109, 425] width 89 height 37
click at [109, 429] on span "Area" at bounding box center [120, 425] width 32 height 15
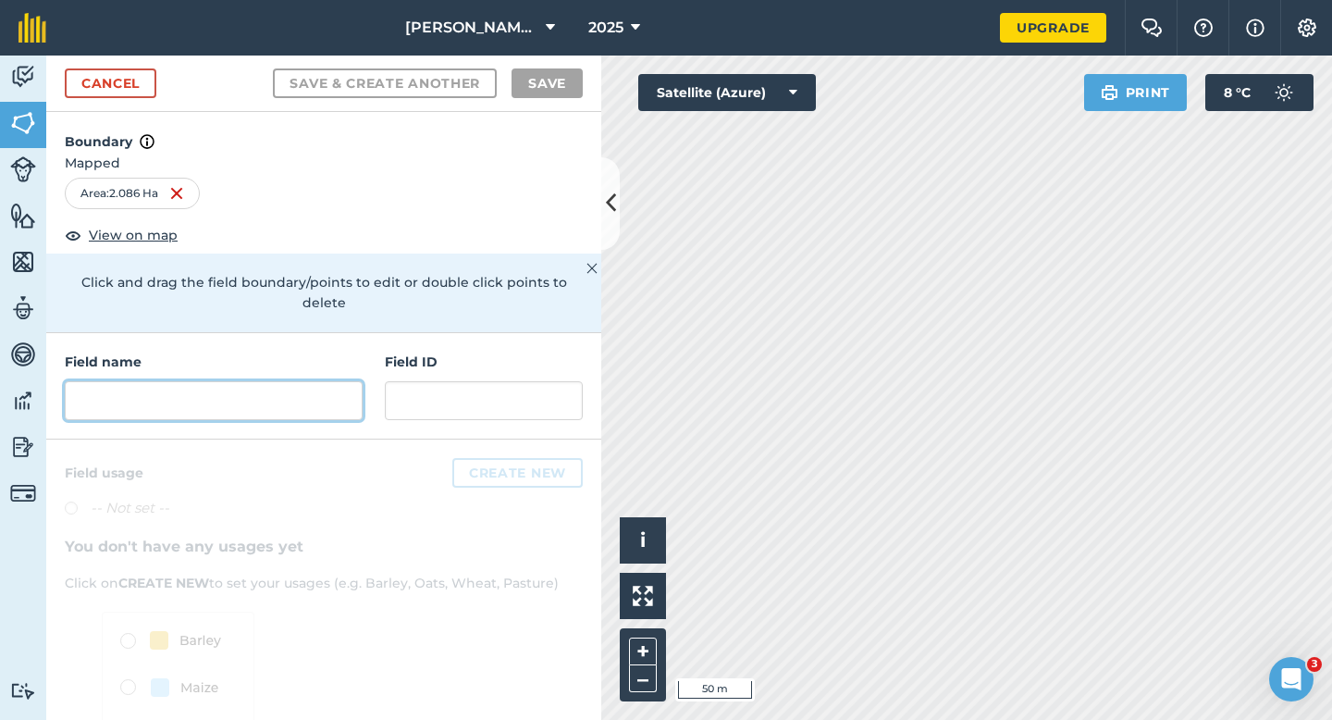
click at [263, 382] on input "text" at bounding box center [214, 400] width 298 height 39
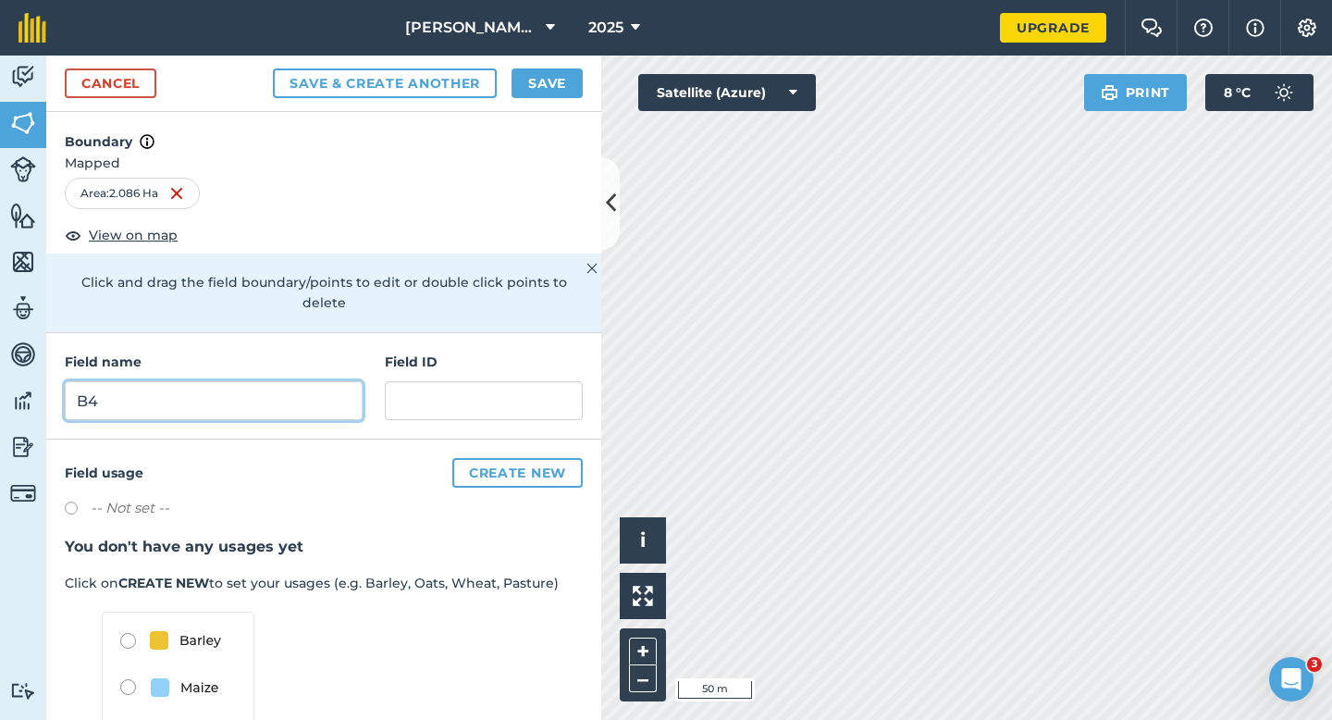
type input "B4"
click at [548, 75] on button "Save" at bounding box center [547, 83] width 71 height 30
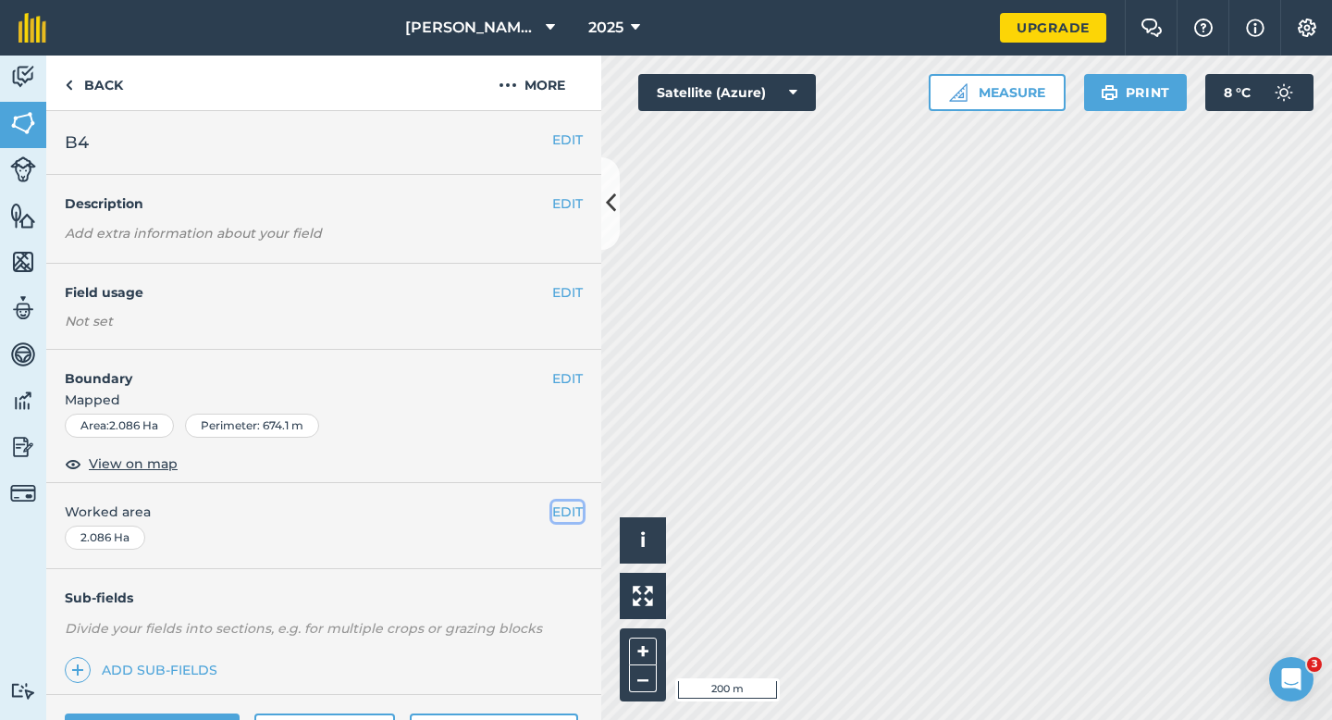
click at [564, 506] on button "EDIT" at bounding box center [567, 511] width 31 height 20
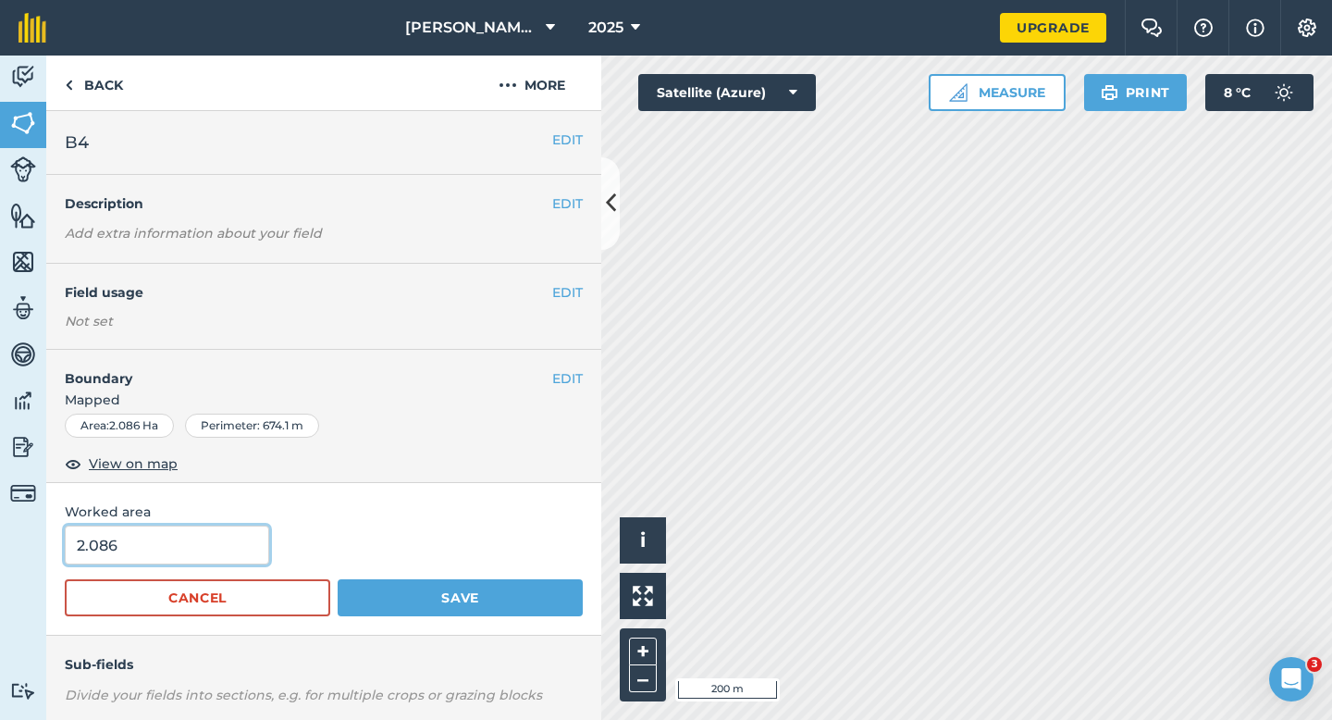
click at [166, 530] on input "2.086" at bounding box center [167, 544] width 204 height 39
click at [166, 552] on input "2.086" at bounding box center [167, 544] width 204 height 39
type input "2.5"
click at [338, 579] on button "Save" at bounding box center [460, 597] width 245 height 37
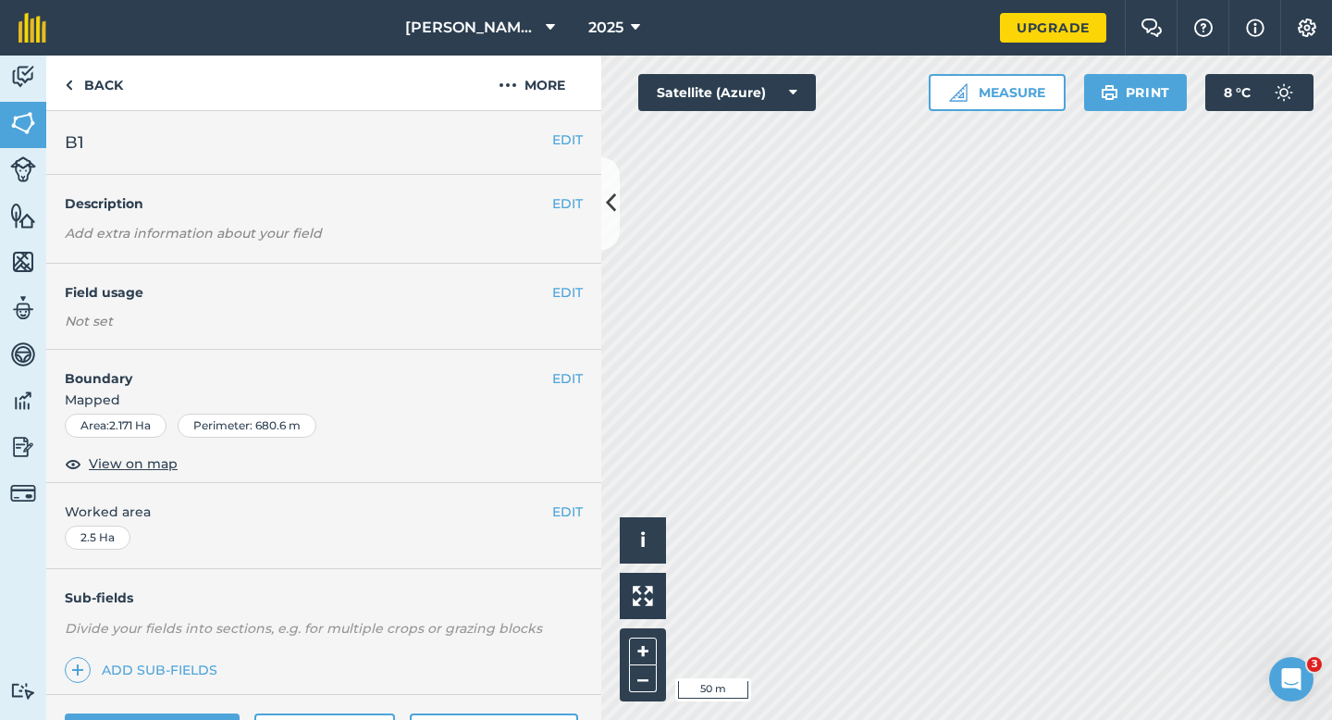
click at [556, 499] on div "EDIT Worked area 2.5 Ha" at bounding box center [323, 526] width 555 height 86
click at [559, 503] on button "EDIT" at bounding box center [567, 511] width 31 height 20
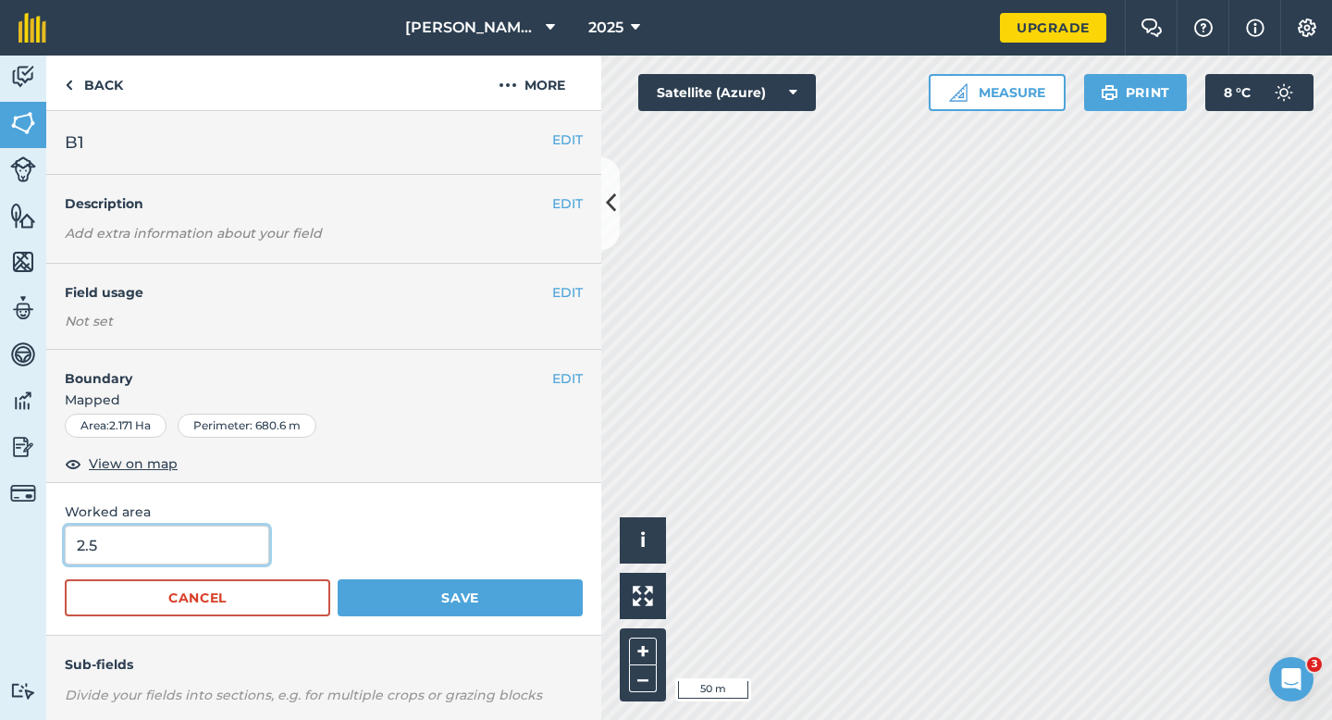
click at [196, 542] on input "2.5" at bounding box center [167, 544] width 204 height 39
type input "2"
click at [338, 579] on button "Save" at bounding box center [460, 597] width 245 height 37
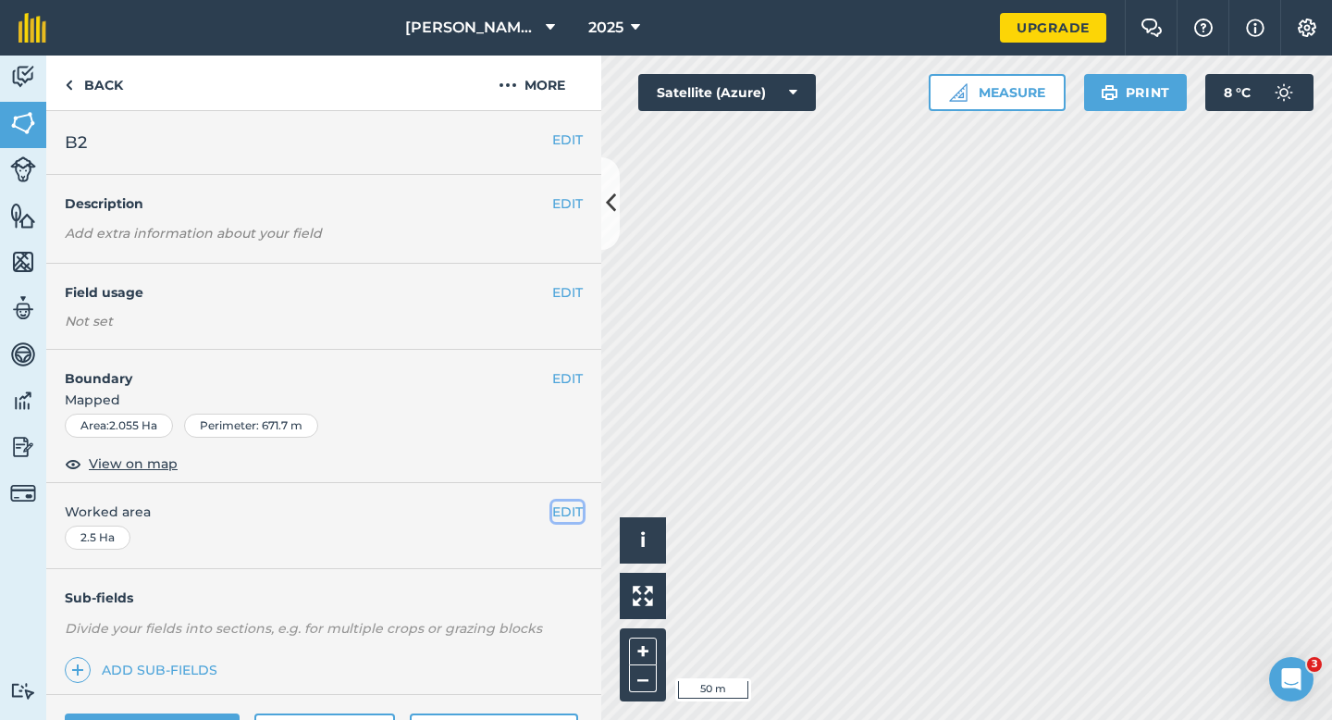
click at [571, 517] on button "EDIT" at bounding box center [567, 511] width 31 height 20
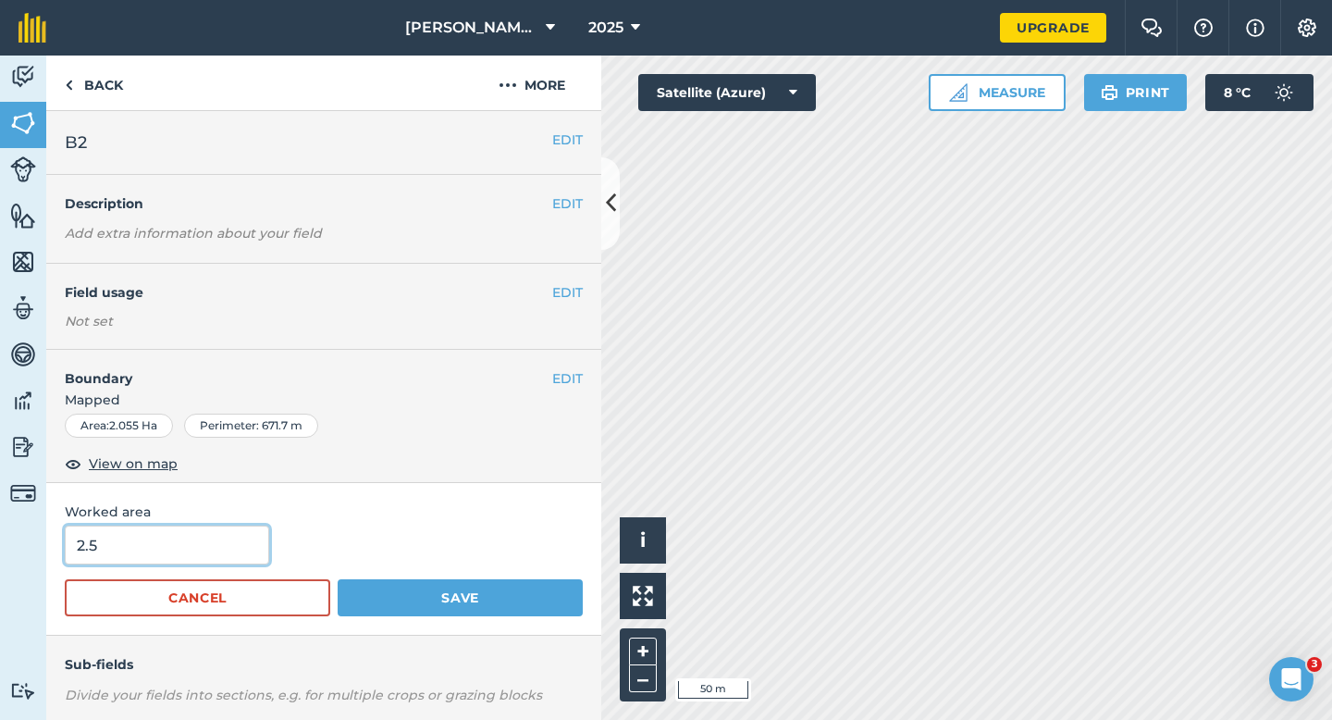
click at [204, 528] on input "2.5" at bounding box center [167, 544] width 204 height 39
type input "2"
click at [338, 579] on button "Save" at bounding box center [460, 597] width 245 height 37
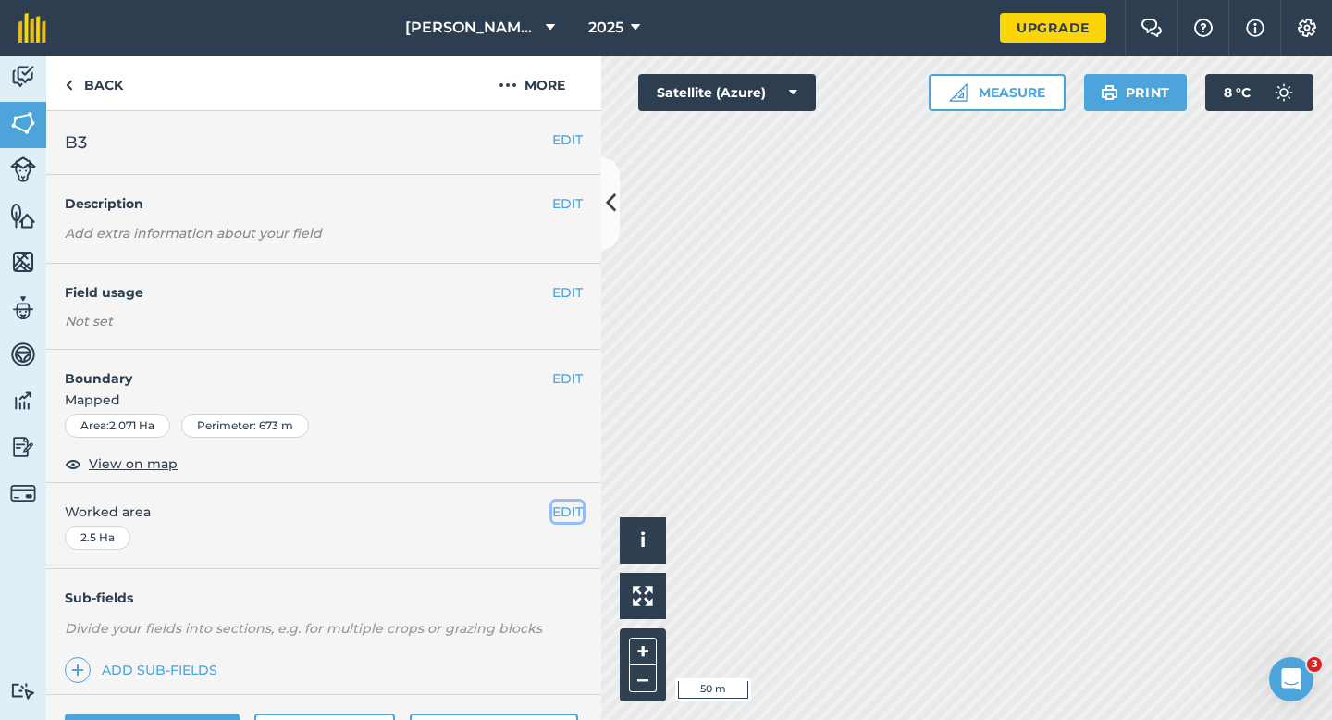
click at [569, 513] on button "EDIT" at bounding box center [567, 511] width 31 height 20
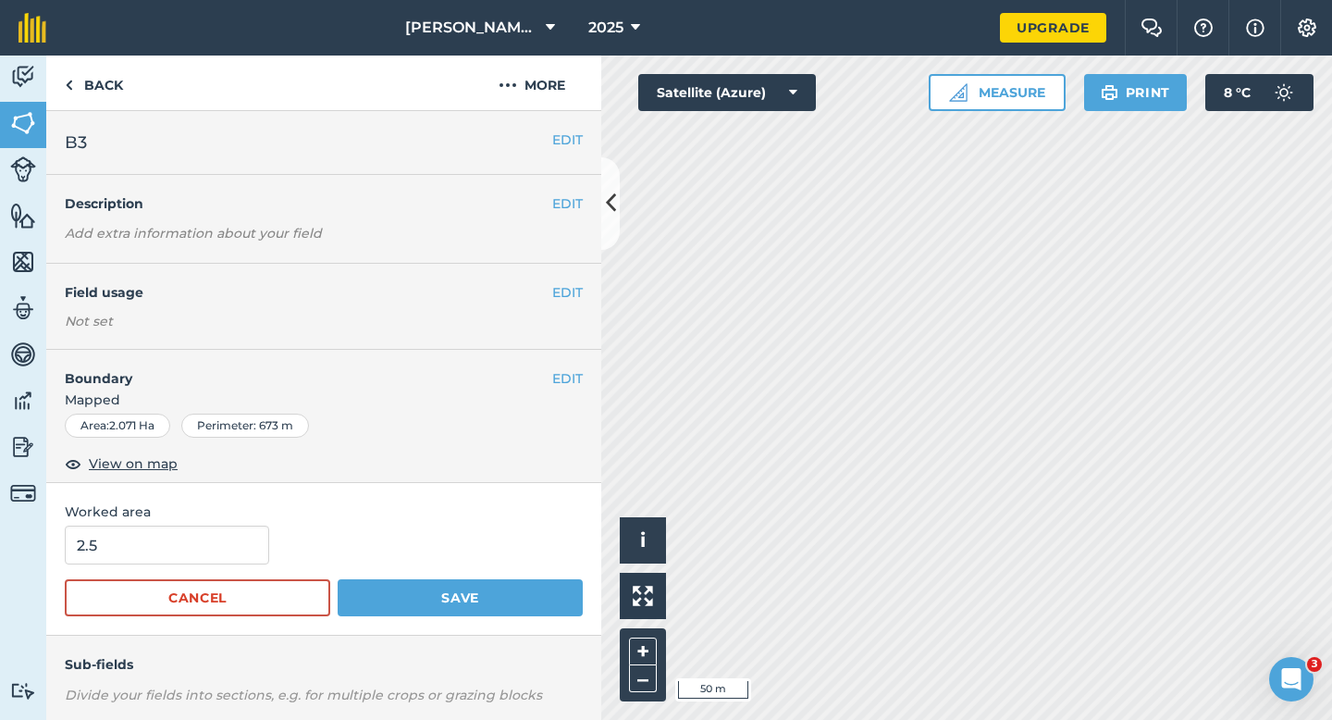
click at [290, 537] on div "2.5" at bounding box center [324, 544] width 518 height 39
click at [234, 540] on input "2.5" at bounding box center [167, 544] width 204 height 39
type input "2"
click at [338, 579] on button "Save" at bounding box center [460, 597] width 245 height 37
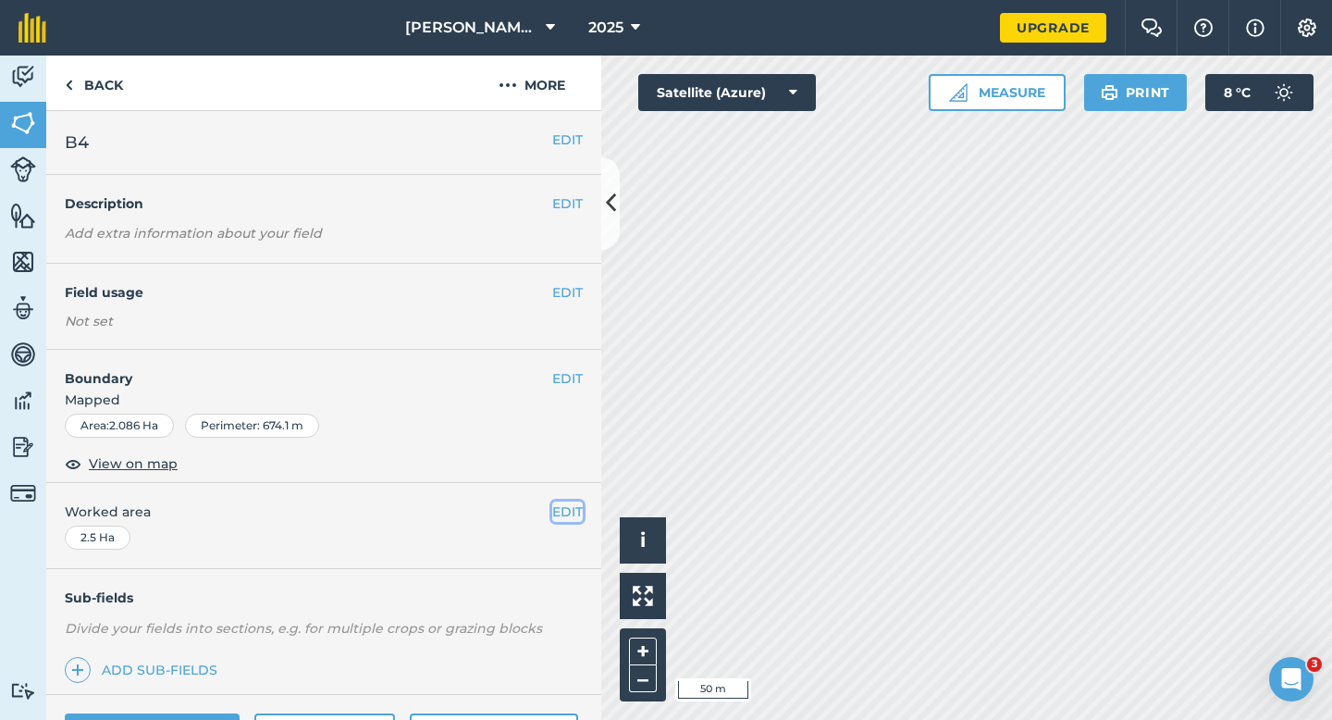
click at [572, 503] on button "EDIT" at bounding box center [567, 511] width 31 height 20
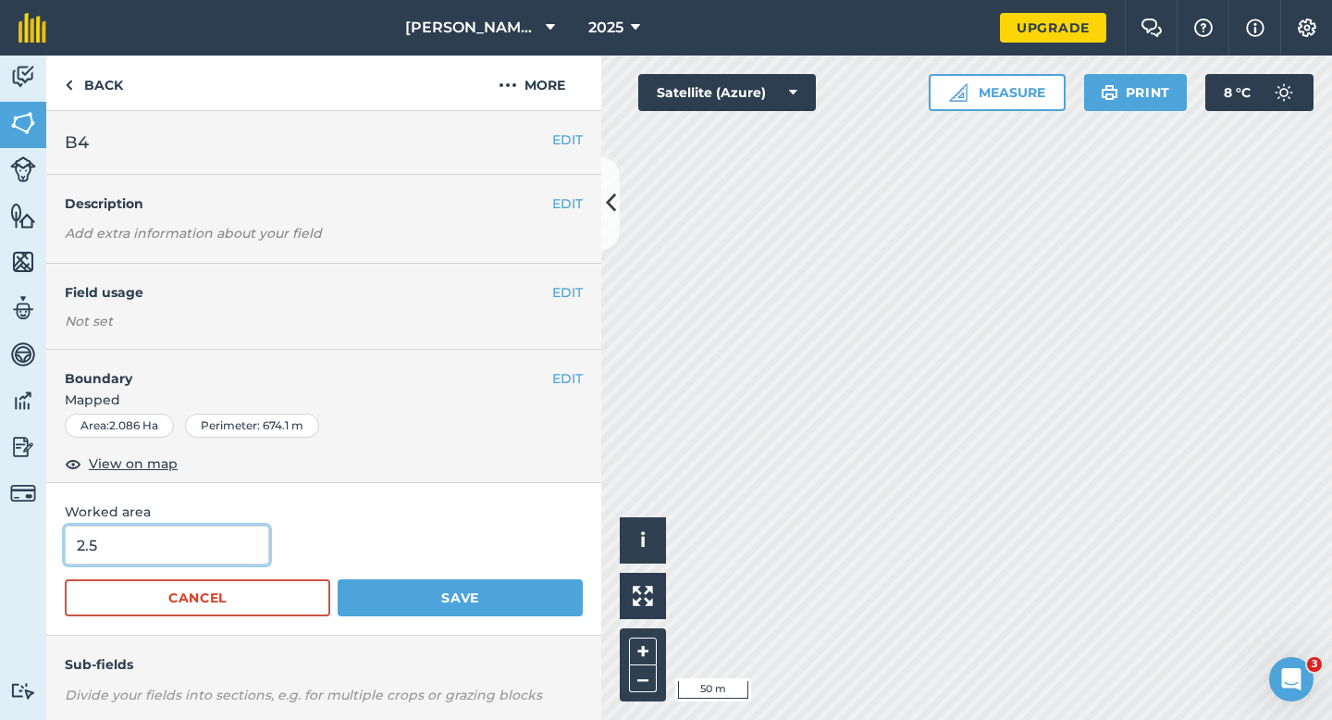
click at [154, 560] on input "2.5" at bounding box center [167, 544] width 204 height 39
type input "2"
click at [338, 579] on button "Save" at bounding box center [460, 597] width 245 height 37
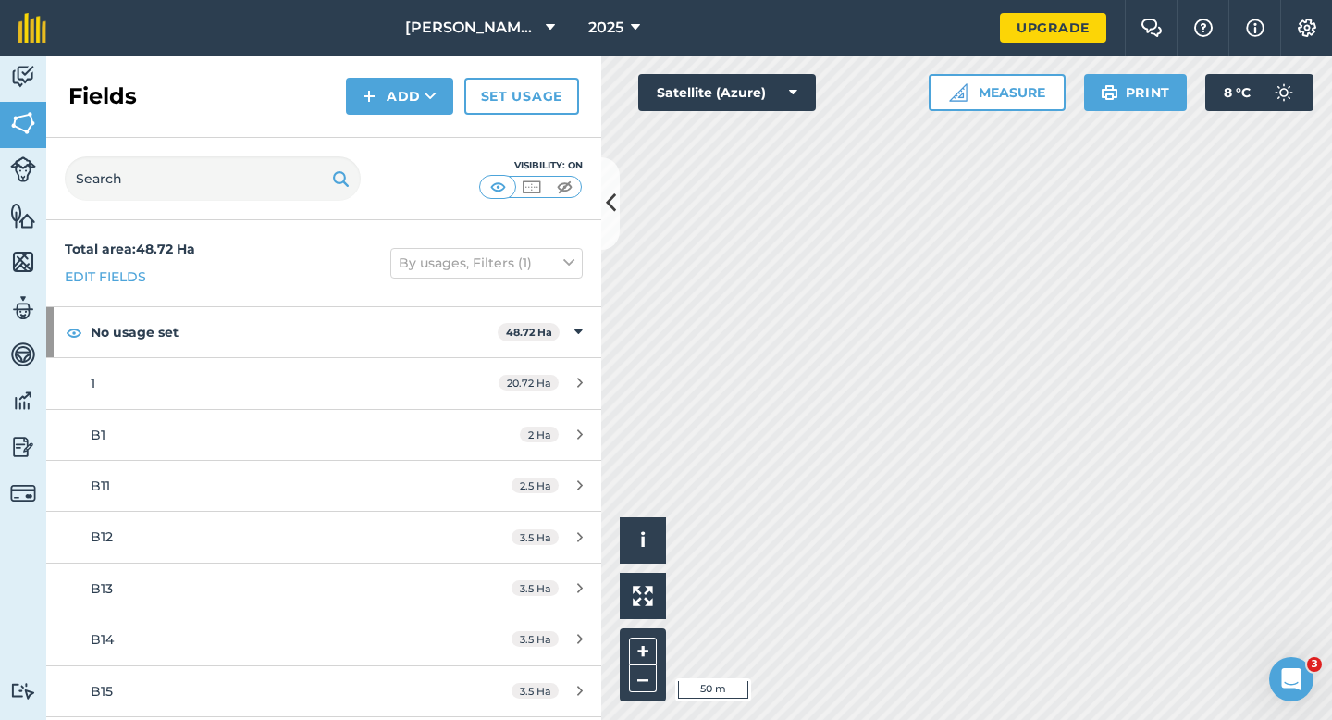
click at [543, 414] on div "Activity Fields Livestock Features Maps Team Vehicles Data Reporting Billing Tu…" at bounding box center [666, 388] width 1332 height 664
click at [369, 130] on div "Fields Add Set usage" at bounding box center [323, 97] width 555 height 82
click at [385, 108] on button "Add" at bounding box center [399, 96] width 107 height 37
click at [389, 148] on link "Draw" at bounding box center [400, 137] width 102 height 41
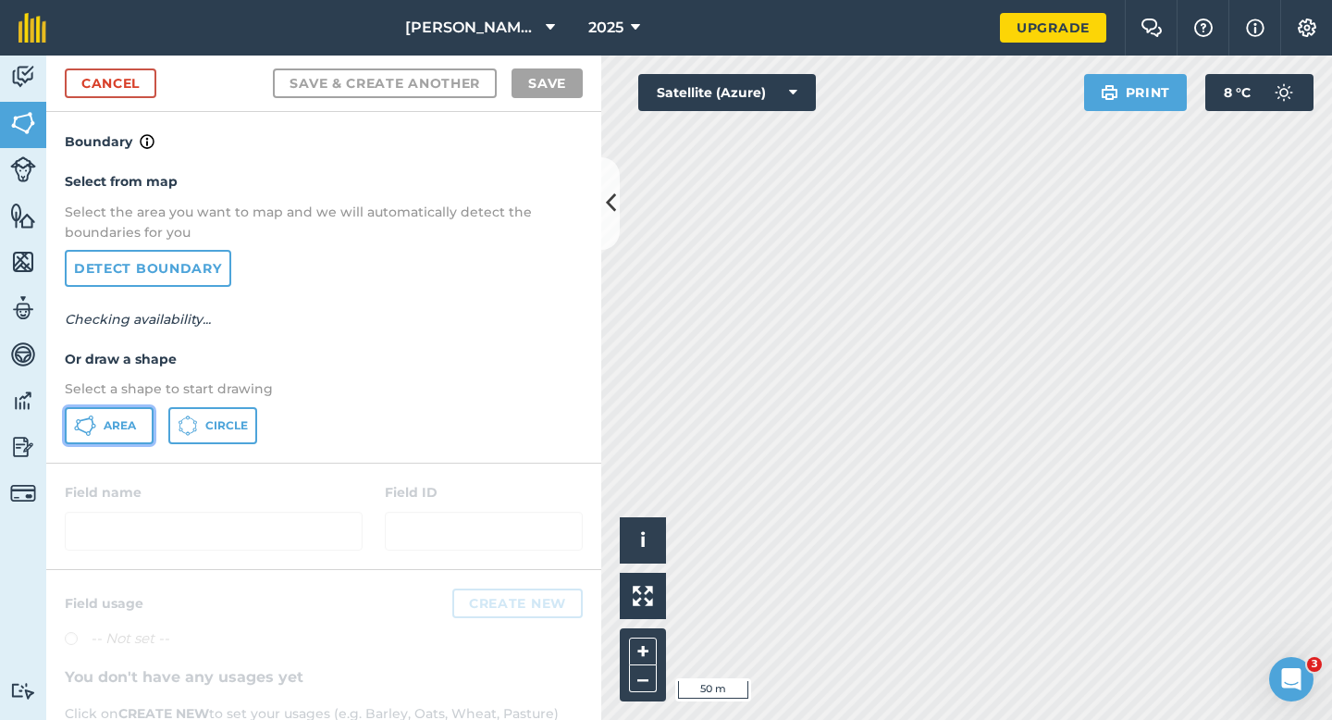
click at [75, 423] on icon at bounding box center [85, 425] width 22 height 22
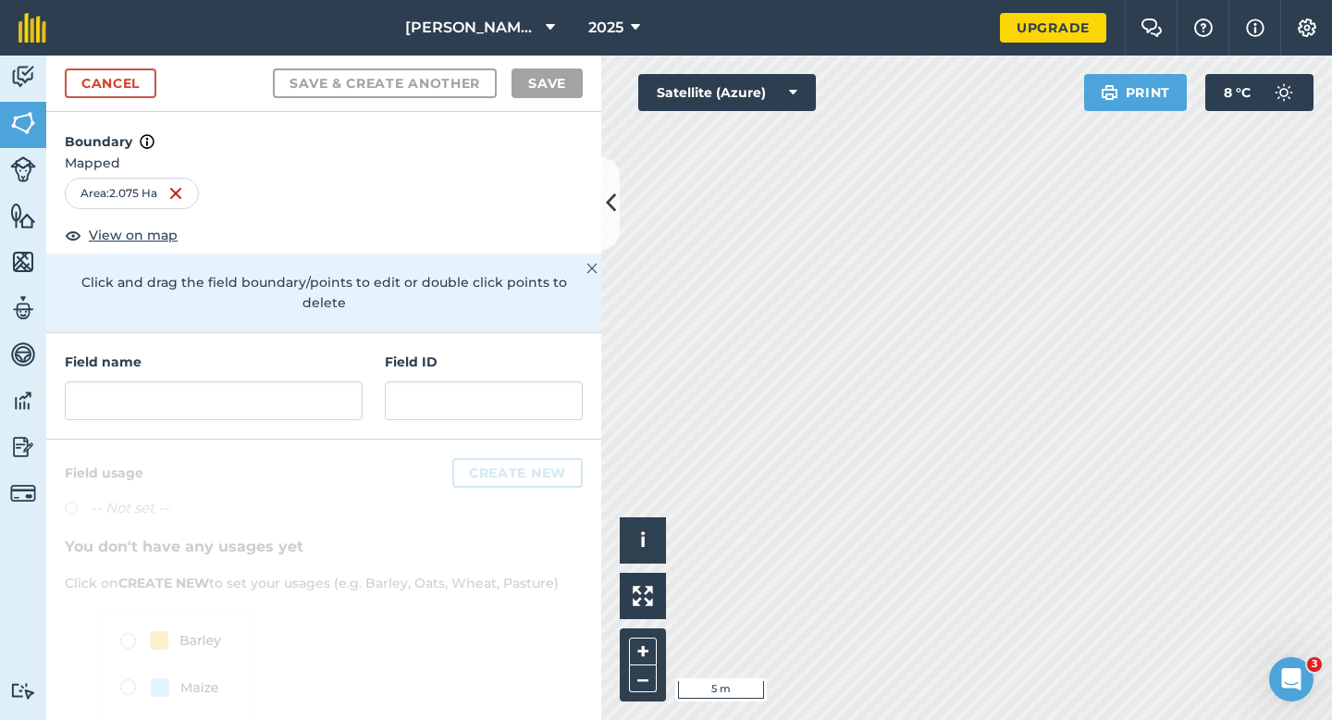
click at [171, 406] on div "Field name Field ID" at bounding box center [323, 386] width 555 height 106
click at [193, 381] on input "text" at bounding box center [214, 400] width 298 height 39
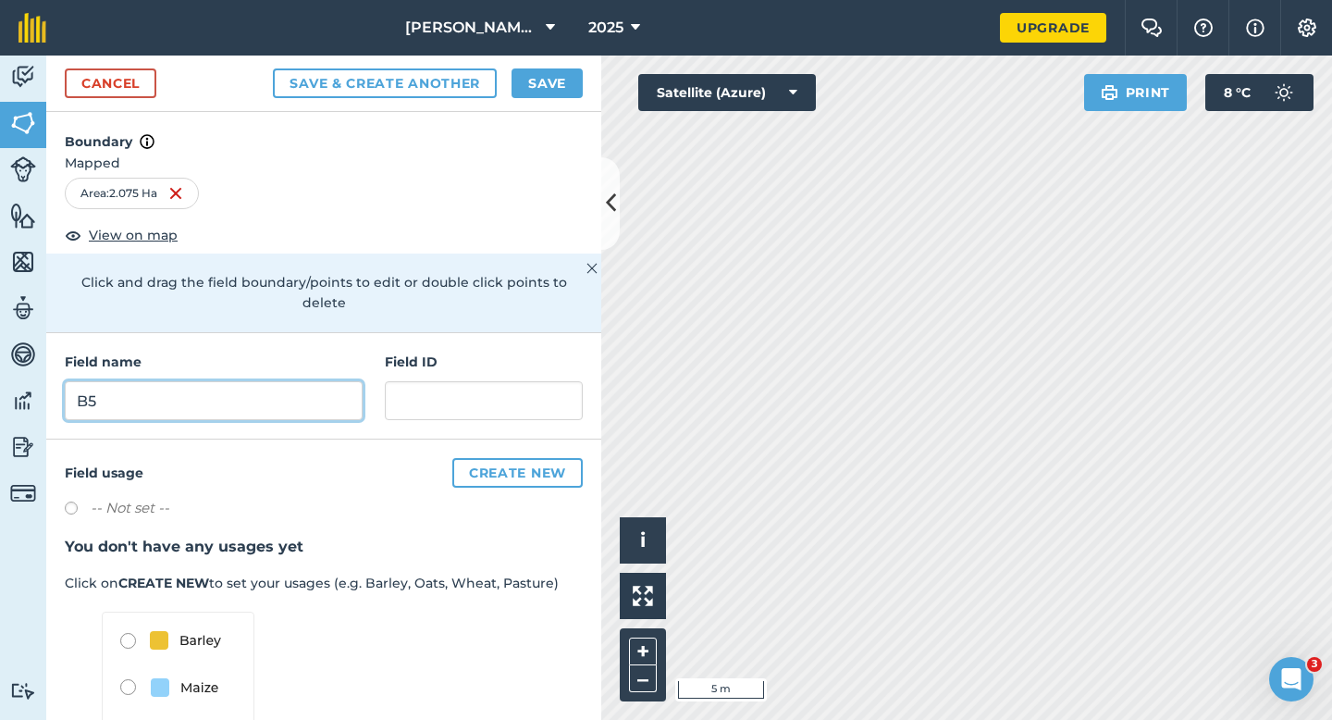
type input "B5"
click at [534, 75] on button "Save" at bounding box center [547, 83] width 71 height 30
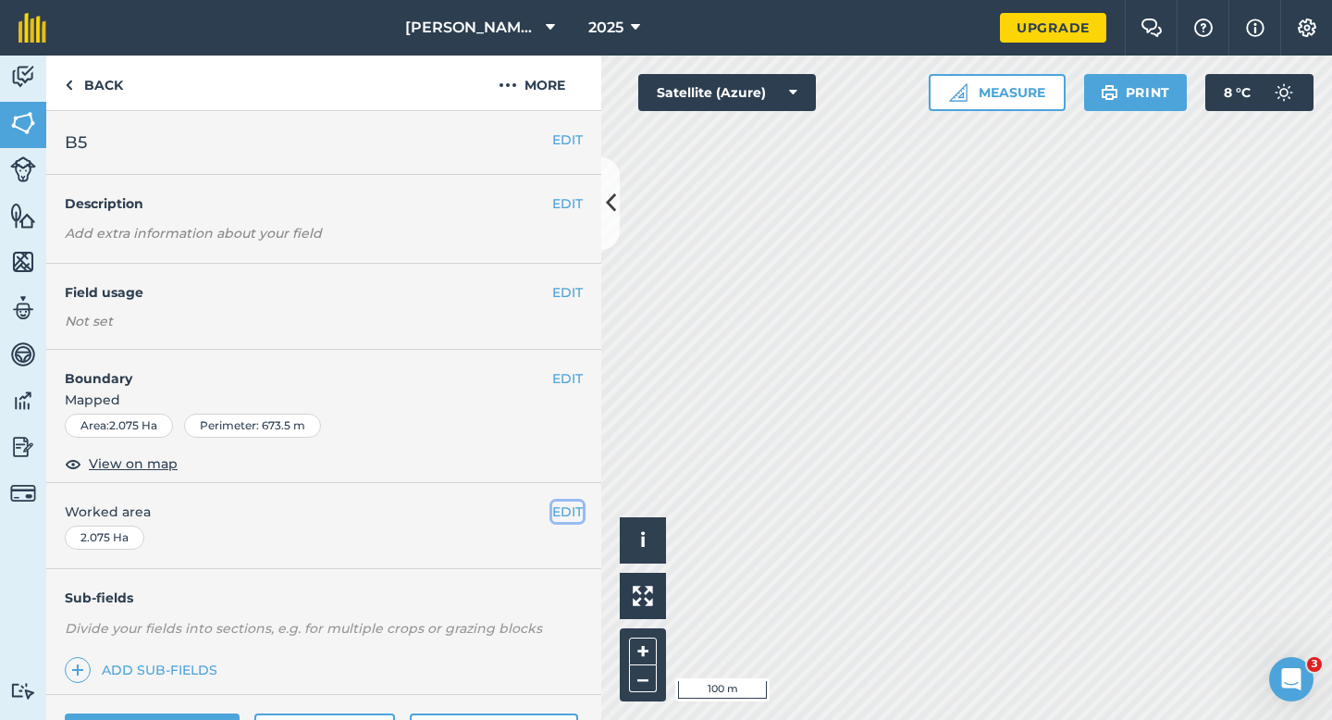
click at [567, 515] on button "EDIT" at bounding box center [567, 511] width 31 height 20
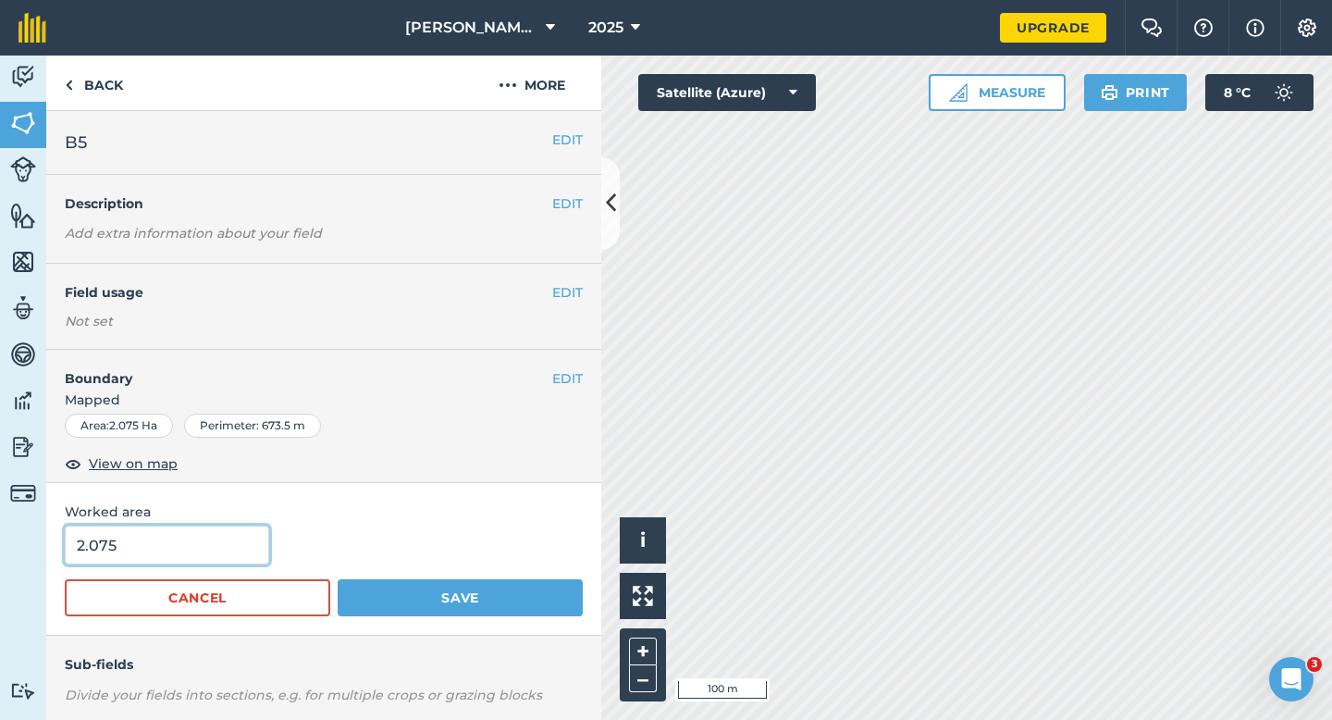
click at [235, 538] on input "2.075" at bounding box center [167, 544] width 204 height 39
type input "2"
click at [338, 579] on button "Save" at bounding box center [460, 597] width 245 height 37
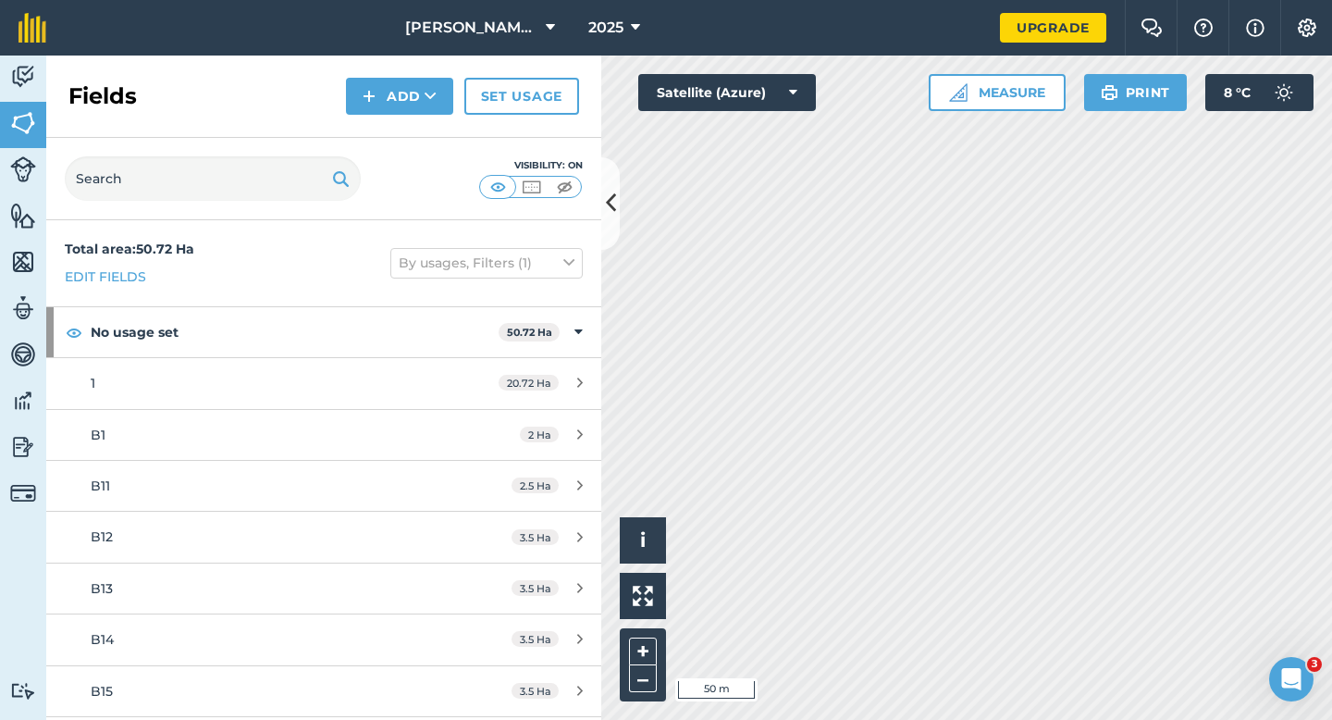
click at [343, 114] on div "Fields Add Set usage" at bounding box center [323, 97] width 555 height 82
click at [362, 114] on button "Add" at bounding box center [399, 96] width 107 height 37
click at [371, 147] on link "Draw" at bounding box center [400, 137] width 102 height 41
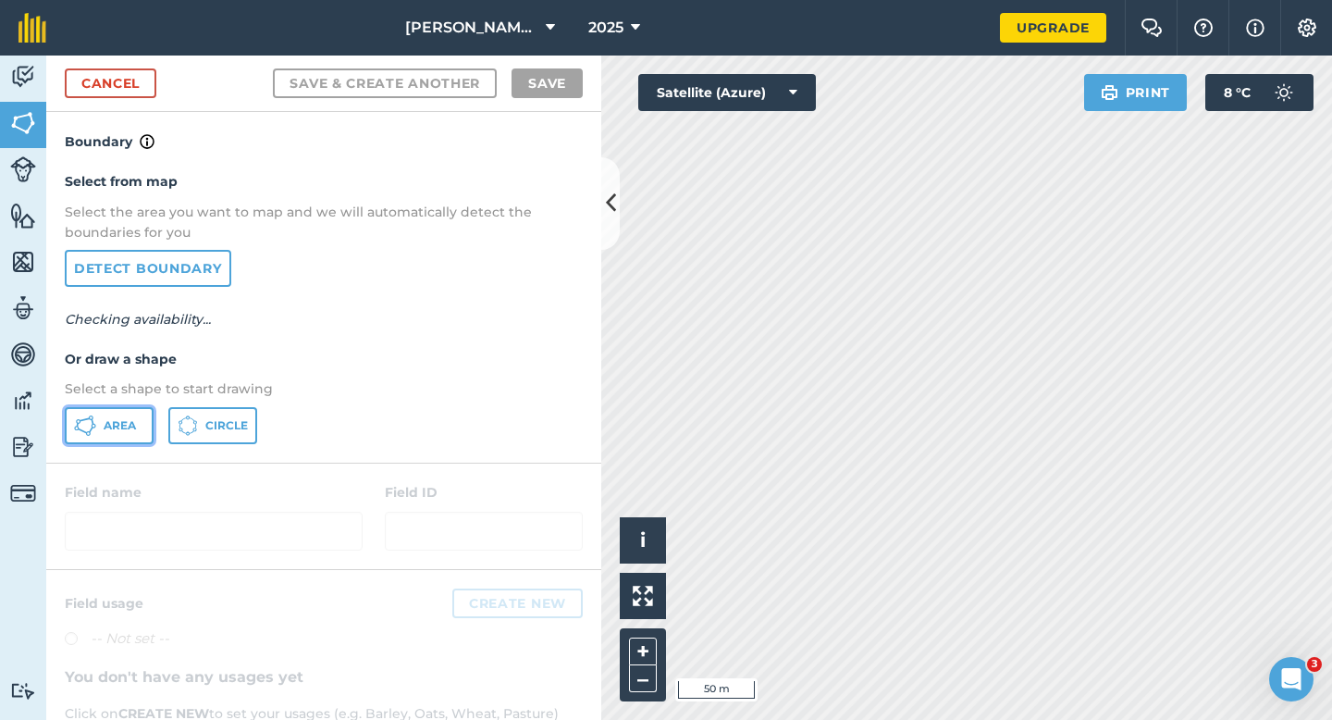
click at [120, 413] on button "Area" at bounding box center [109, 425] width 89 height 37
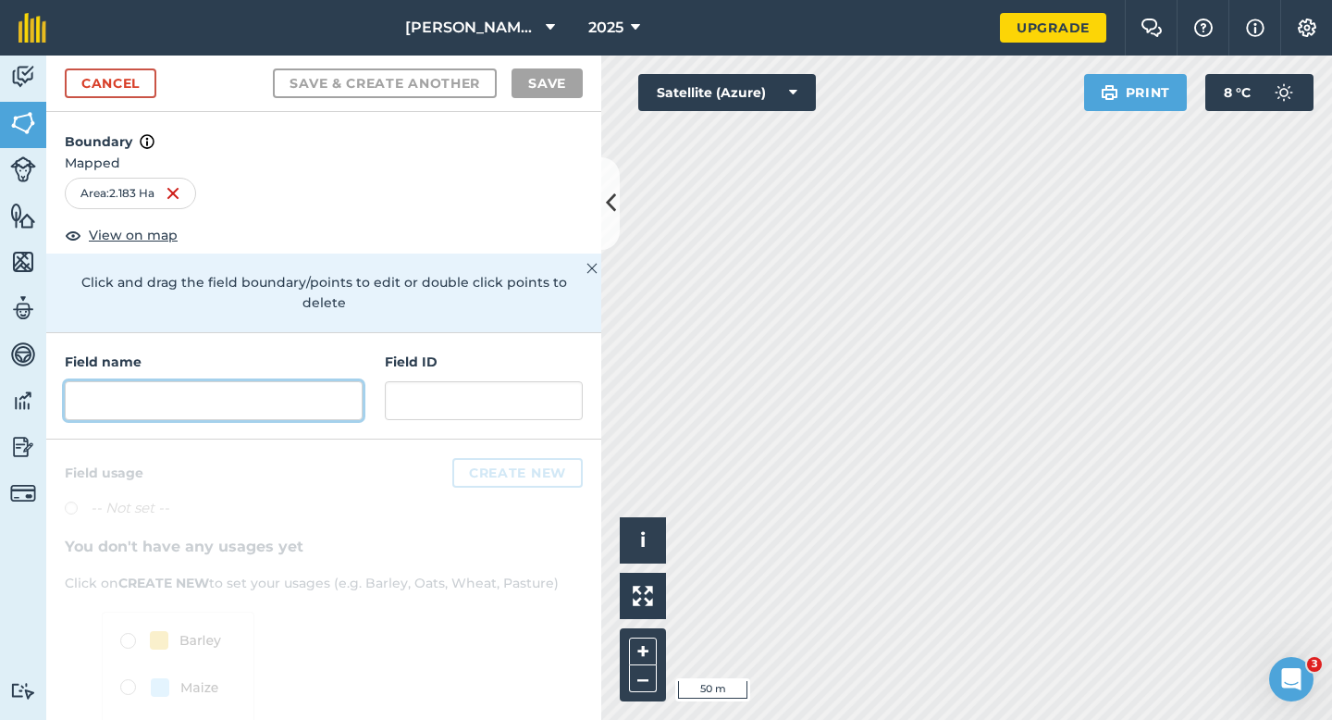
click at [247, 384] on input "text" at bounding box center [214, 400] width 298 height 39
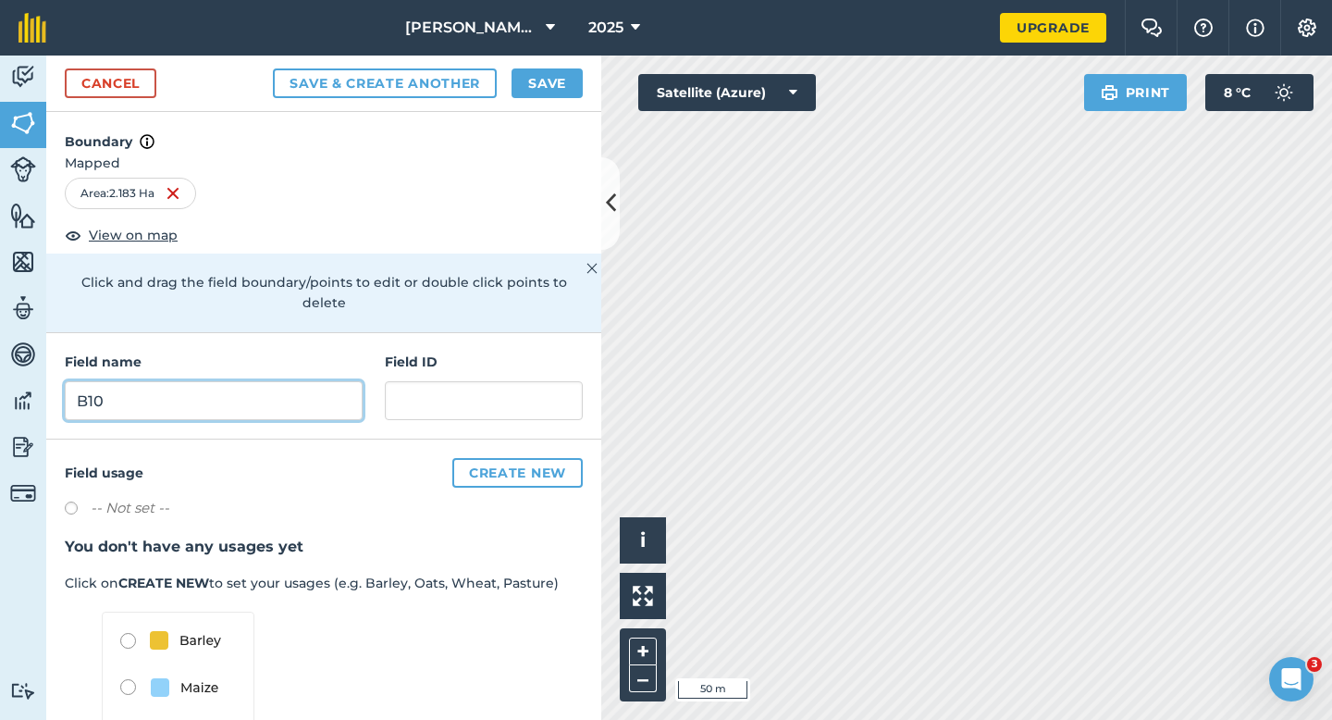
type input "B10"
click at [548, 107] on div "Cancel Save & Create Another Save" at bounding box center [323, 84] width 555 height 56
click at [548, 102] on div "Cancel Save & Create Another Save" at bounding box center [323, 84] width 555 height 56
click at [547, 85] on button "Save" at bounding box center [547, 83] width 71 height 30
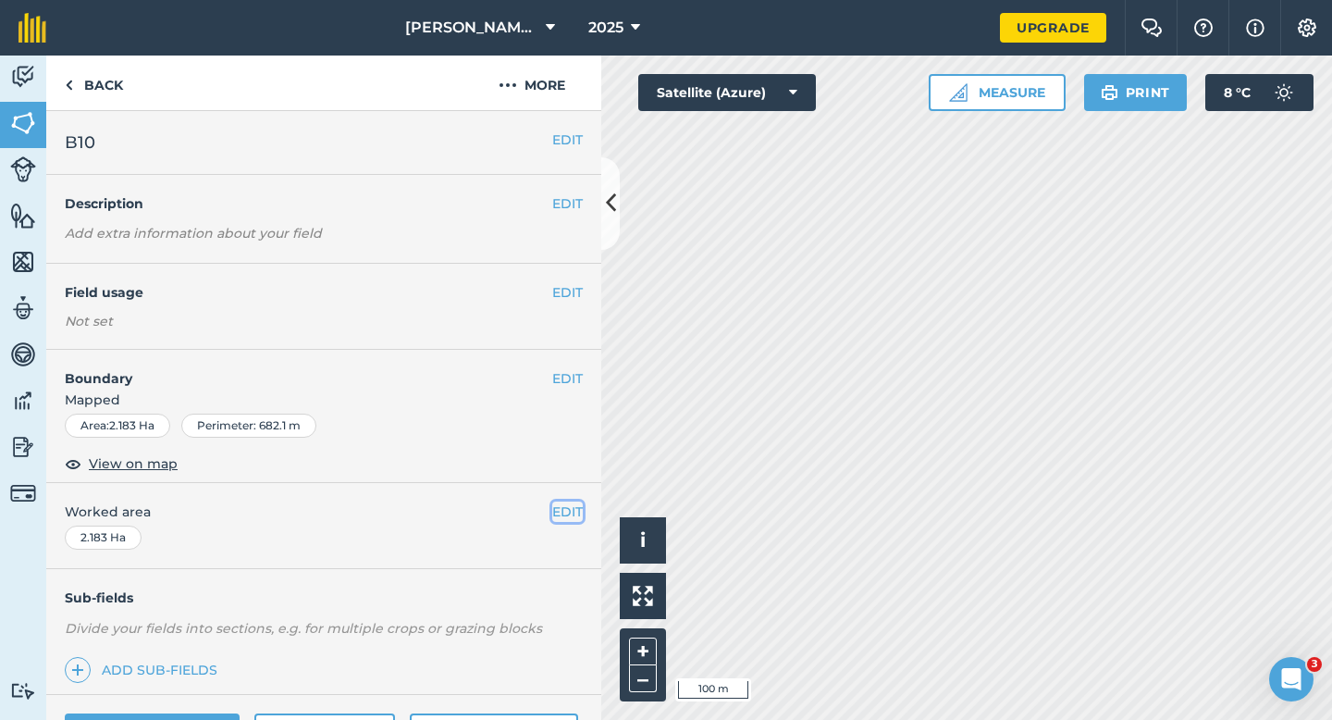
click at [572, 515] on button "EDIT" at bounding box center [567, 511] width 31 height 20
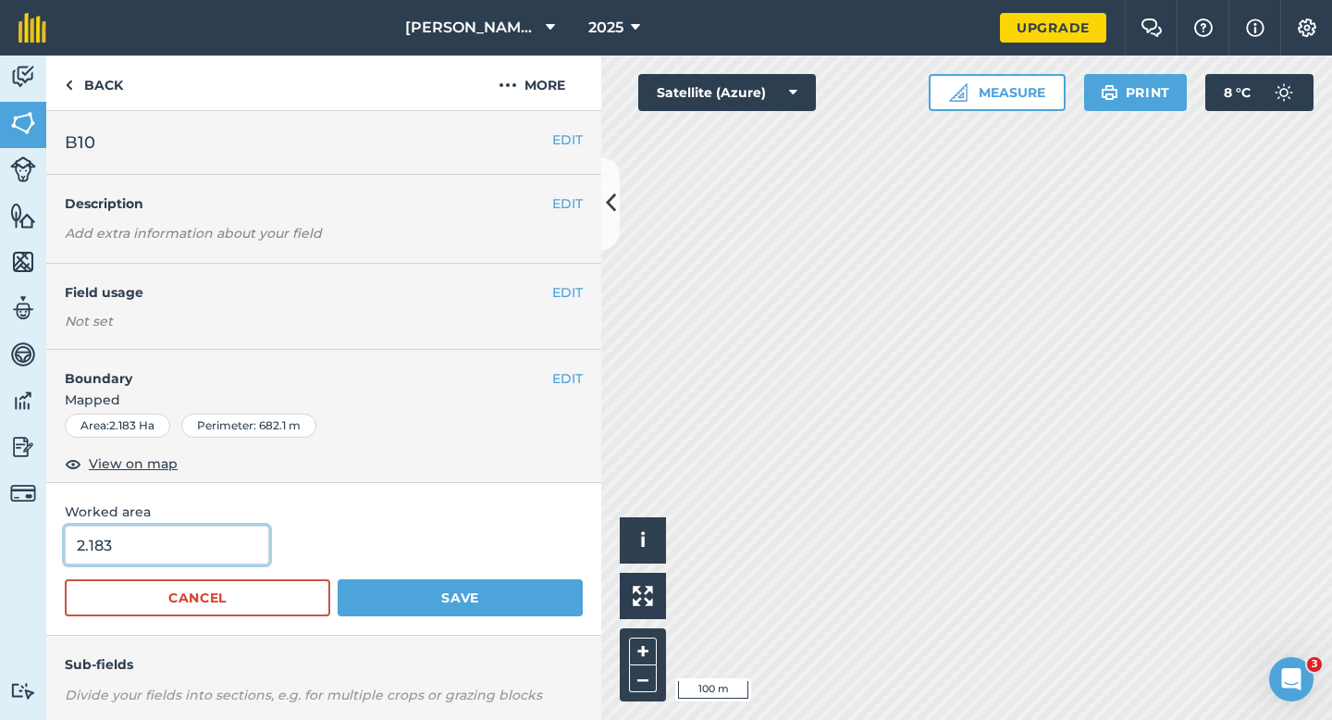
click at [200, 553] on input "2.183" at bounding box center [167, 544] width 204 height 39
type input "2"
click at [338, 579] on button "Save" at bounding box center [460, 597] width 245 height 37
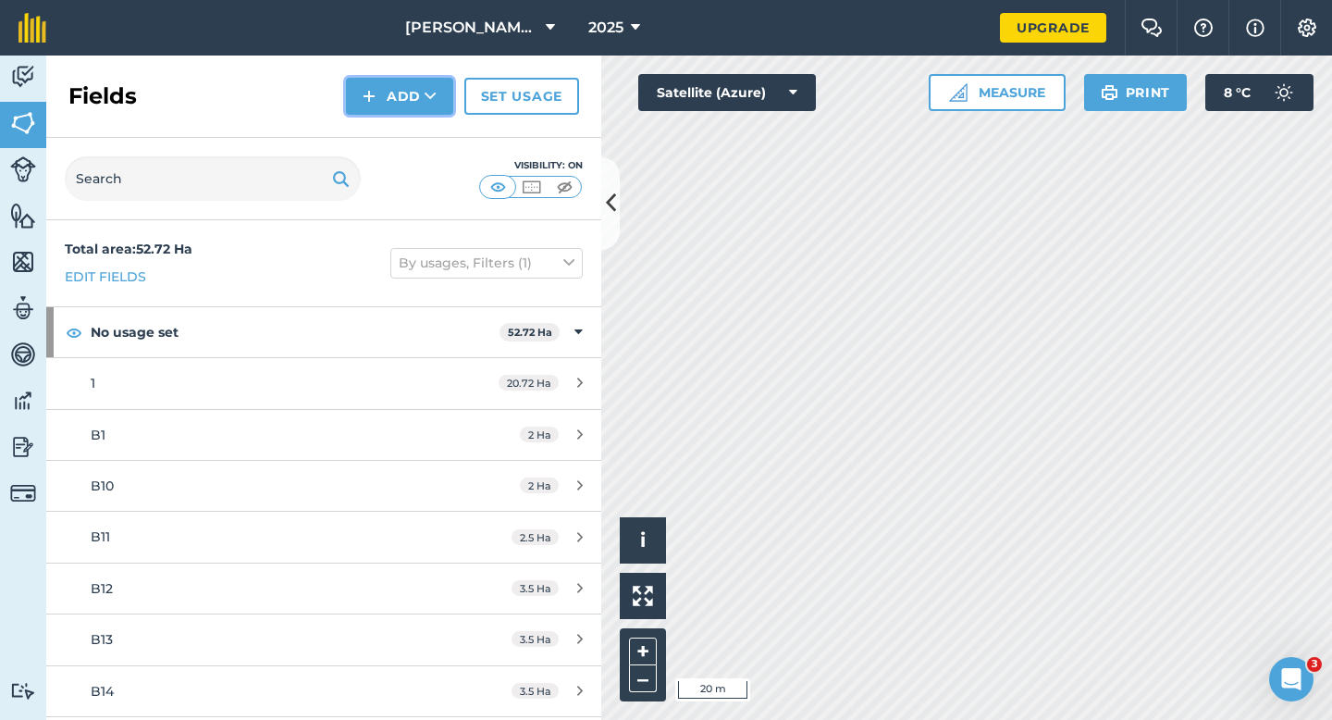
click at [383, 94] on button "Add" at bounding box center [399, 96] width 107 height 37
click at [383, 117] on link "Draw" at bounding box center [400, 137] width 102 height 41
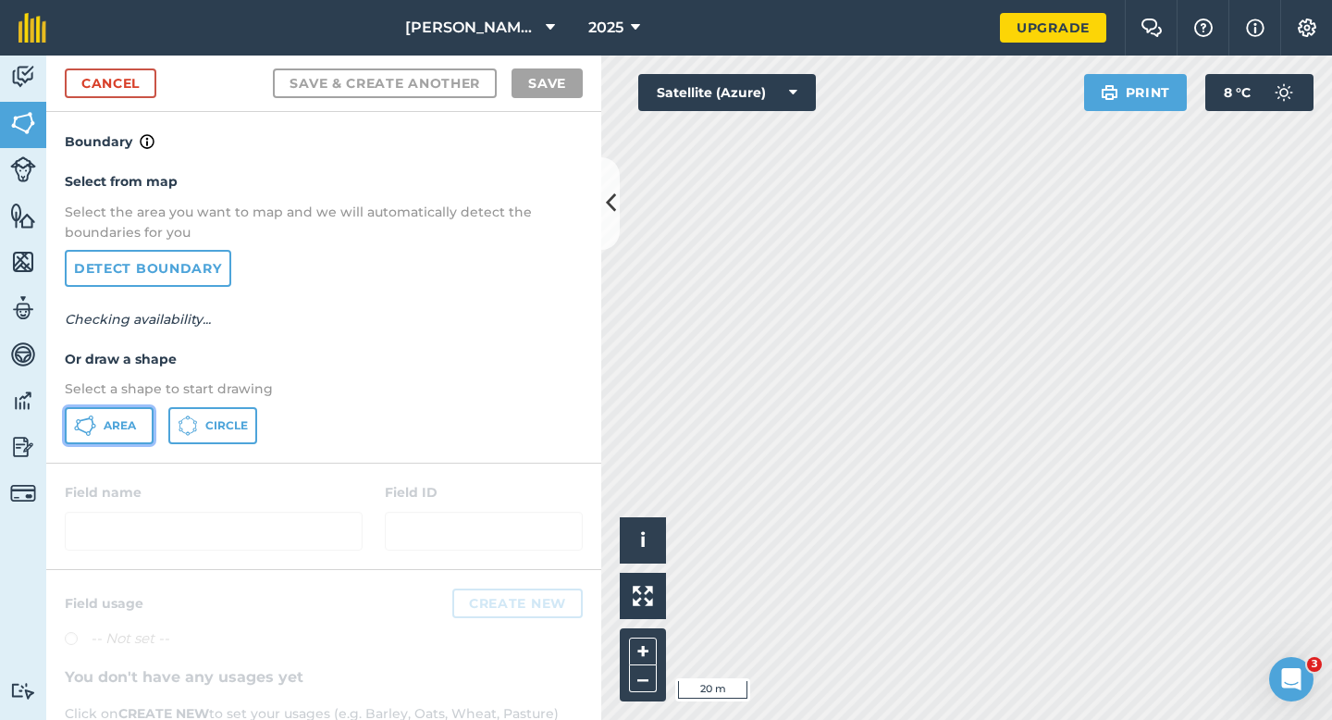
click at [121, 426] on span "Area" at bounding box center [120, 425] width 32 height 15
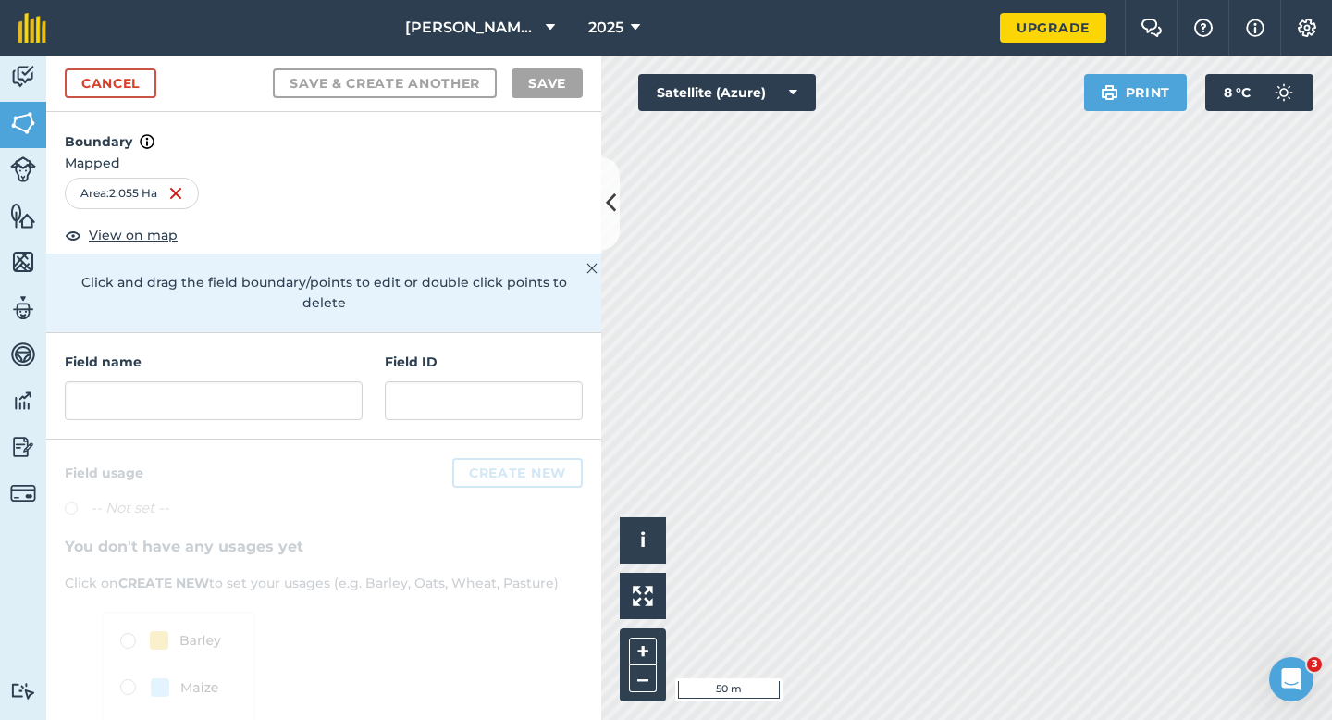
click at [294, 352] on h4 "Field name" at bounding box center [214, 362] width 298 height 20
click at [294, 394] on input "text" at bounding box center [214, 400] width 298 height 39
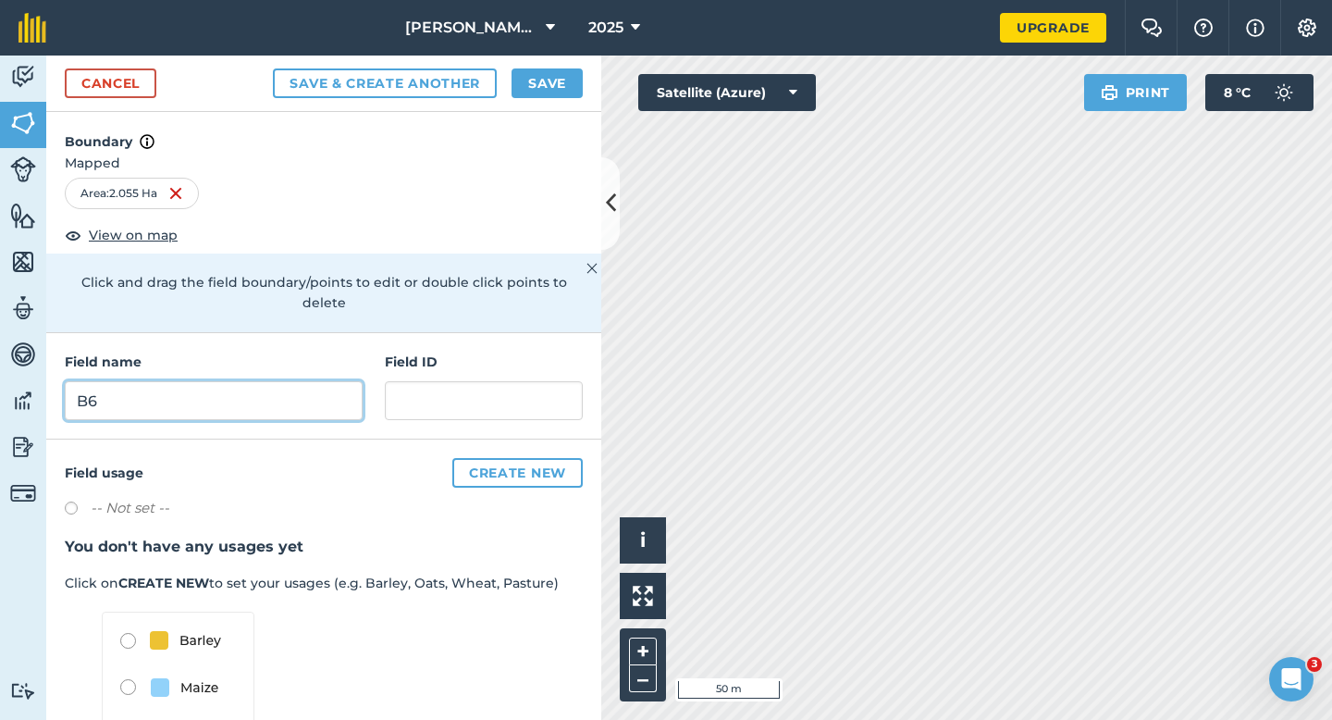
type input "B6"
click at [560, 65] on div "Cancel Save & Create Another Save" at bounding box center [323, 84] width 555 height 56
click at [560, 79] on button "Save" at bounding box center [547, 83] width 71 height 30
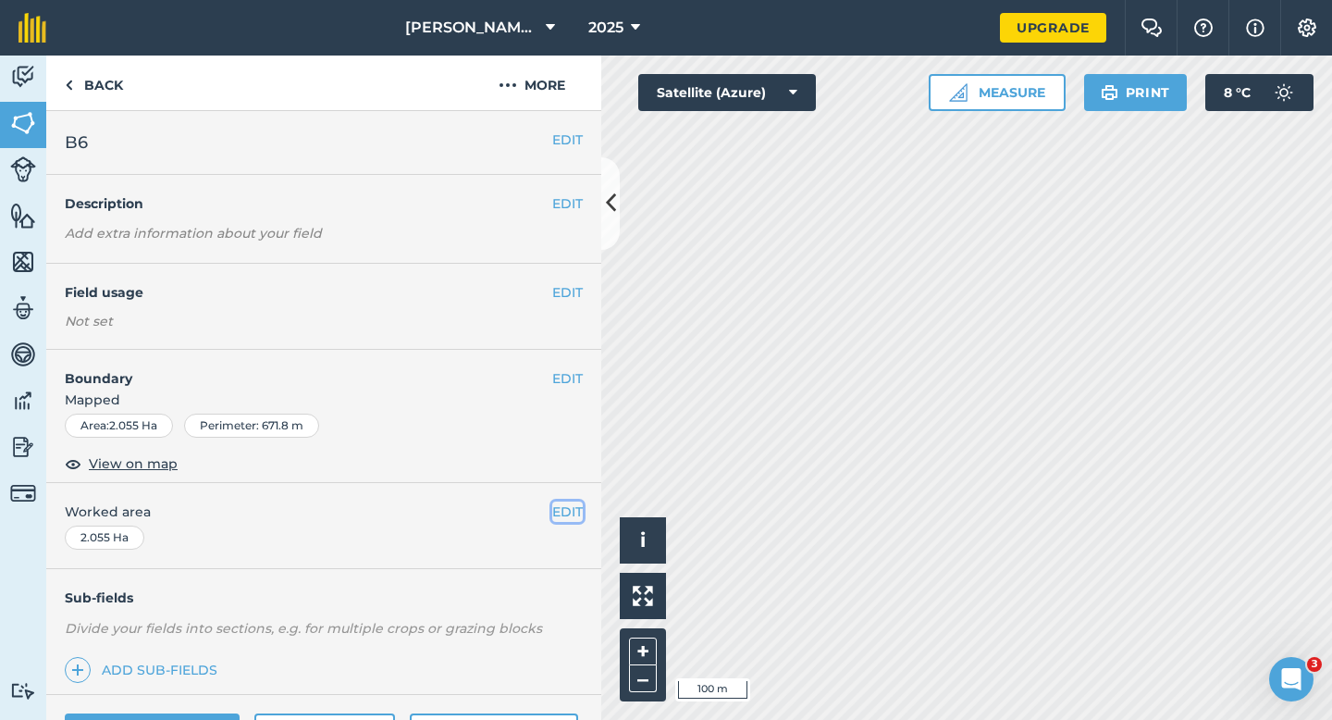
click at [568, 512] on button "EDIT" at bounding box center [567, 511] width 31 height 20
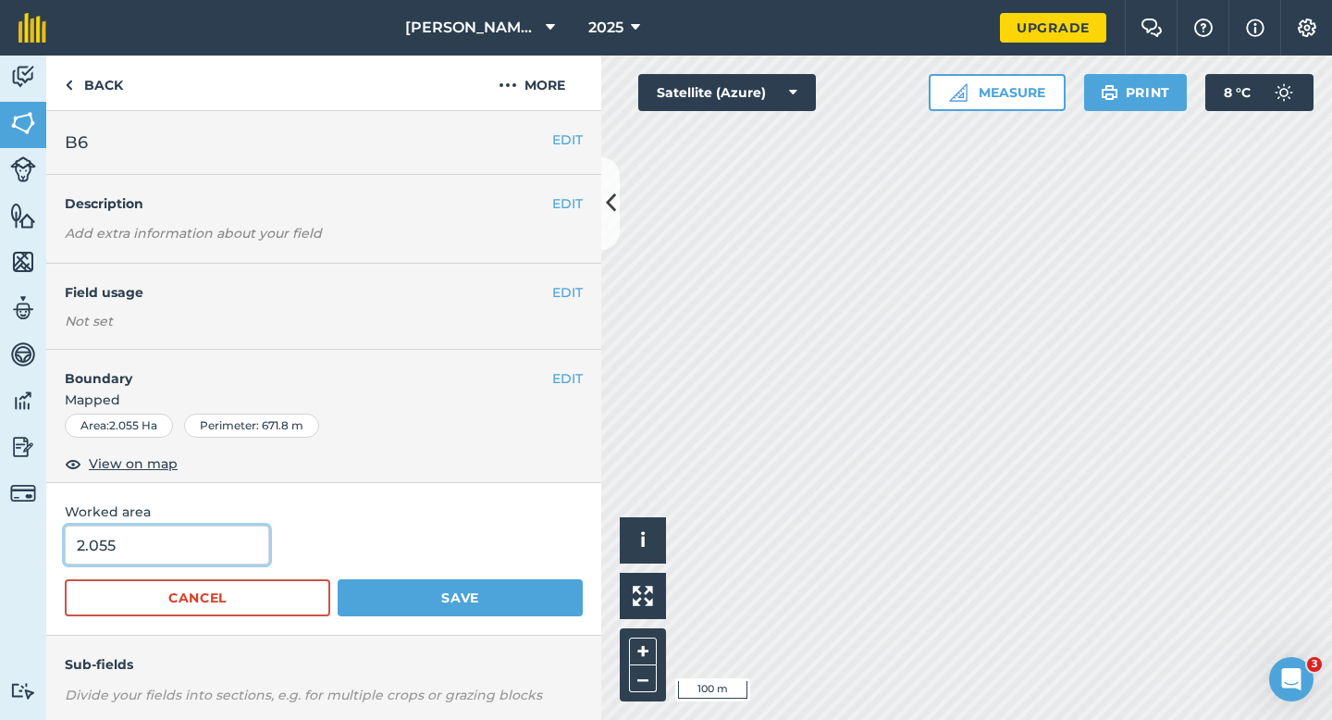
type input "2"
click at [203, 540] on input "2" at bounding box center [167, 544] width 204 height 39
click at [338, 579] on button "Save" at bounding box center [460, 597] width 245 height 37
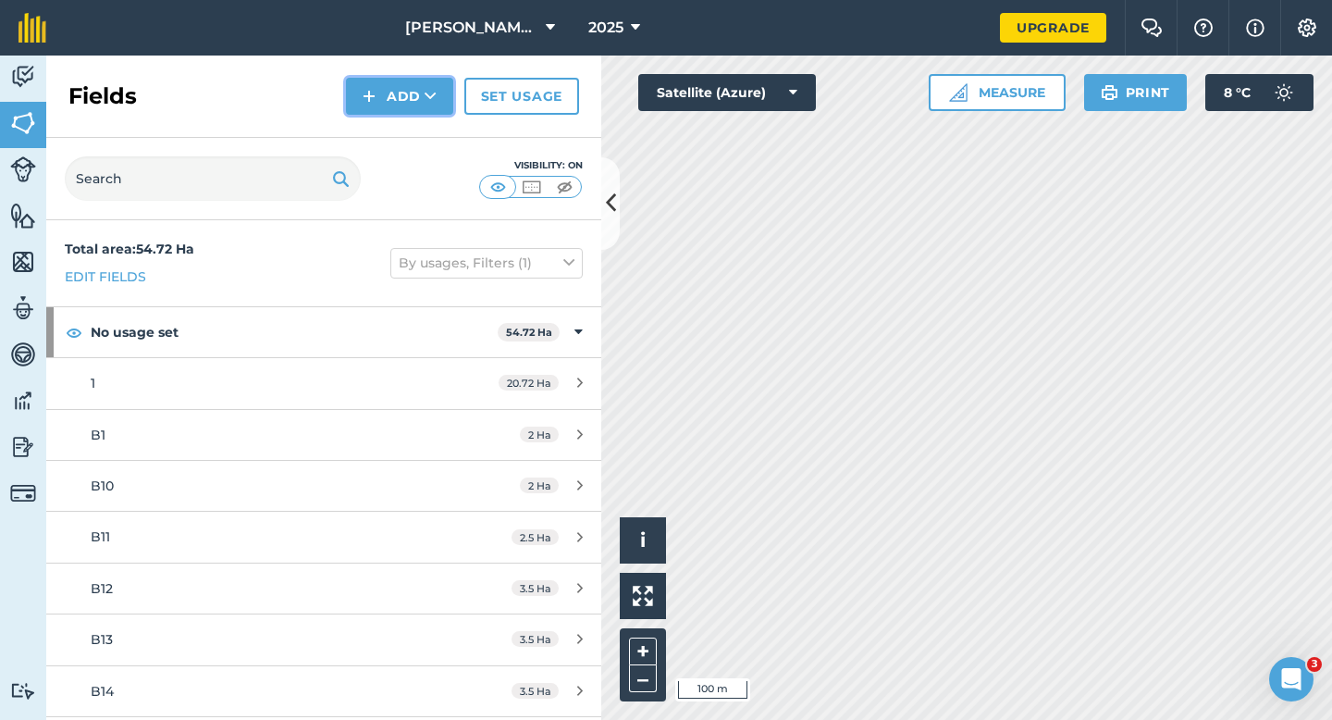
click at [374, 95] on img at bounding box center [369, 96] width 13 height 22
click at [374, 128] on link "Draw" at bounding box center [400, 137] width 102 height 41
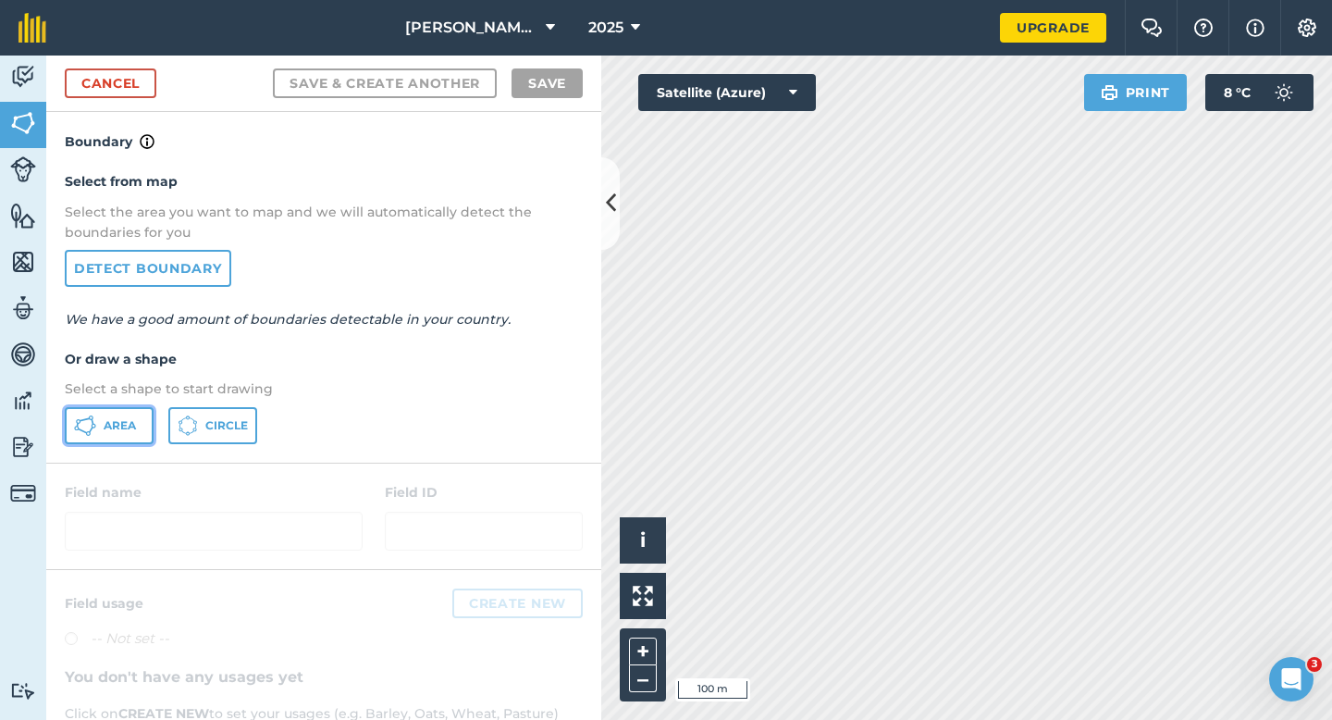
click at [95, 435] on icon at bounding box center [85, 425] width 22 height 22
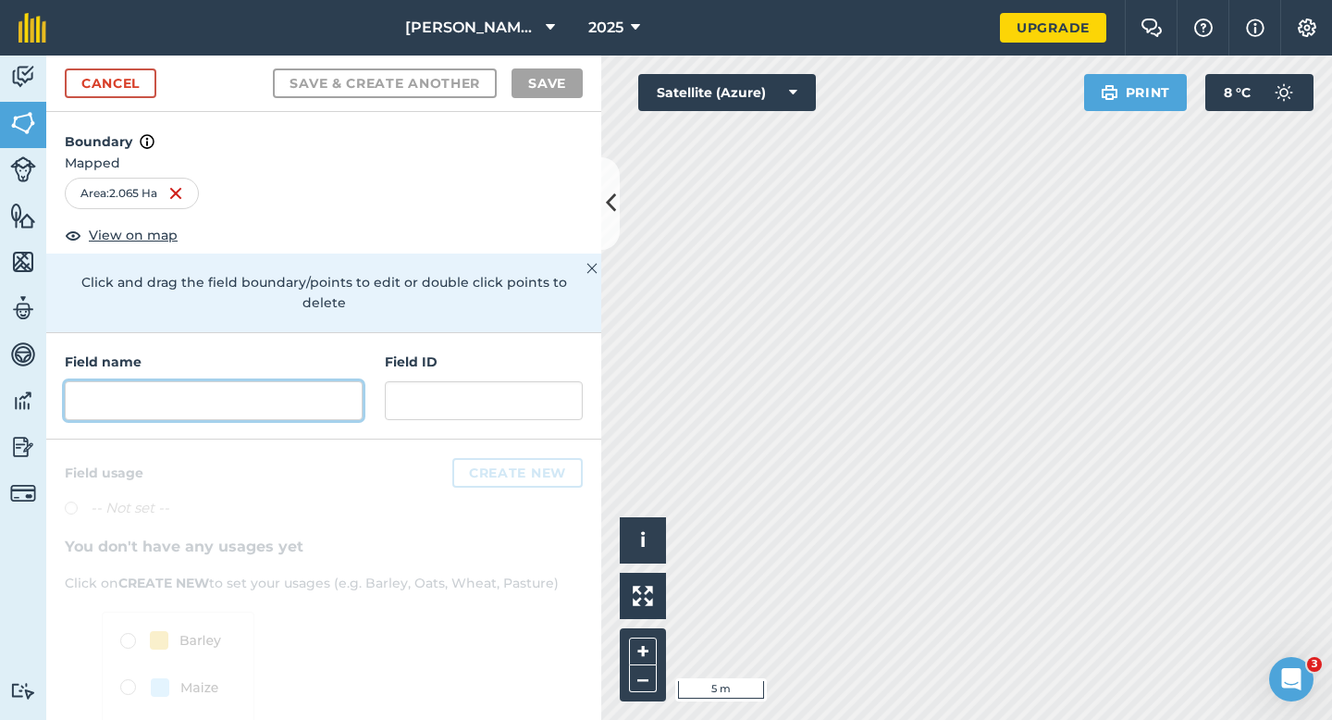
click at [355, 381] on input "text" at bounding box center [214, 400] width 298 height 39
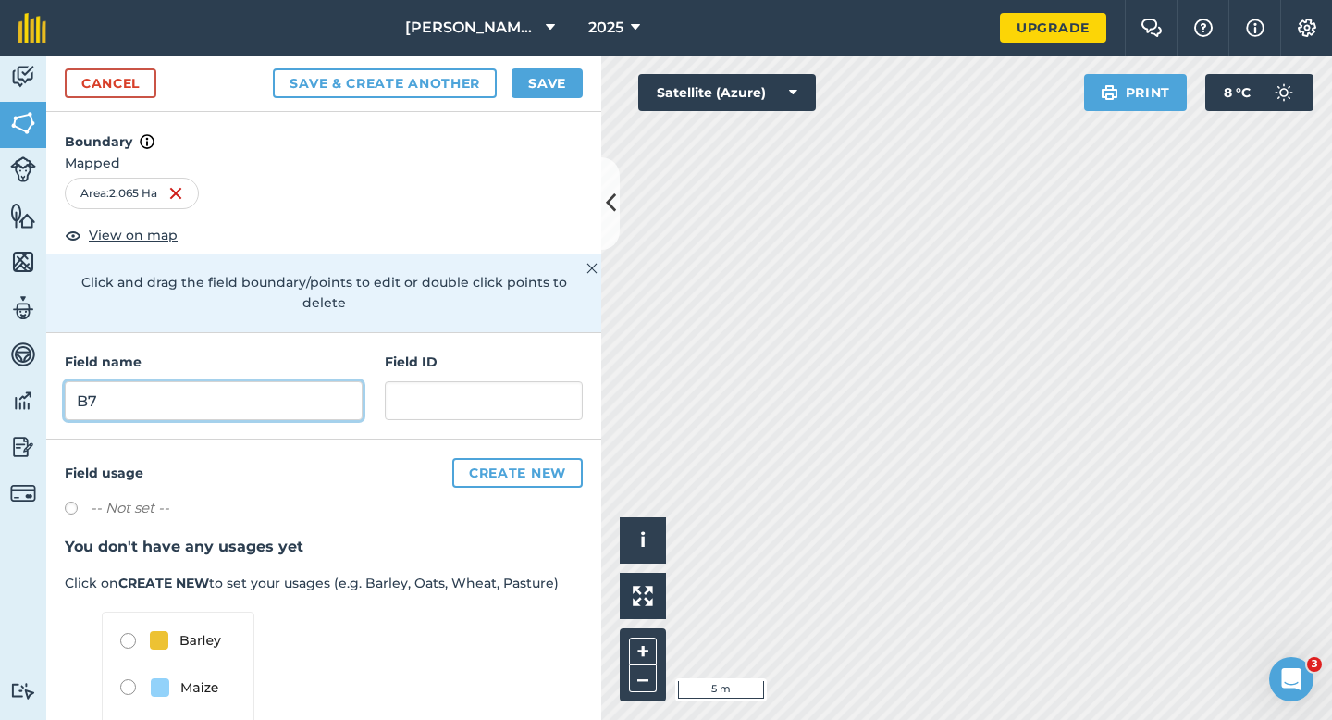
type input "B7"
click at [557, 80] on button "Save" at bounding box center [547, 83] width 71 height 30
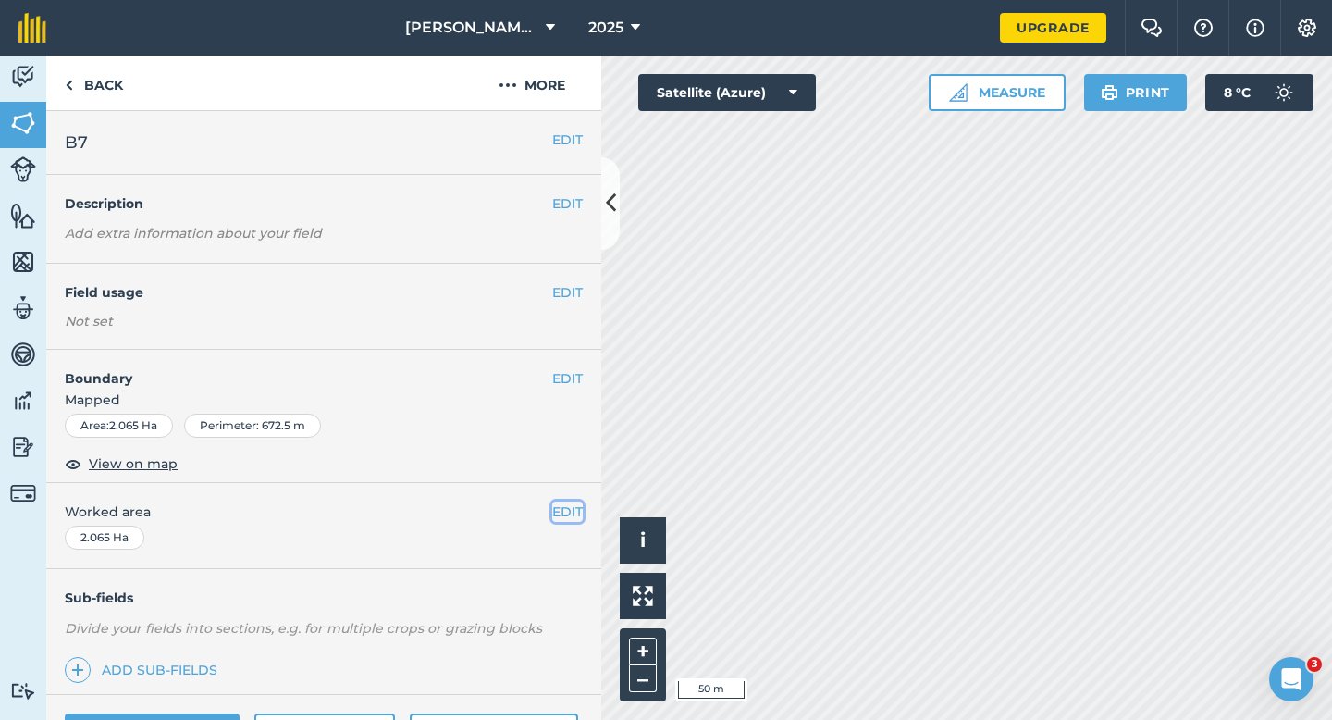
click at [561, 506] on button "EDIT" at bounding box center [567, 511] width 31 height 20
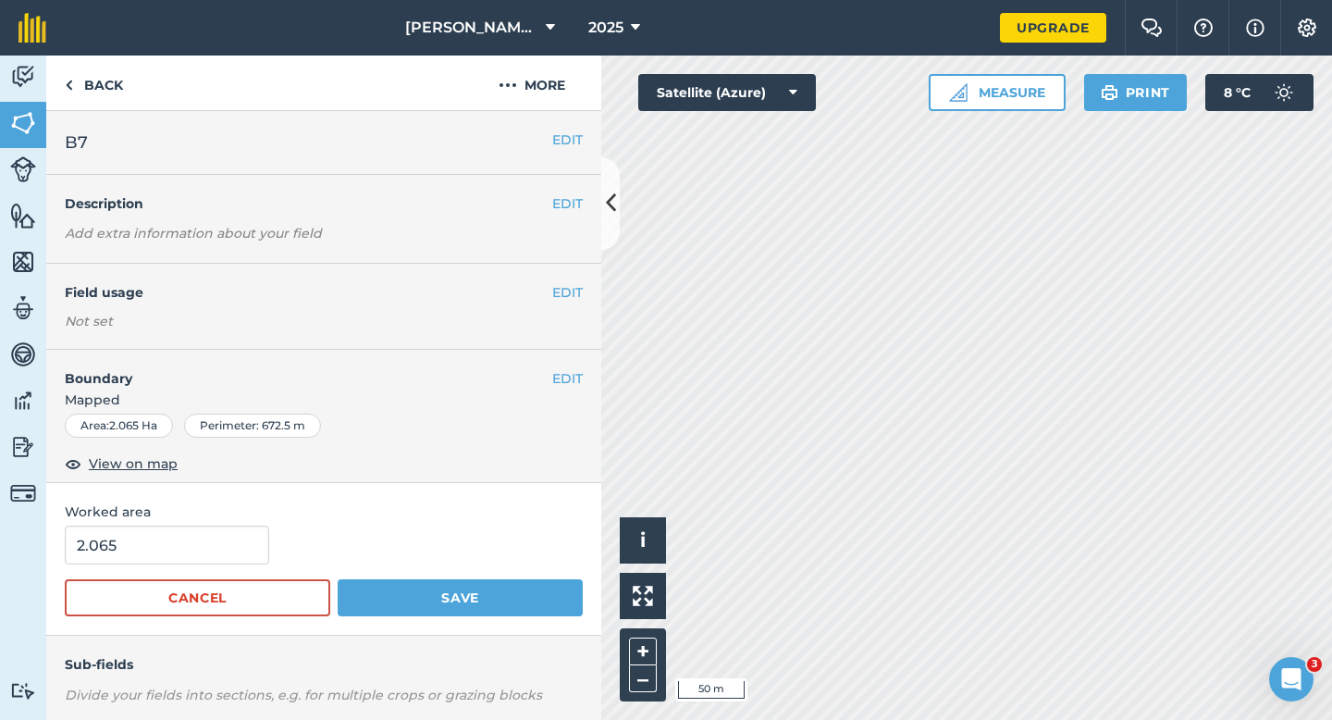
click at [148, 574] on form "2.065 Cancel Save" at bounding box center [324, 570] width 518 height 91
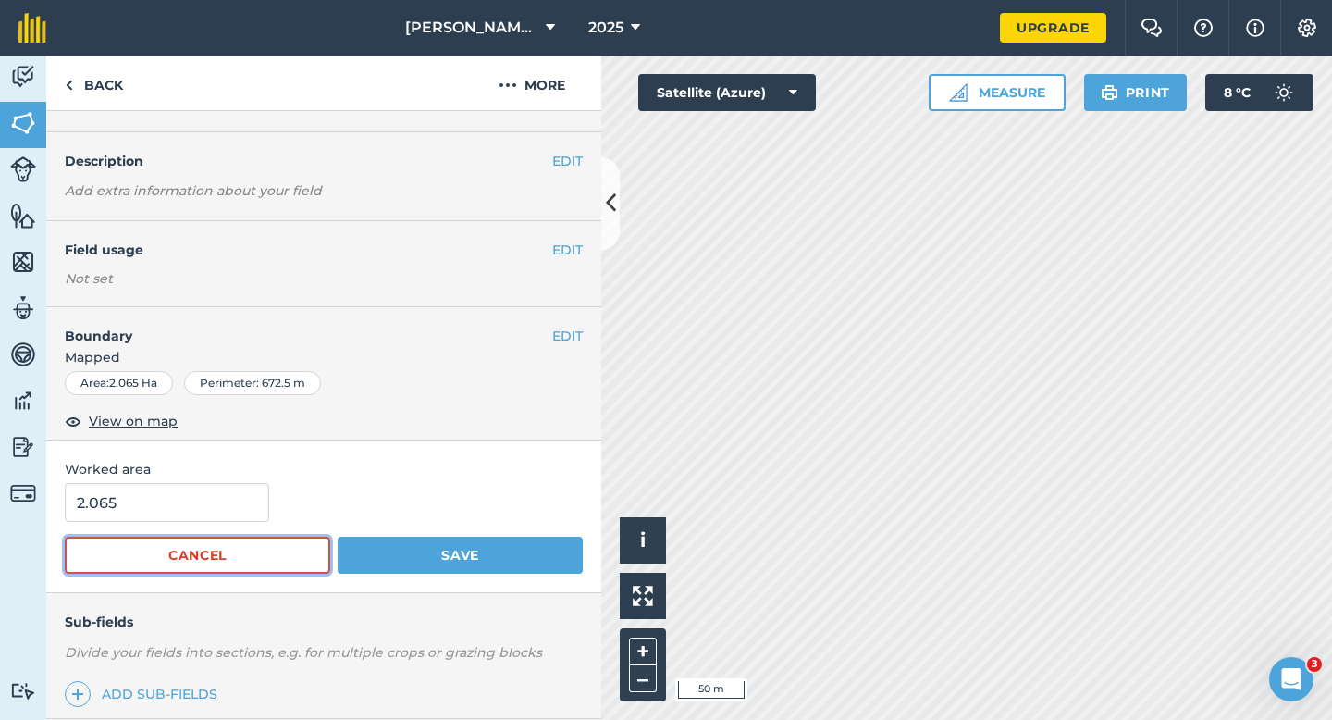
click at [146, 556] on button "Cancel" at bounding box center [198, 555] width 266 height 37
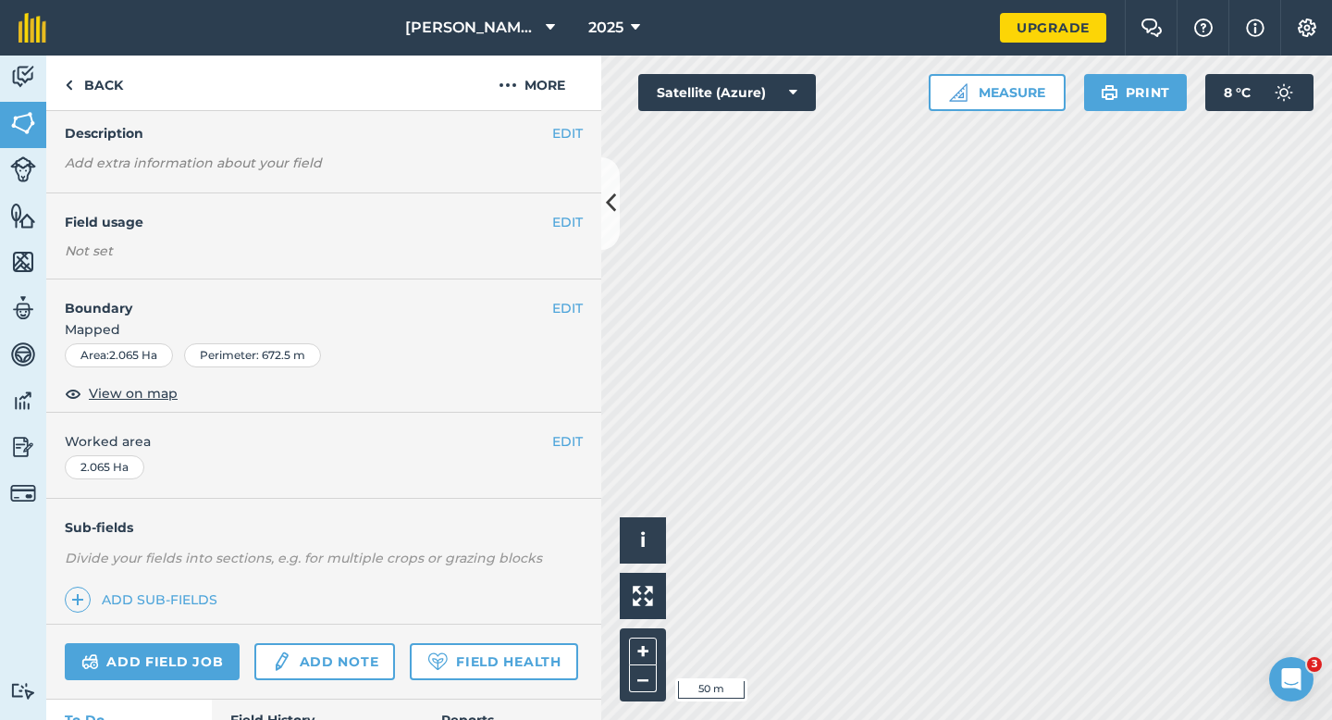
scroll to position [74, 0]
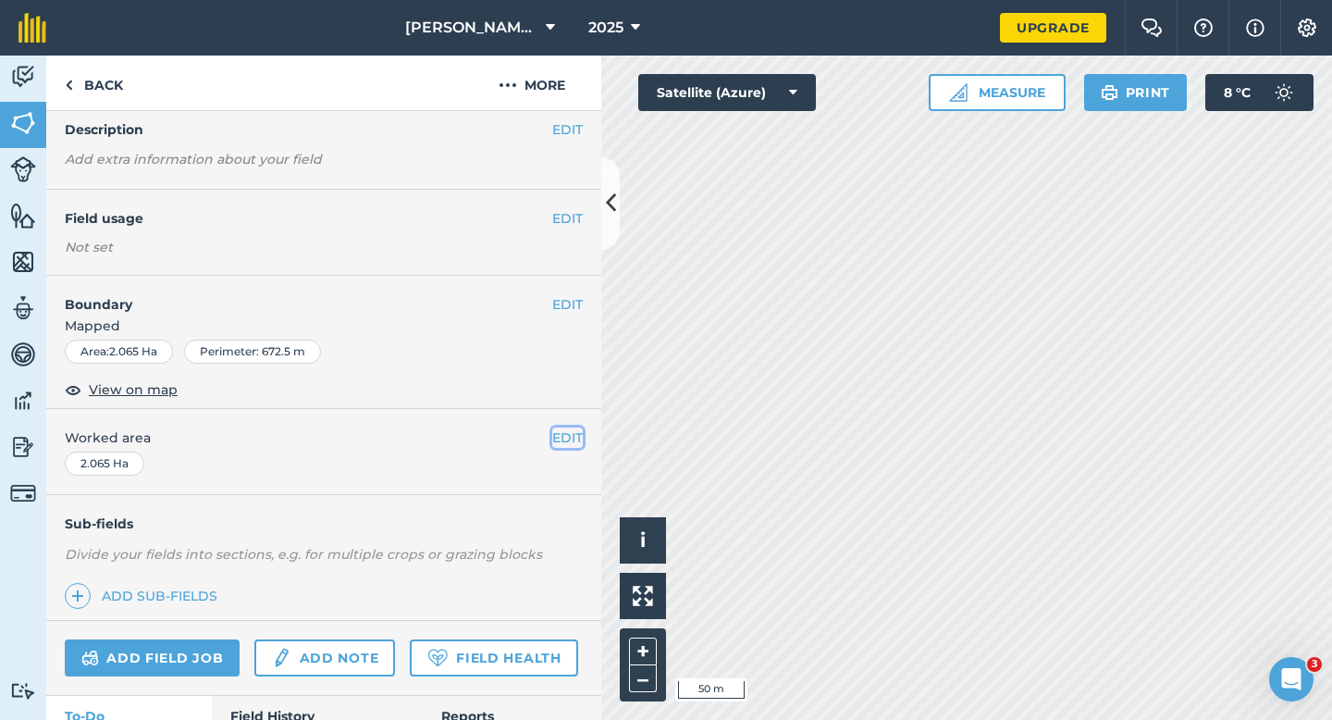
click at [552, 437] on button "EDIT" at bounding box center [567, 437] width 31 height 20
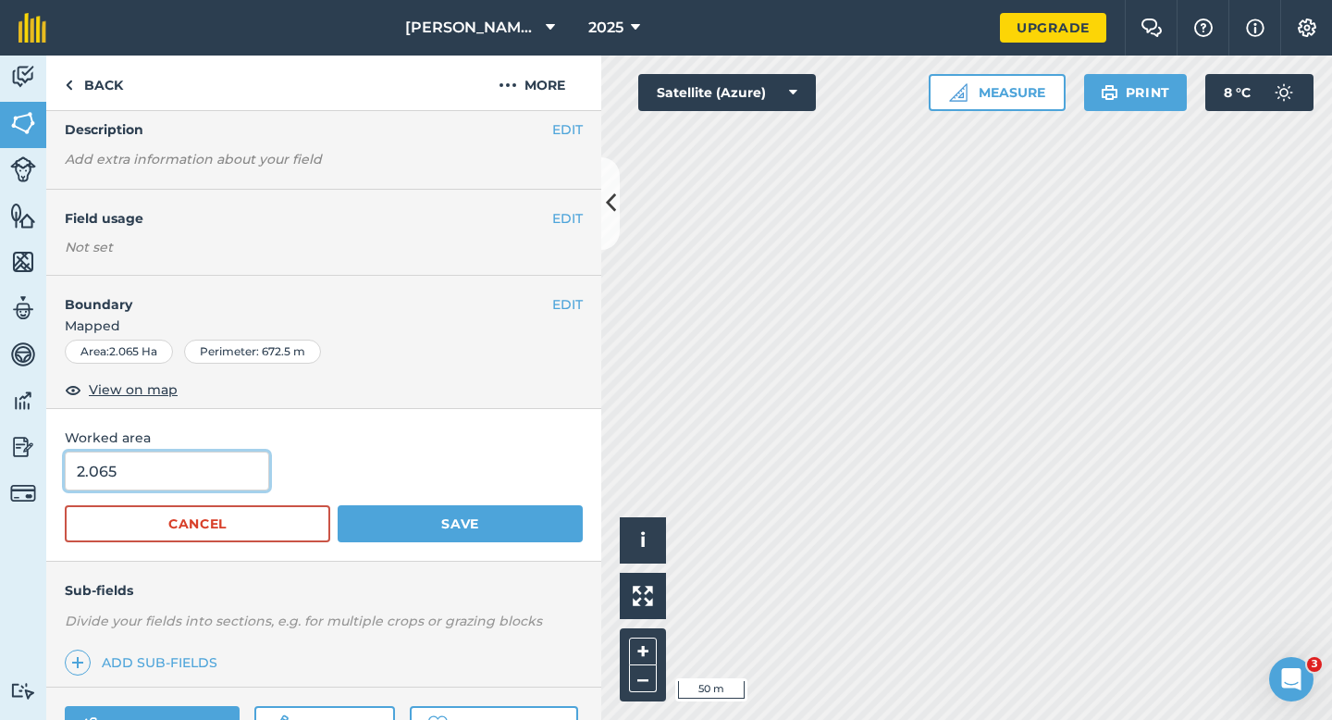
click at [181, 486] on input "2.065" at bounding box center [167, 470] width 204 height 39
type input "2"
click at [338, 505] on button "Save" at bounding box center [460, 523] width 245 height 37
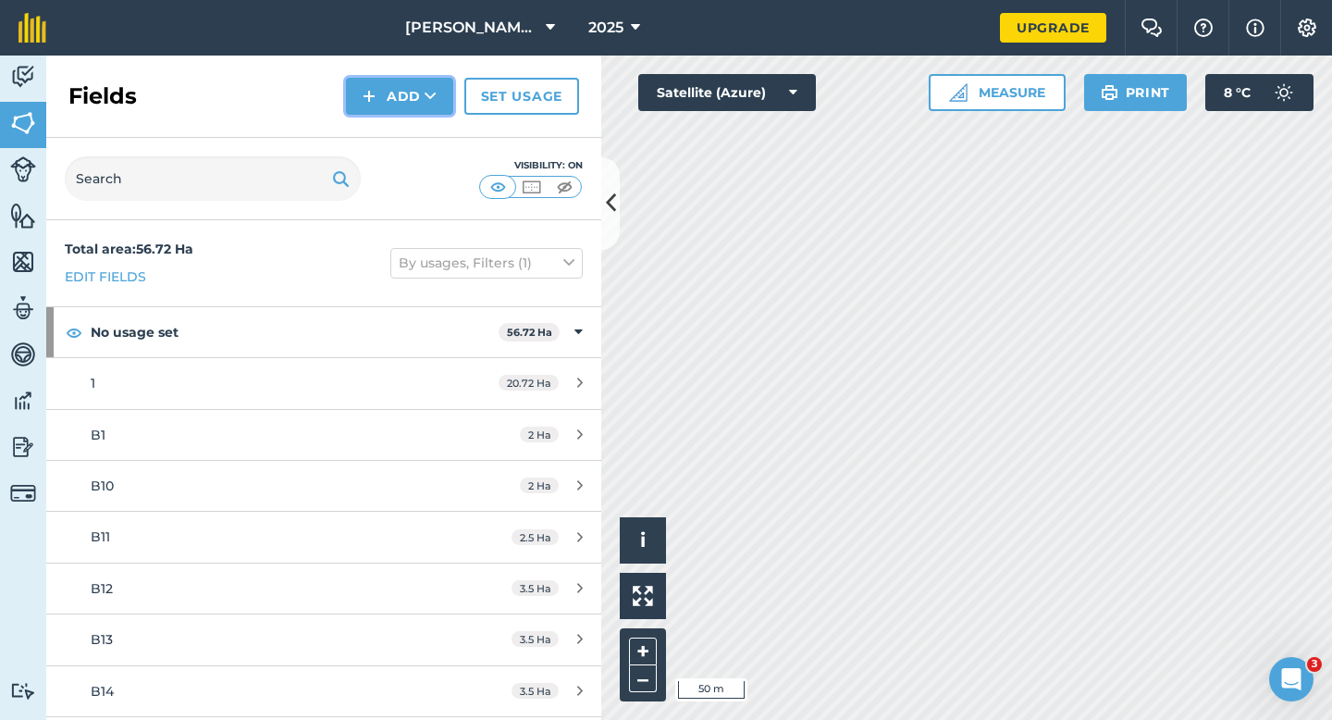
click at [429, 105] on button "Add" at bounding box center [399, 96] width 107 height 37
click at [429, 122] on link "Draw" at bounding box center [400, 137] width 102 height 41
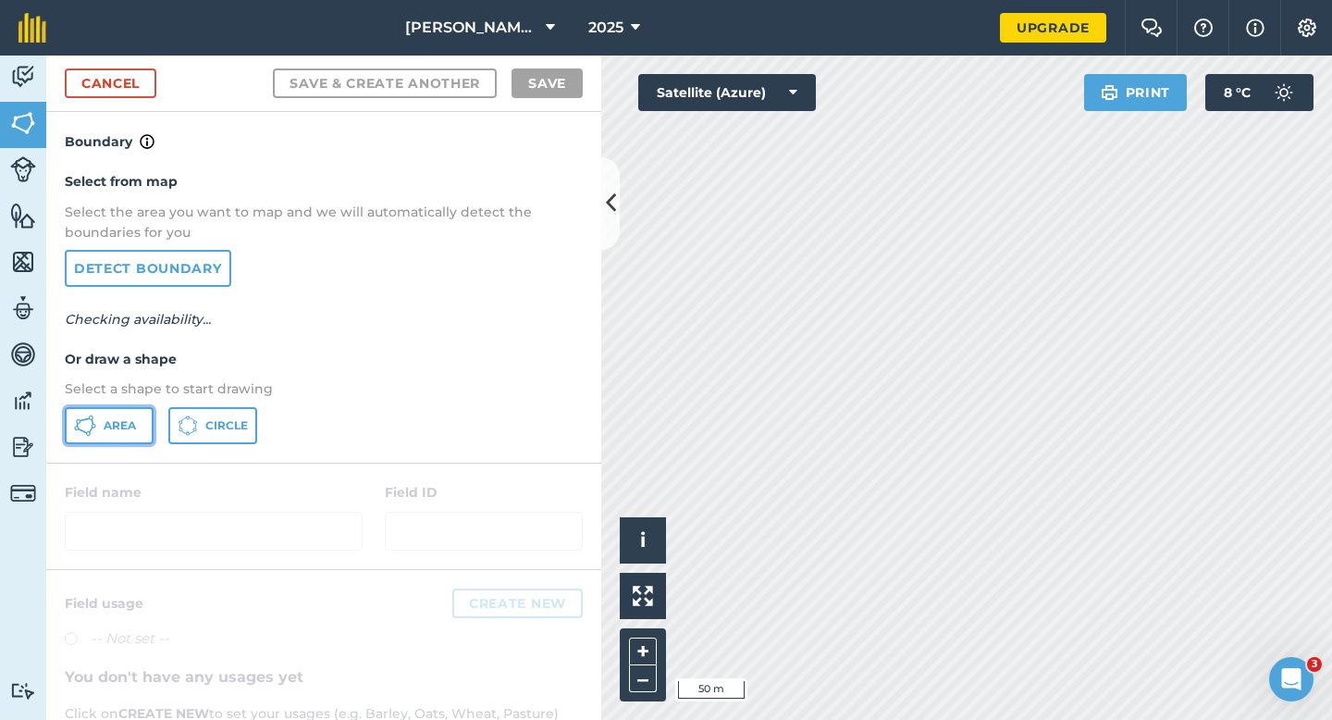
click at [100, 430] on button "Area" at bounding box center [109, 425] width 89 height 37
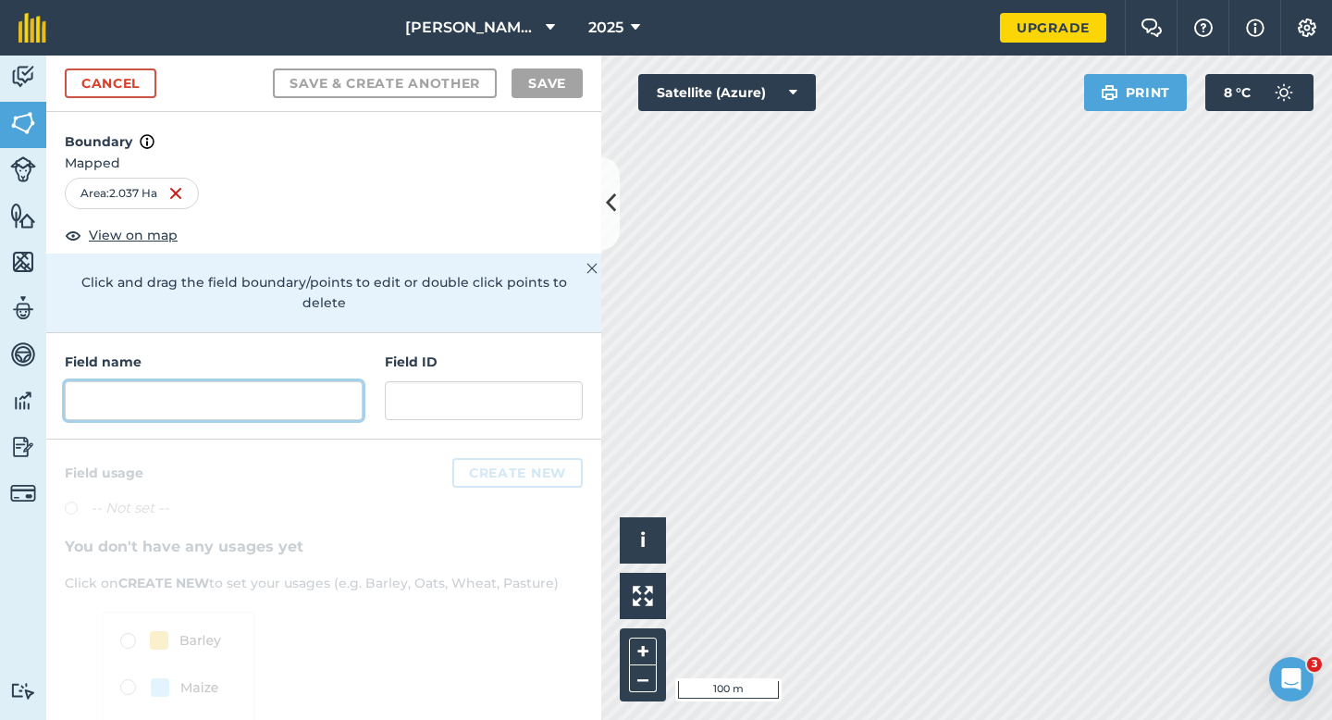
click at [325, 381] on input "text" at bounding box center [214, 400] width 298 height 39
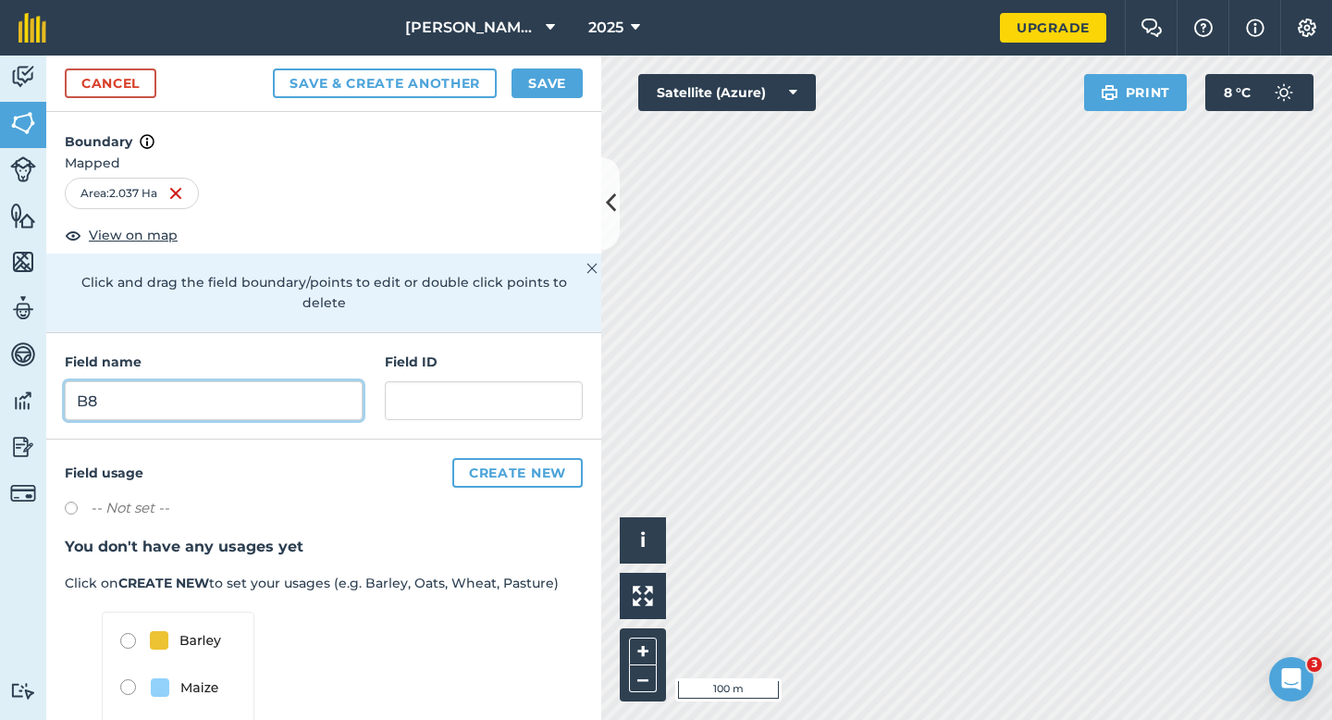
type input "B8"
click at [542, 74] on button "Save" at bounding box center [547, 83] width 71 height 30
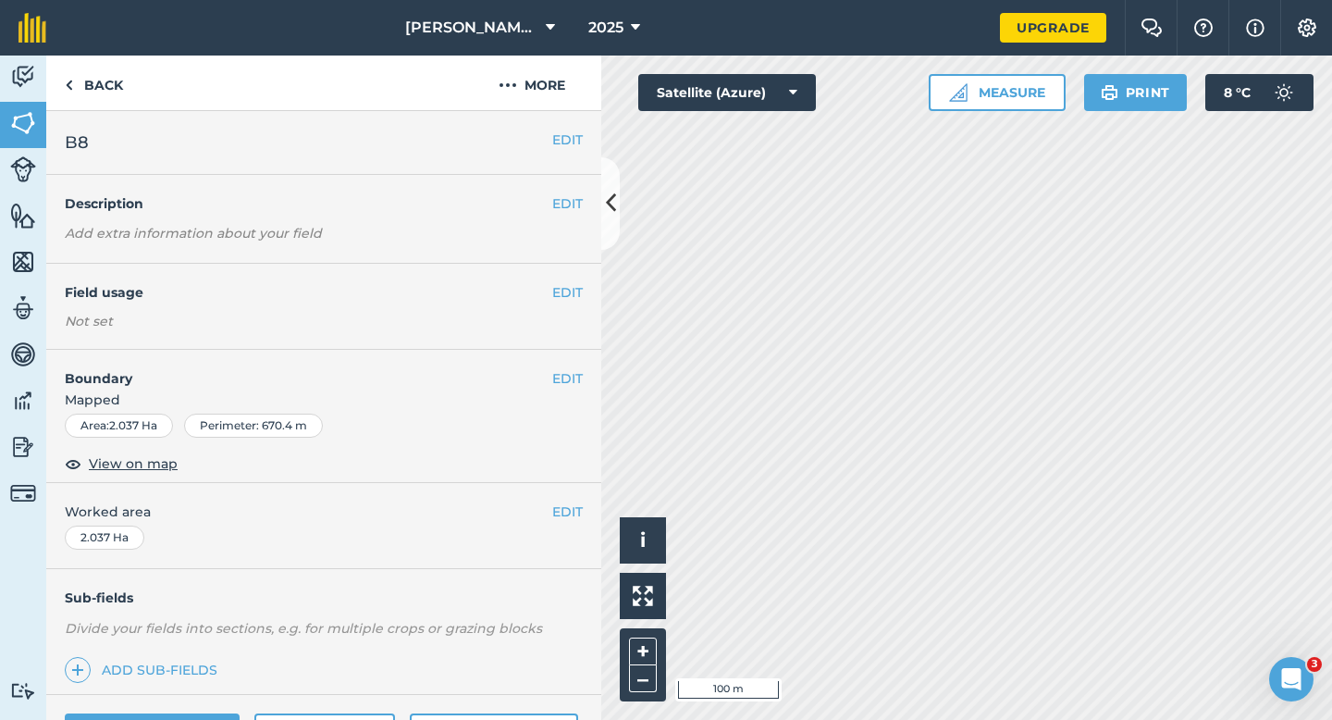
click at [574, 523] on div "EDIT Worked area 2.037 Ha" at bounding box center [323, 526] width 555 height 86
click at [562, 501] on button "EDIT" at bounding box center [567, 511] width 31 height 20
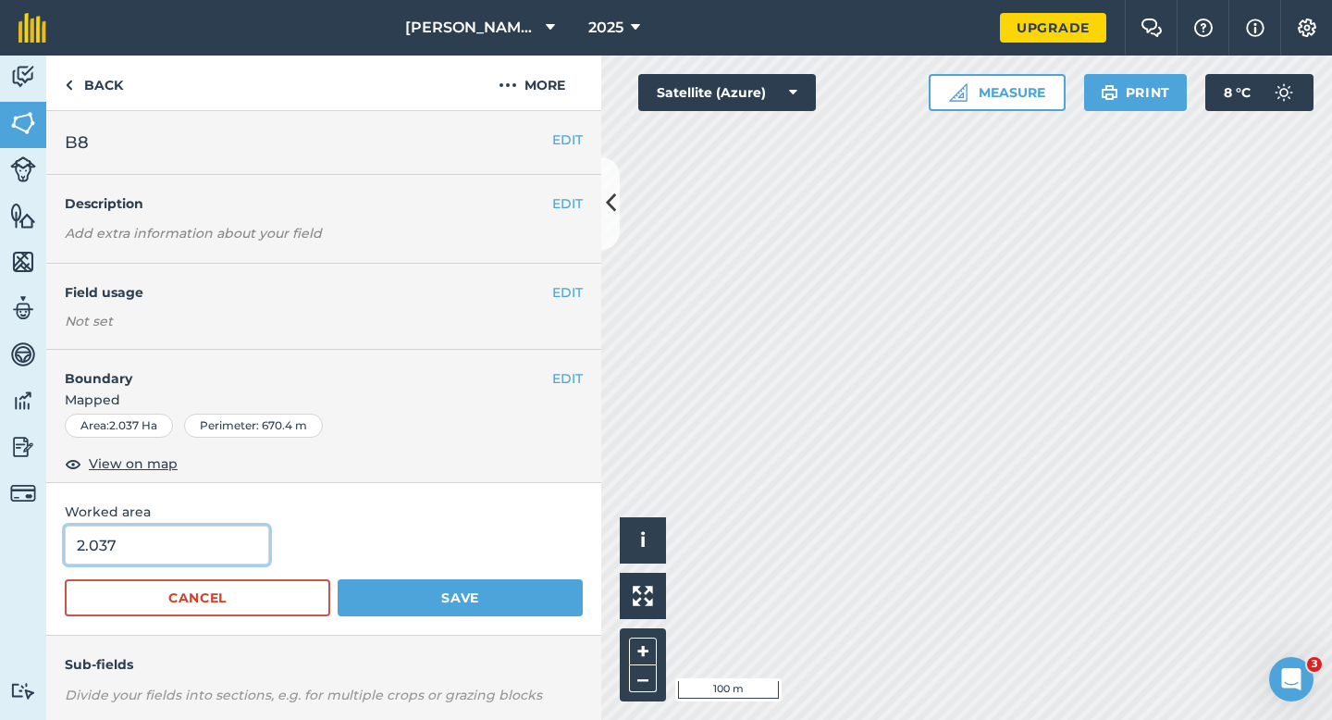
click at [207, 538] on input "2.037" at bounding box center [167, 544] width 204 height 39
type input "2"
click at [338, 579] on button "Save" at bounding box center [460, 597] width 245 height 37
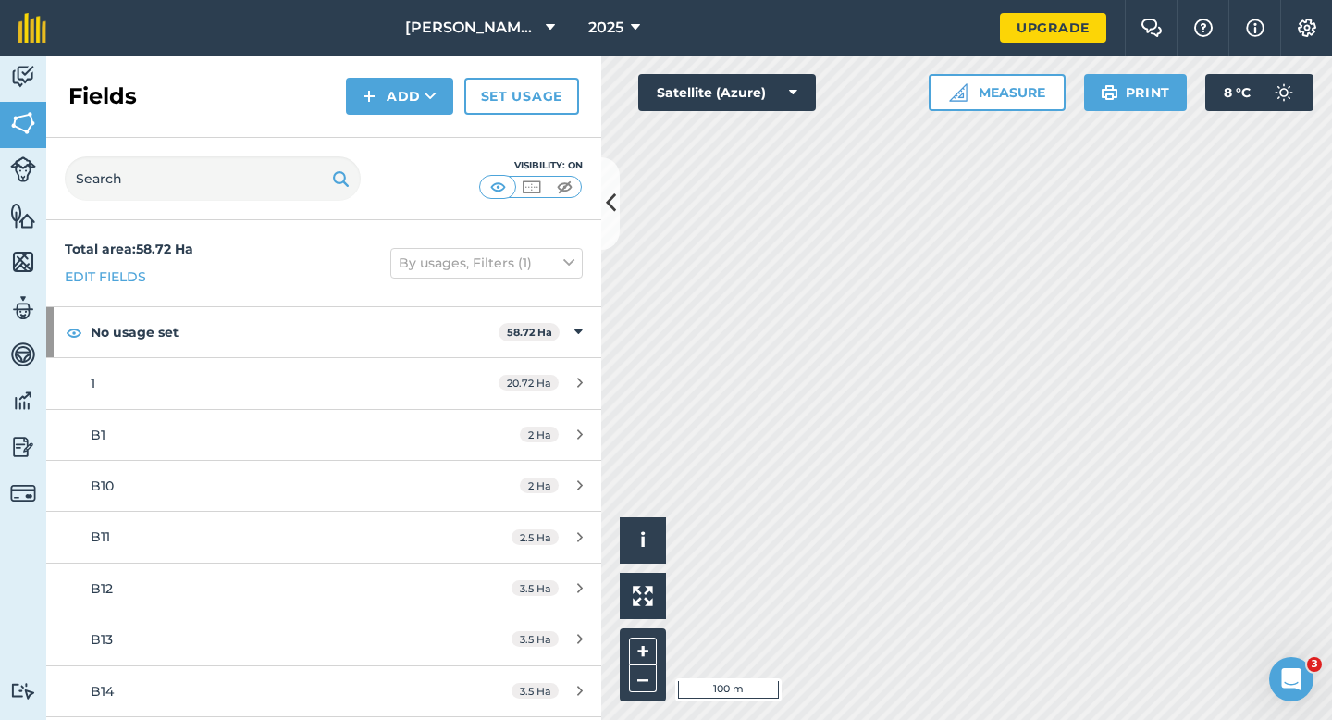
click at [392, 76] on div "Fields Add Set usage" at bounding box center [323, 97] width 555 height 82
click at [392, 113] on button "Add" at bounding box center [399, 96] width 107 height 37
click at [405, 133] on link "Draw" at bounding box center [400, 137] width 102 height 41
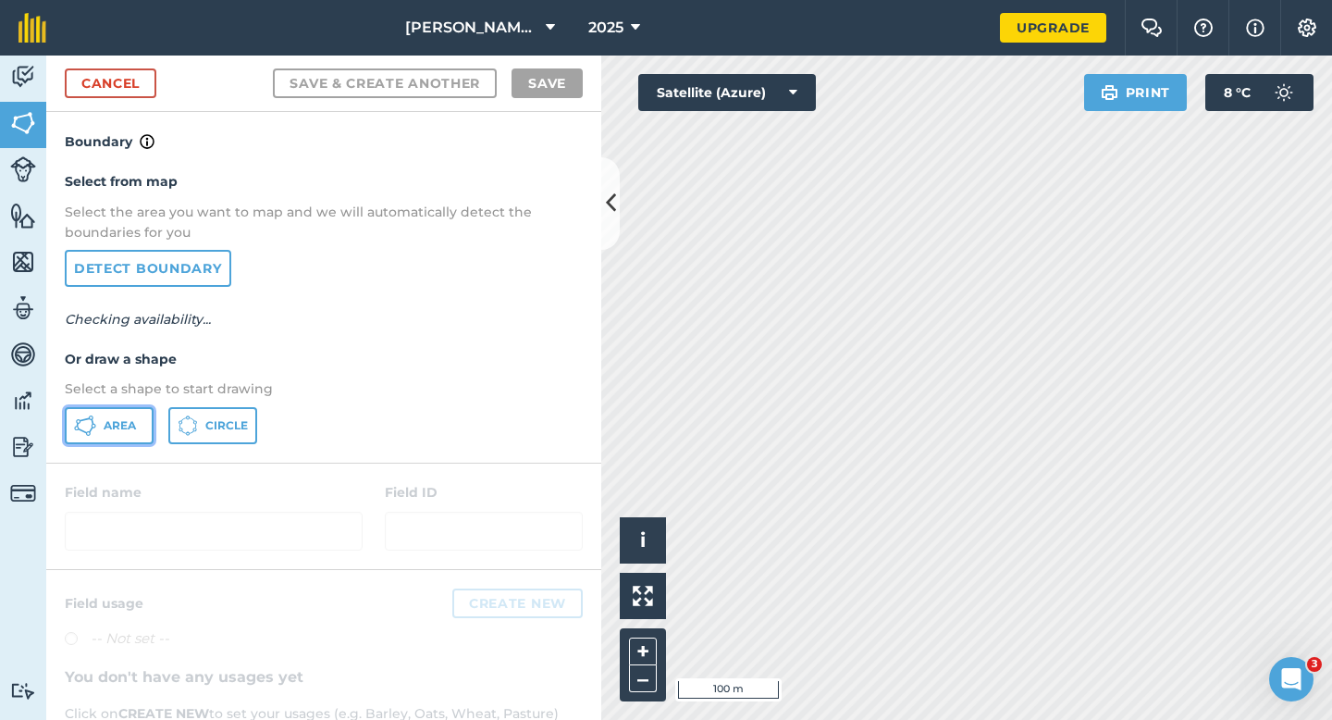
click at [108, 417] on button "Area" at bounding box center [109, 425] width 89 height 37
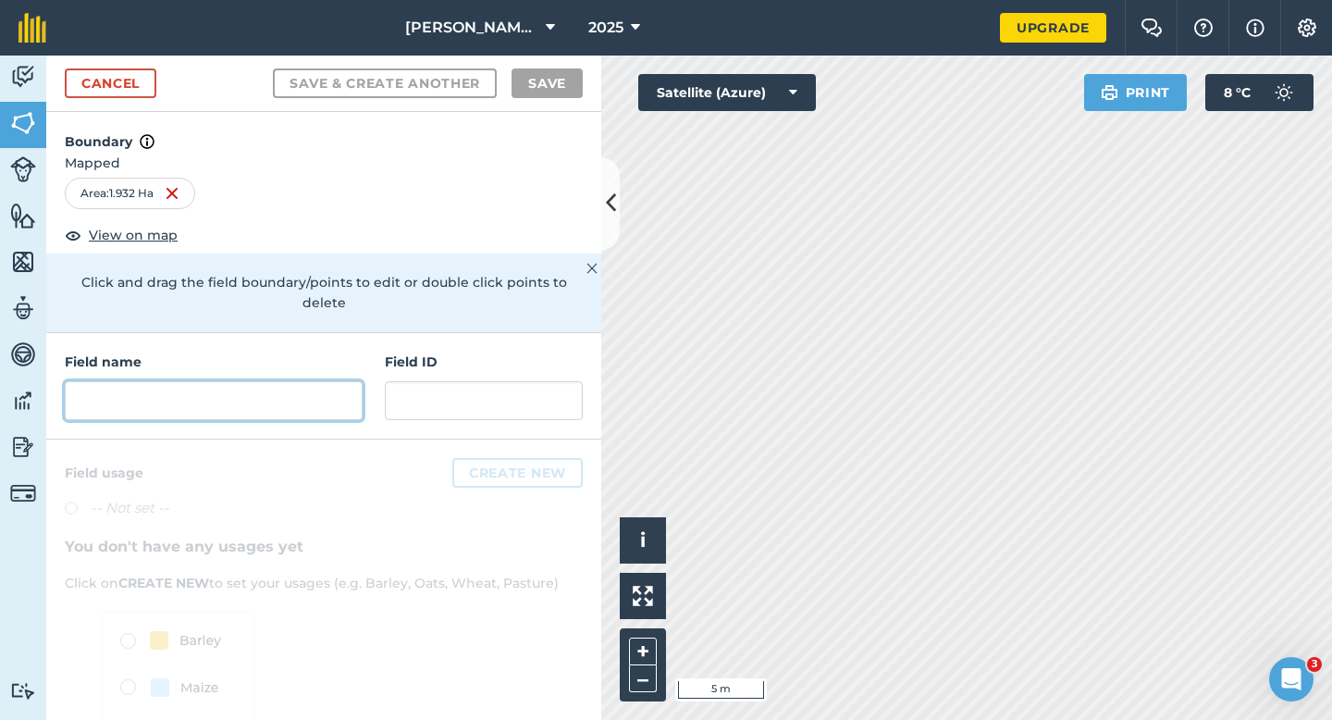
click at [268, 381] on input "text" at bounding box center [214, 400] width 298 height 39
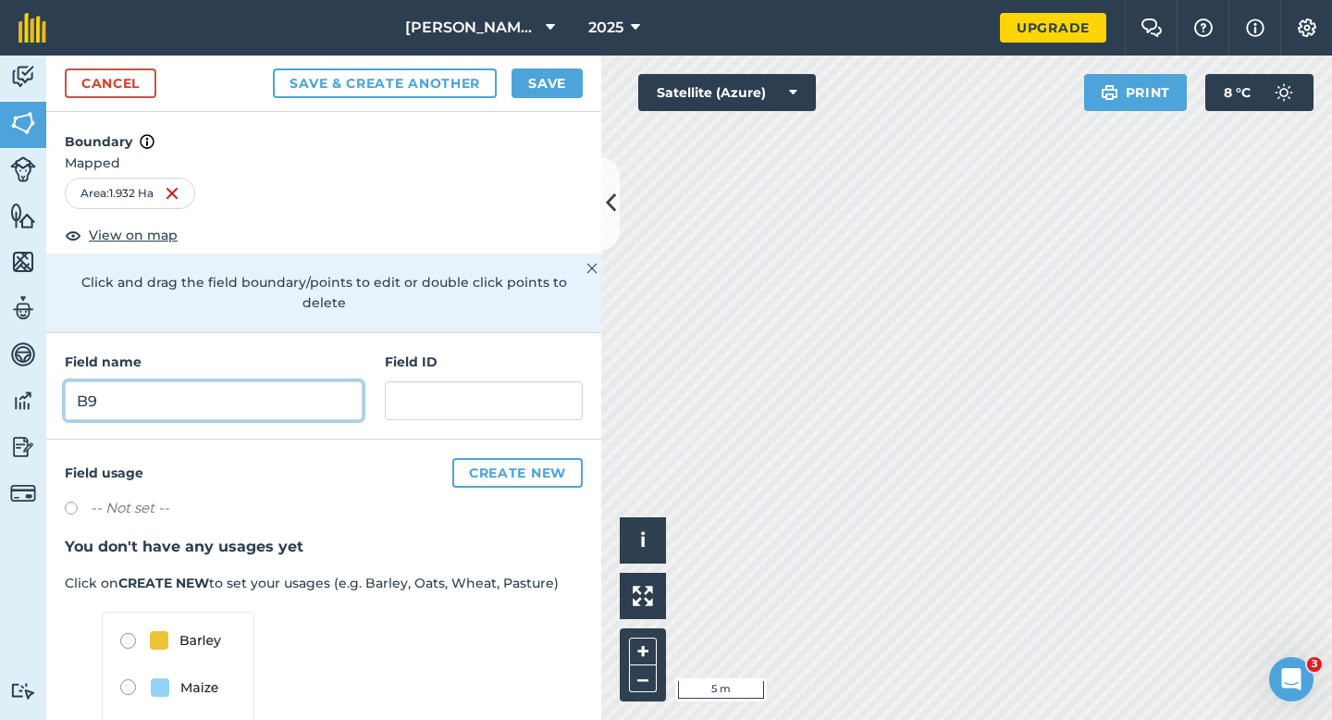
type input "B9"
click at [584, 64] on div "Cancel Save & Create Another Save" at bounding box center [323, 84] width 555 height 56
click at [571, 73] on button "Save" at bounding box center [547, 83] width 71 height 30
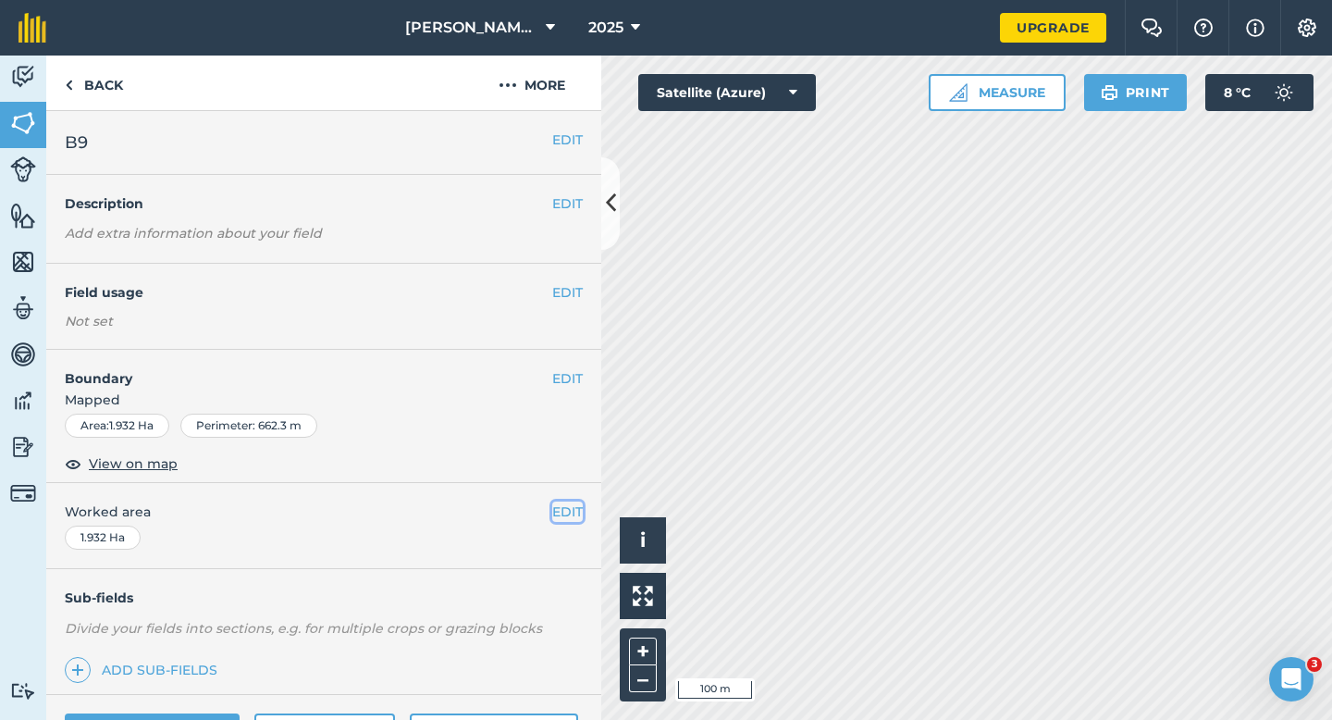
click at [562, 511] on button "EDIT" at bounding box center [567, 511] width 31 height 20
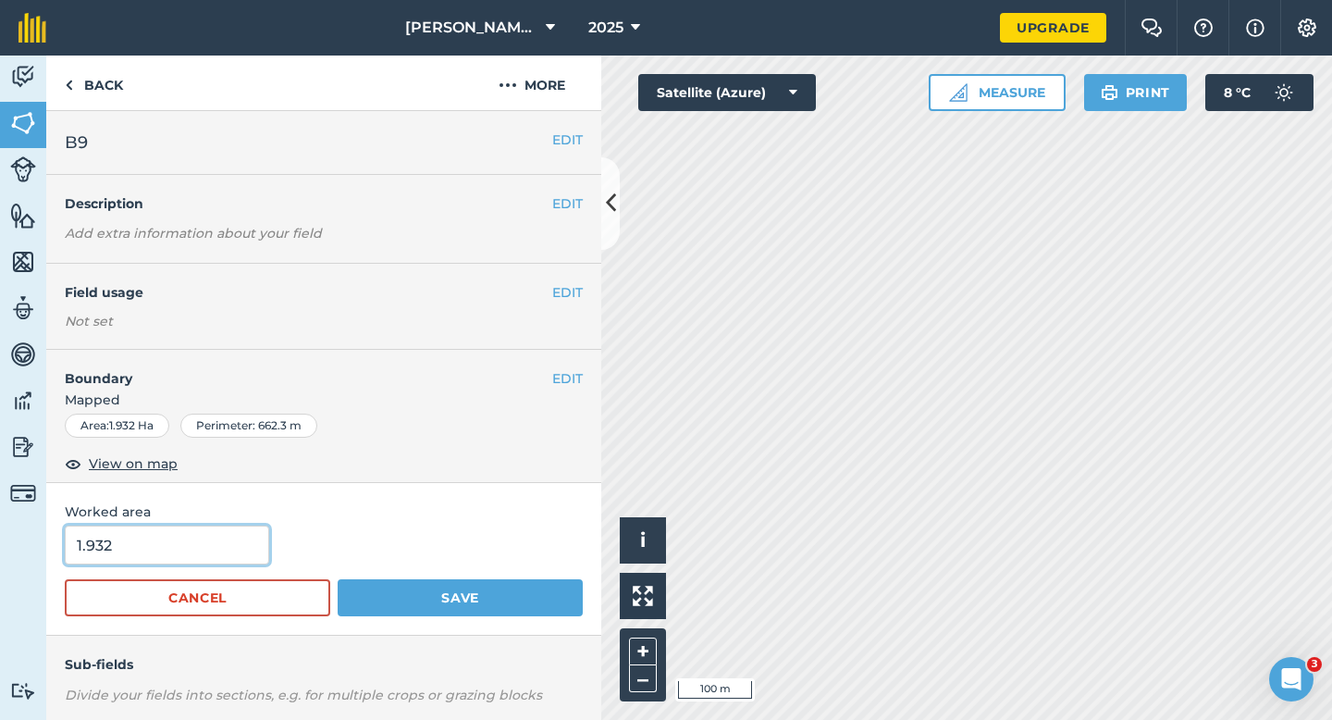
click at [227, 540] on input "1.932" at bounding box center [167, 544] width 204 height 39
type input "2"
click at [338, 579] on button "Save" at bounding box center [460, 597] width 245 height 37
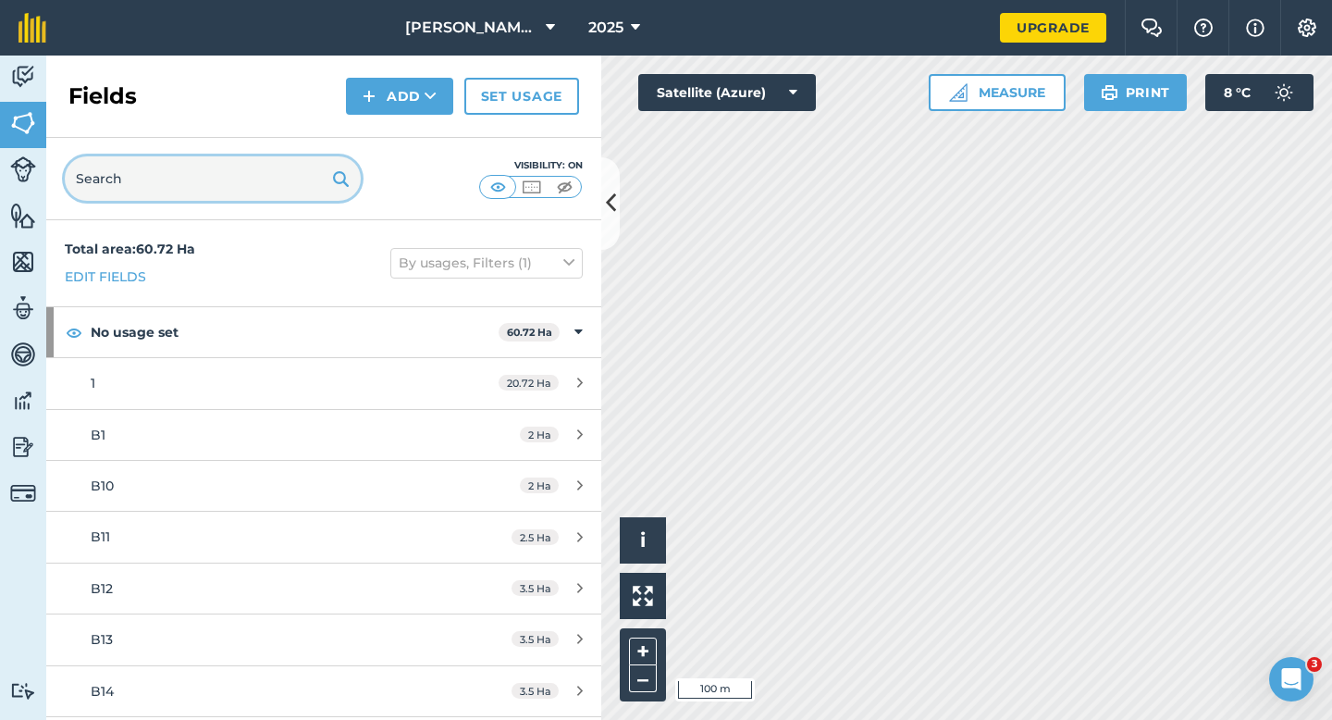
click at [269, 195] on input "text" at bounding box center [213, 178] width 296 height 44
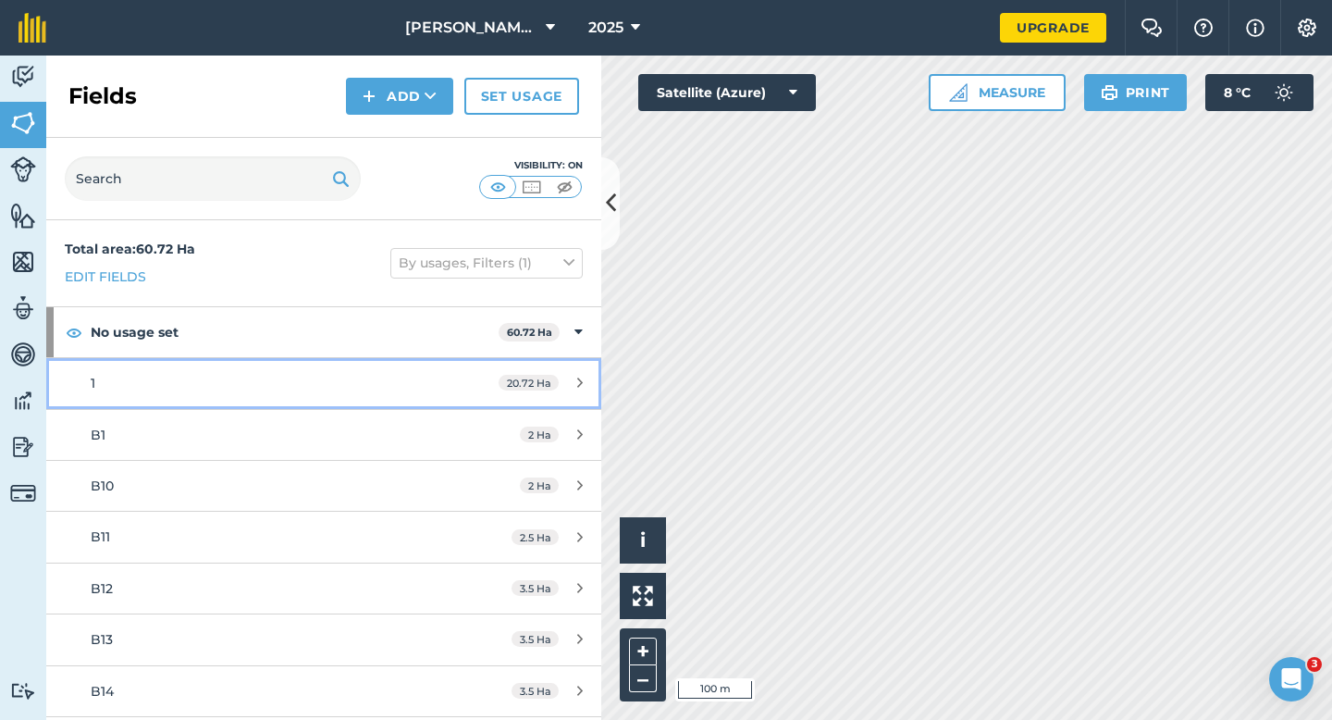
click at [370, 402] on link "1 20.72 Ha" at bounding box center [323, 383] width 555 height 50
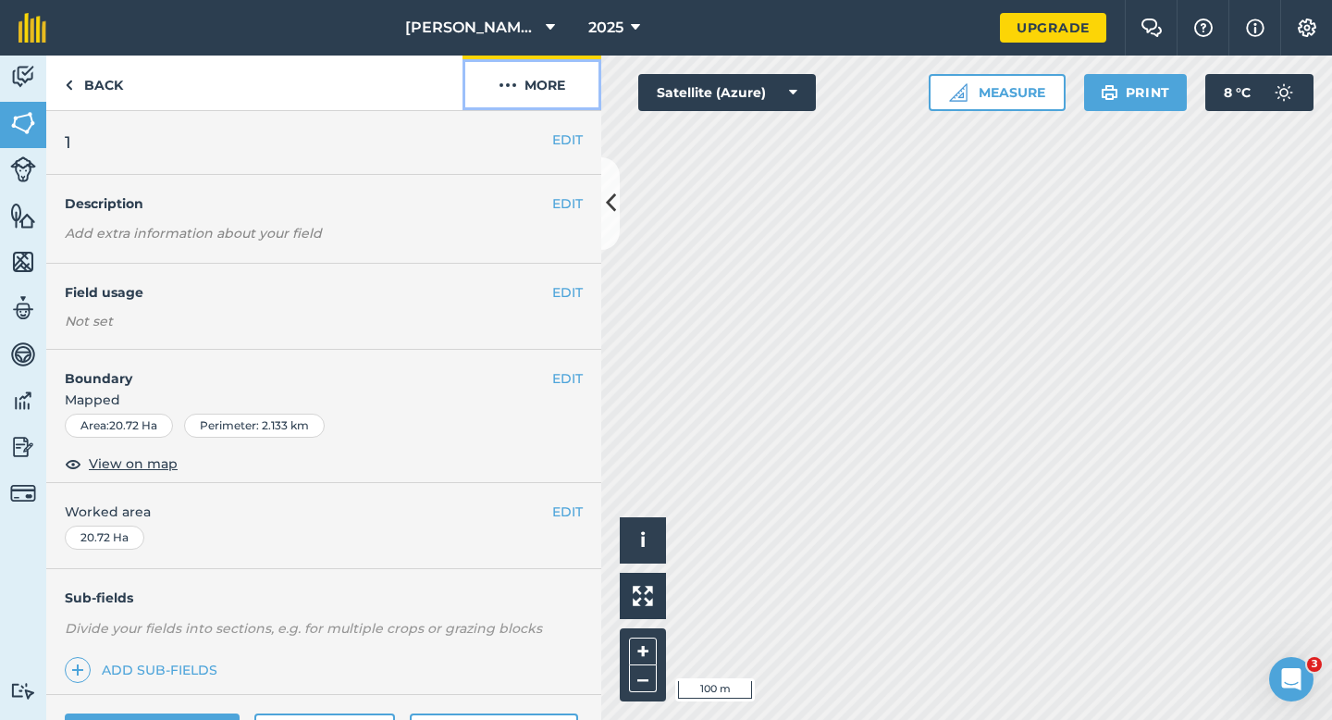
click at [563, 89] on button "More" at bounding box center [532, 83] width 139 height 55
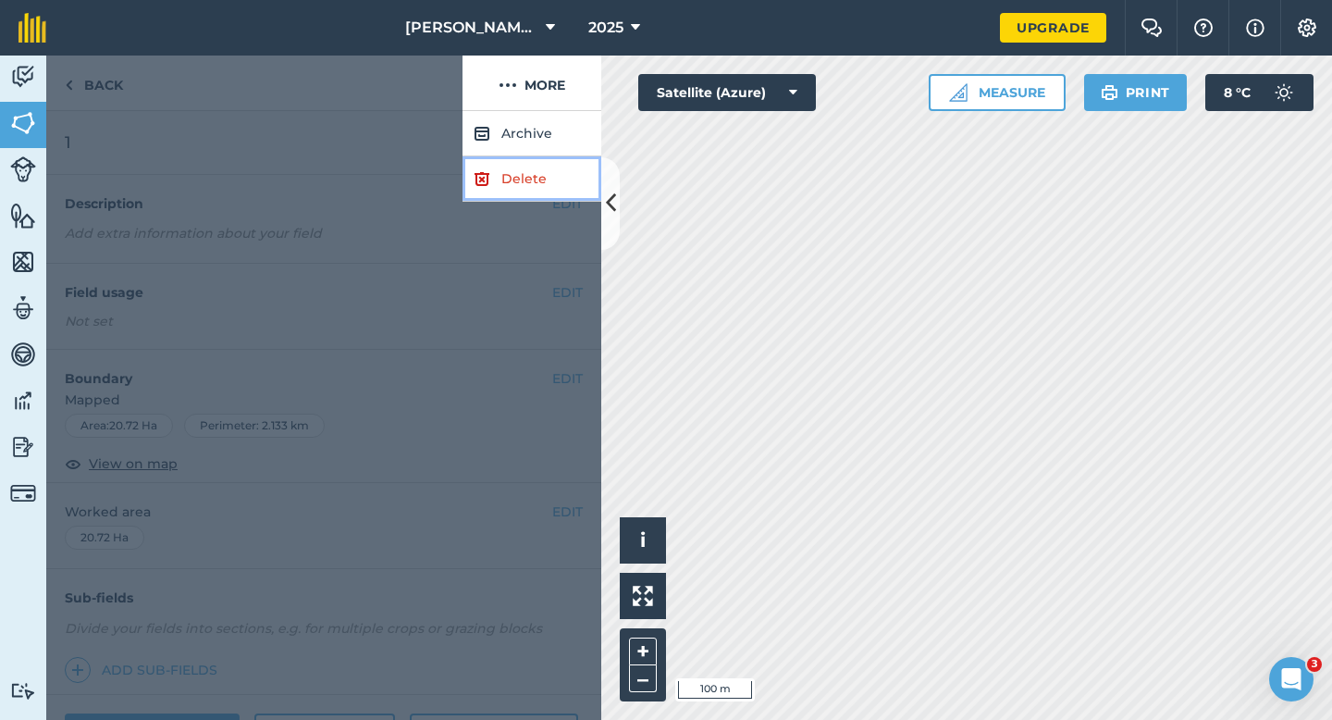
click at [563, 179] on link "Delete" at bounding box center [532, 178] width 139 height 45
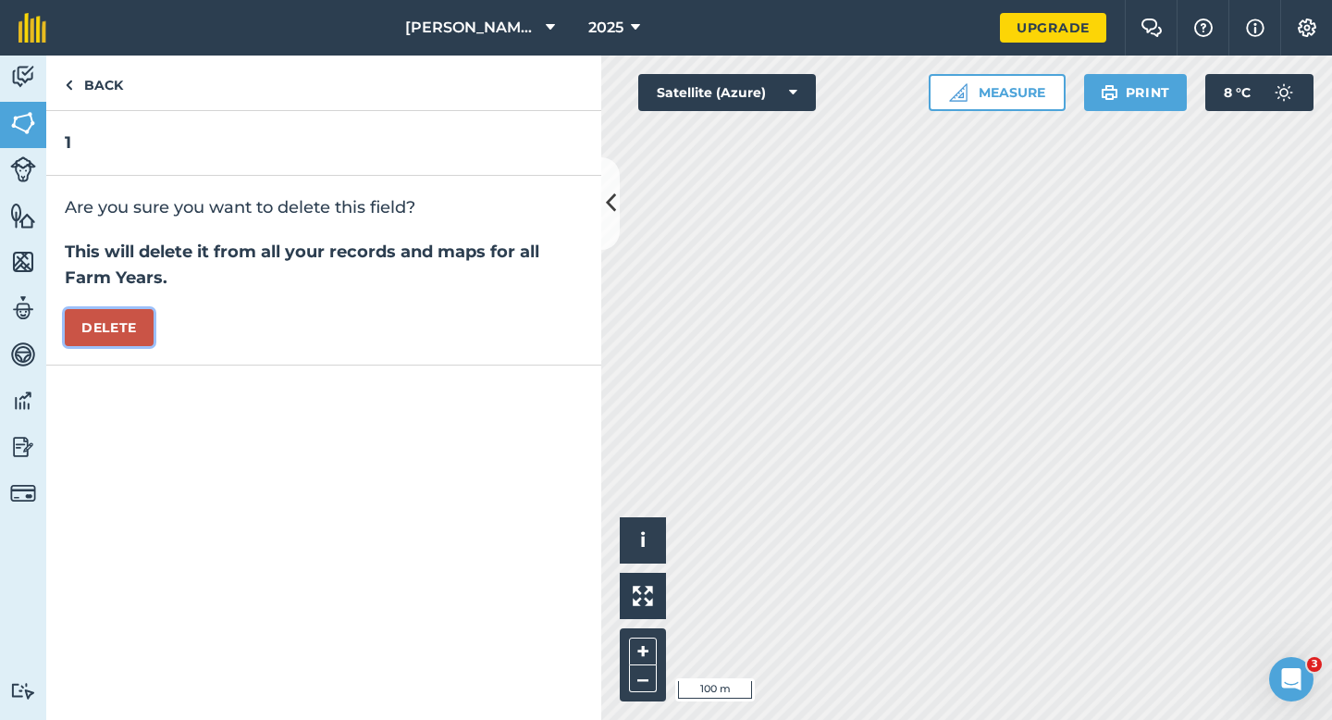
click at [87, 340] on button "Delete" at bounding box center [109, 327] width 89 height 37
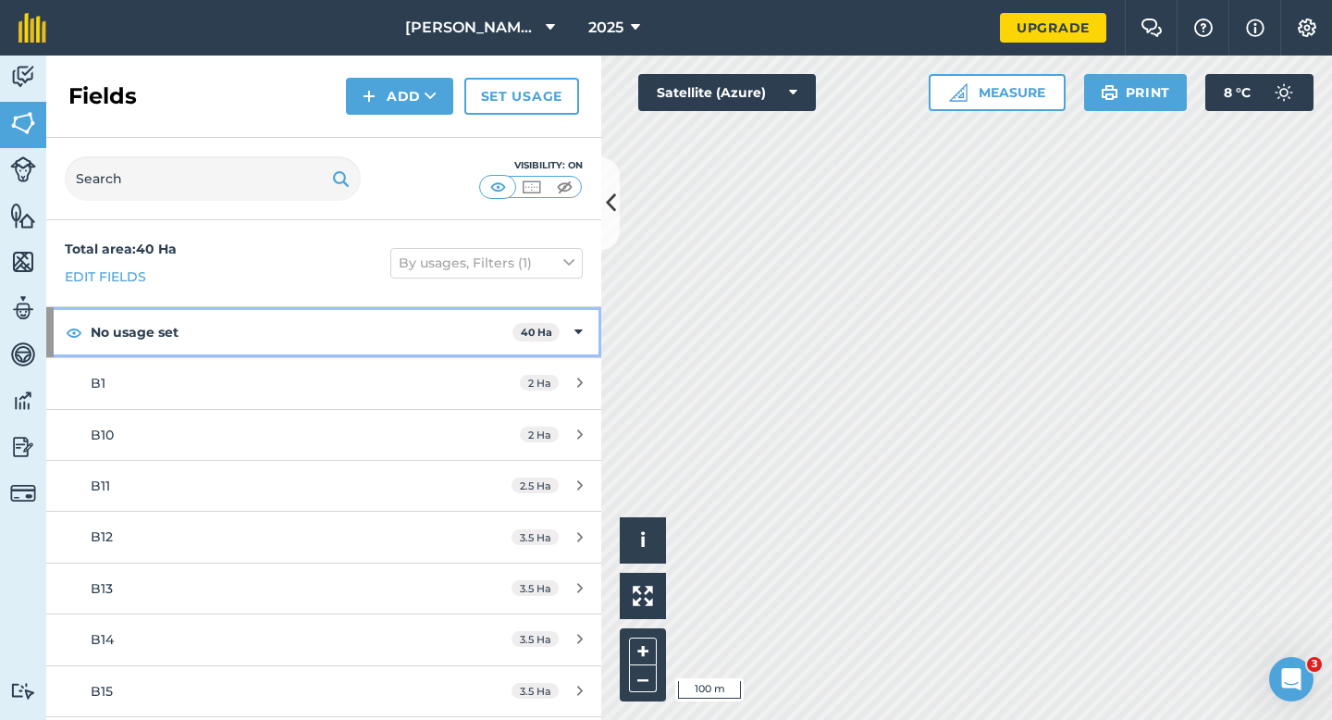
click at [561, 330] on div "No usage set 40 Ha" at bounding box center [323, 332] width 555 height 50
